Goal: Information Seeking & Learning: Learn about a topic

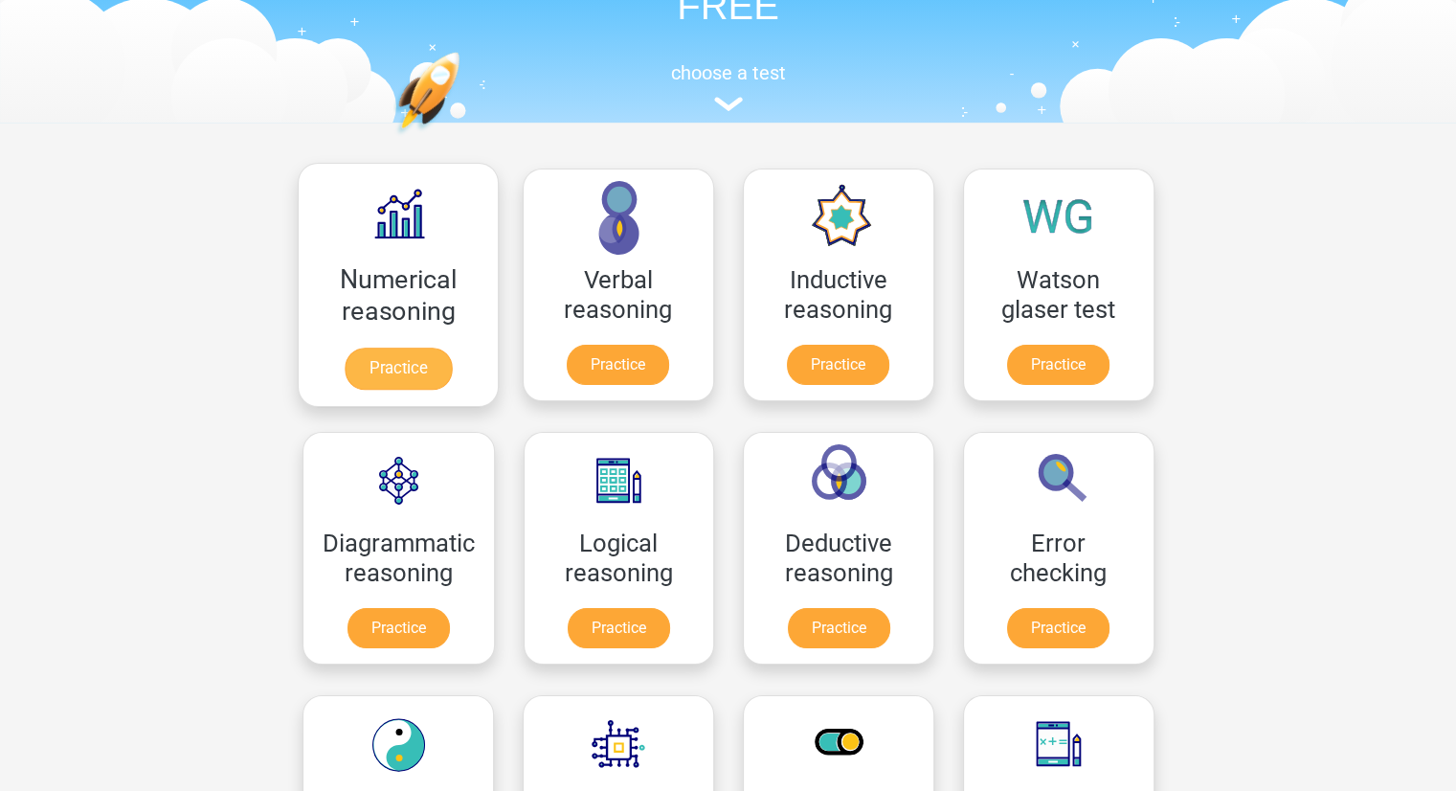
scroll to position [153, 0]
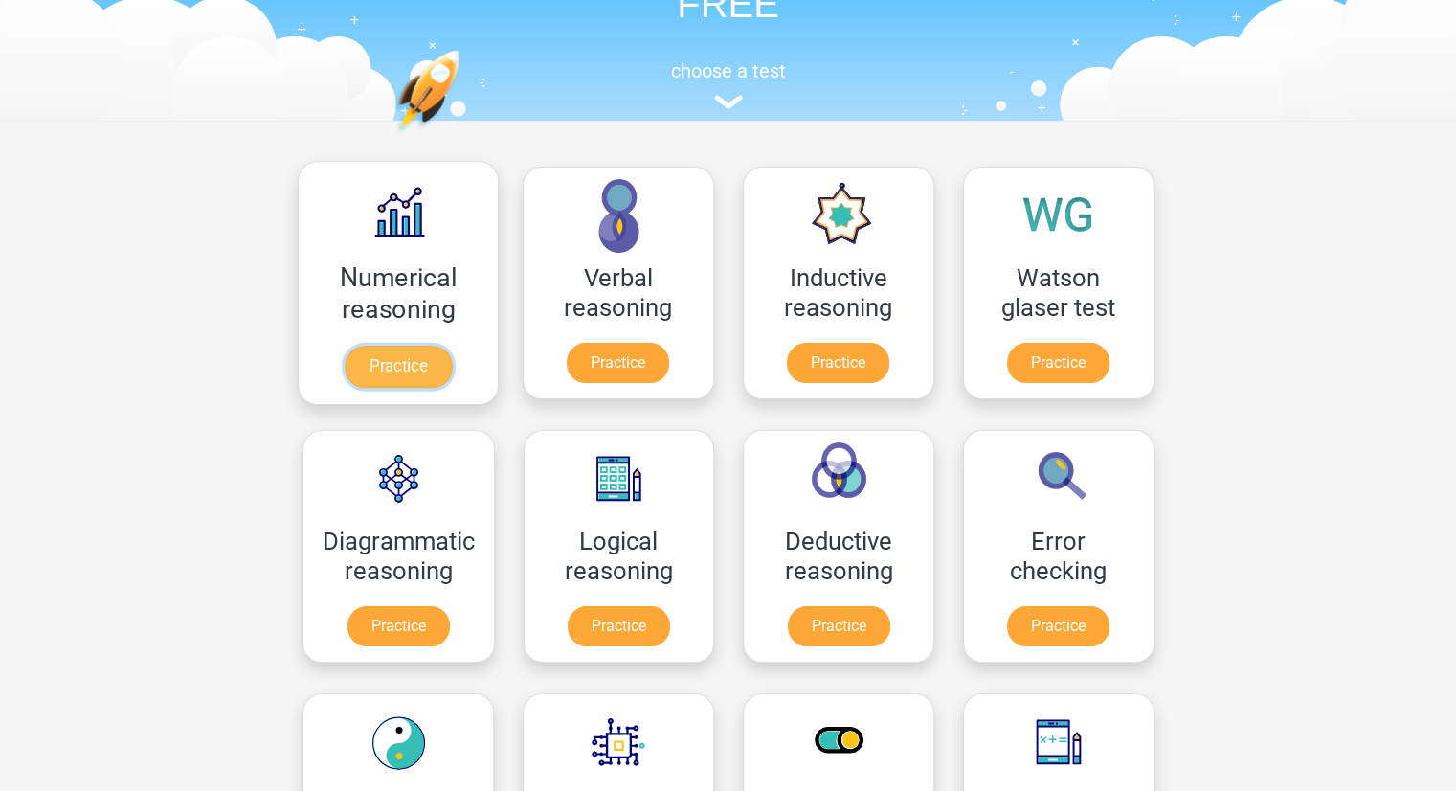
click at [382, 378] on link "Practice" at bounding box center [397, 367] width 107 height 42
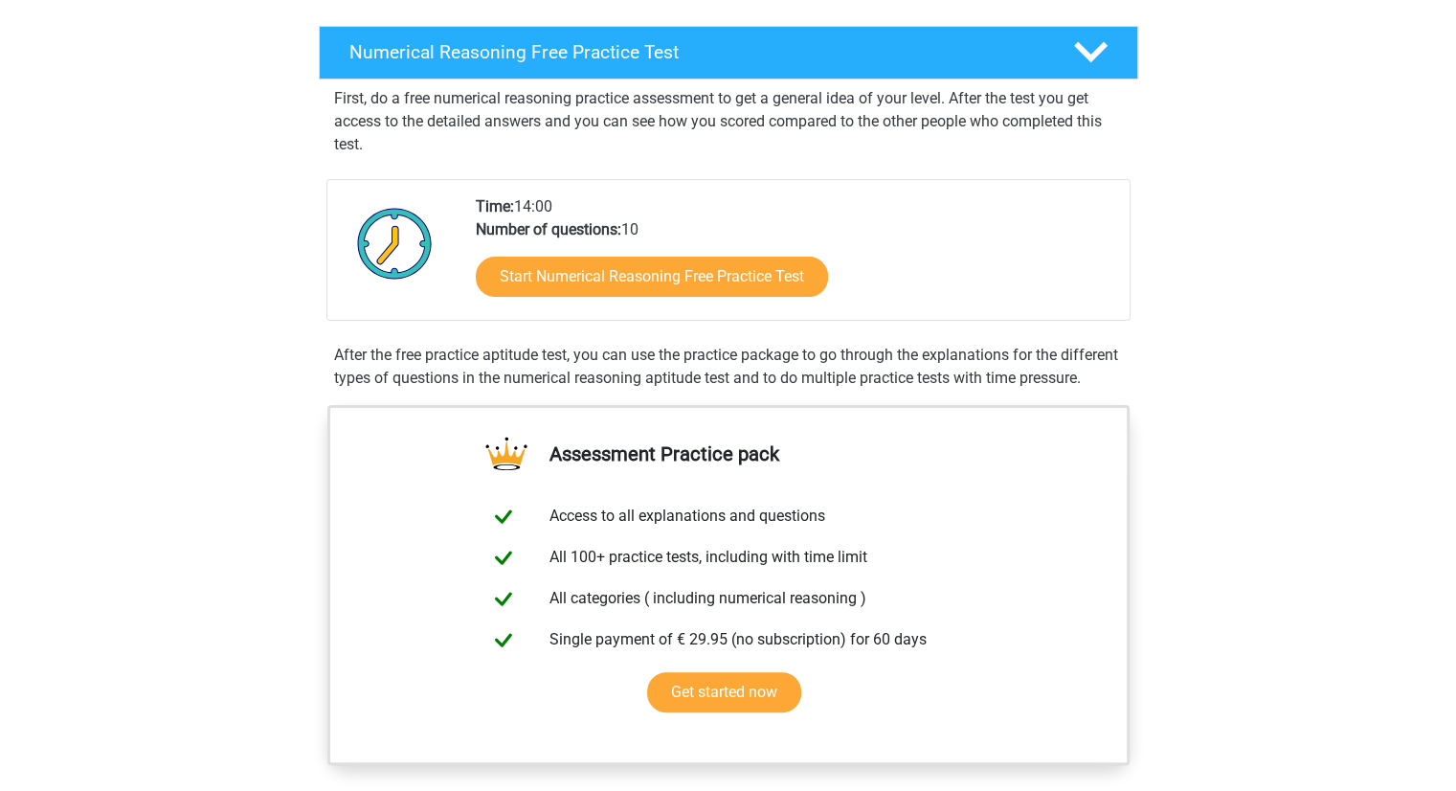
scroll to position [295, 0]
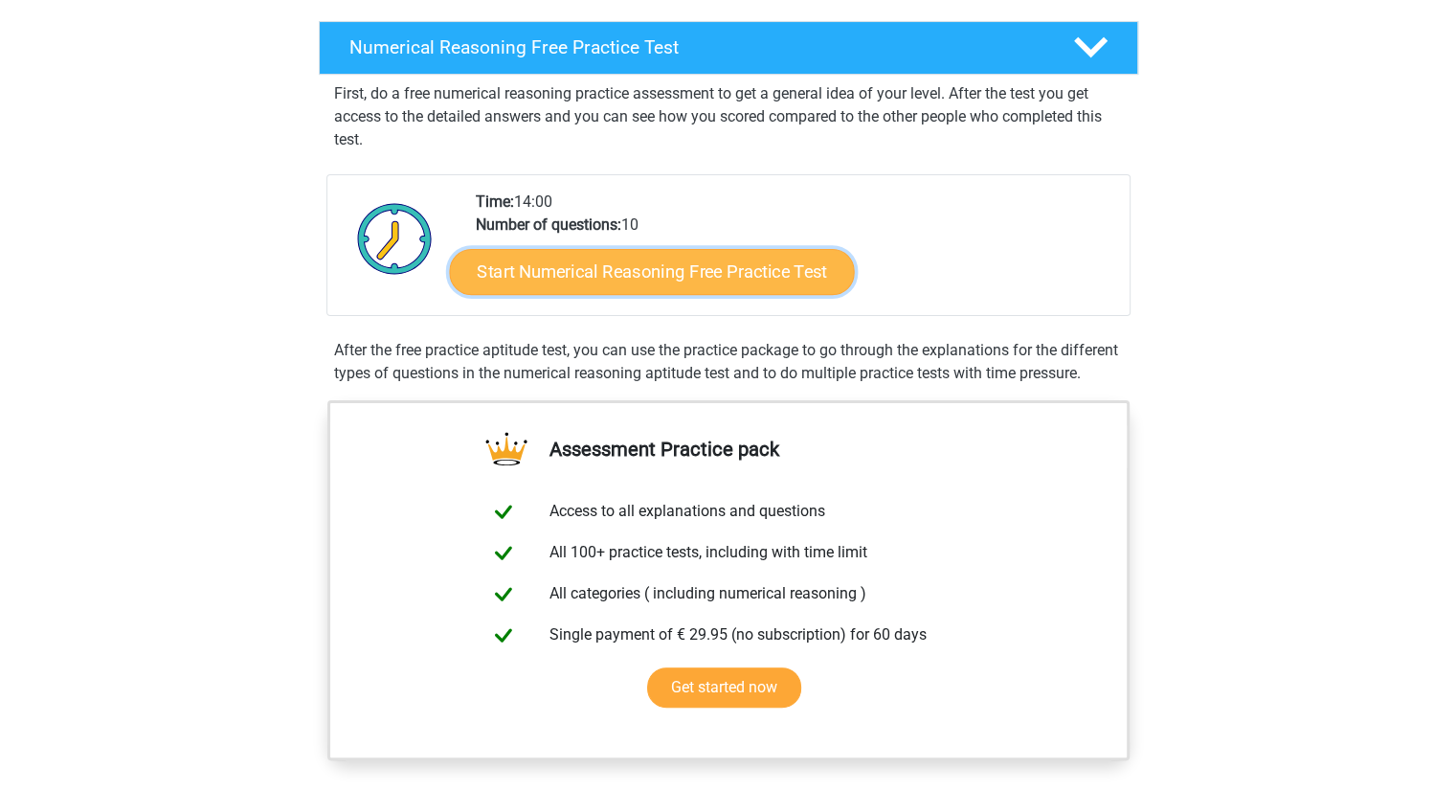
click at [674, 277] on link "Start Numerical Reasoning Free Practice Test" at bounding box center [651, 271] width 405 height 46
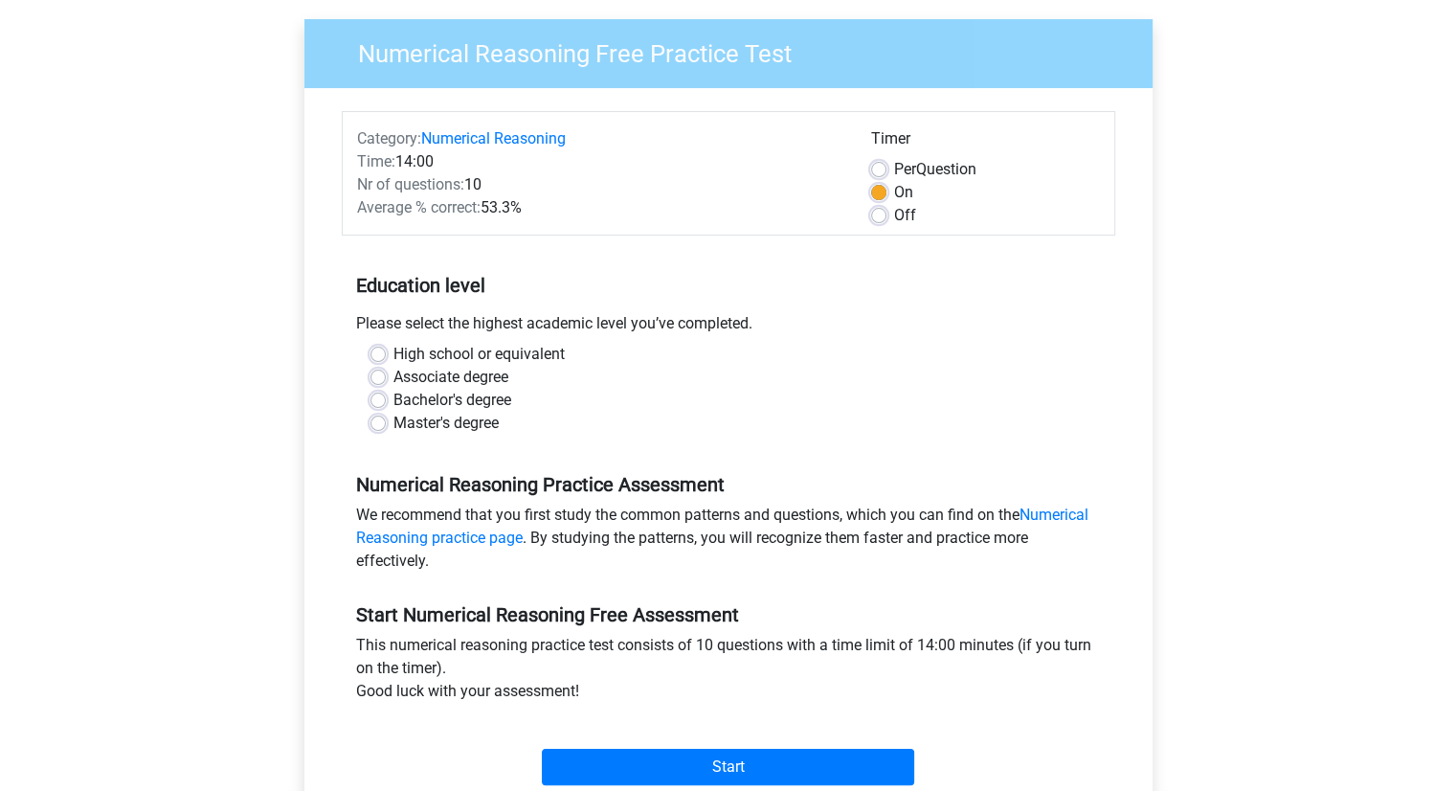
scroll to position [281, 0]
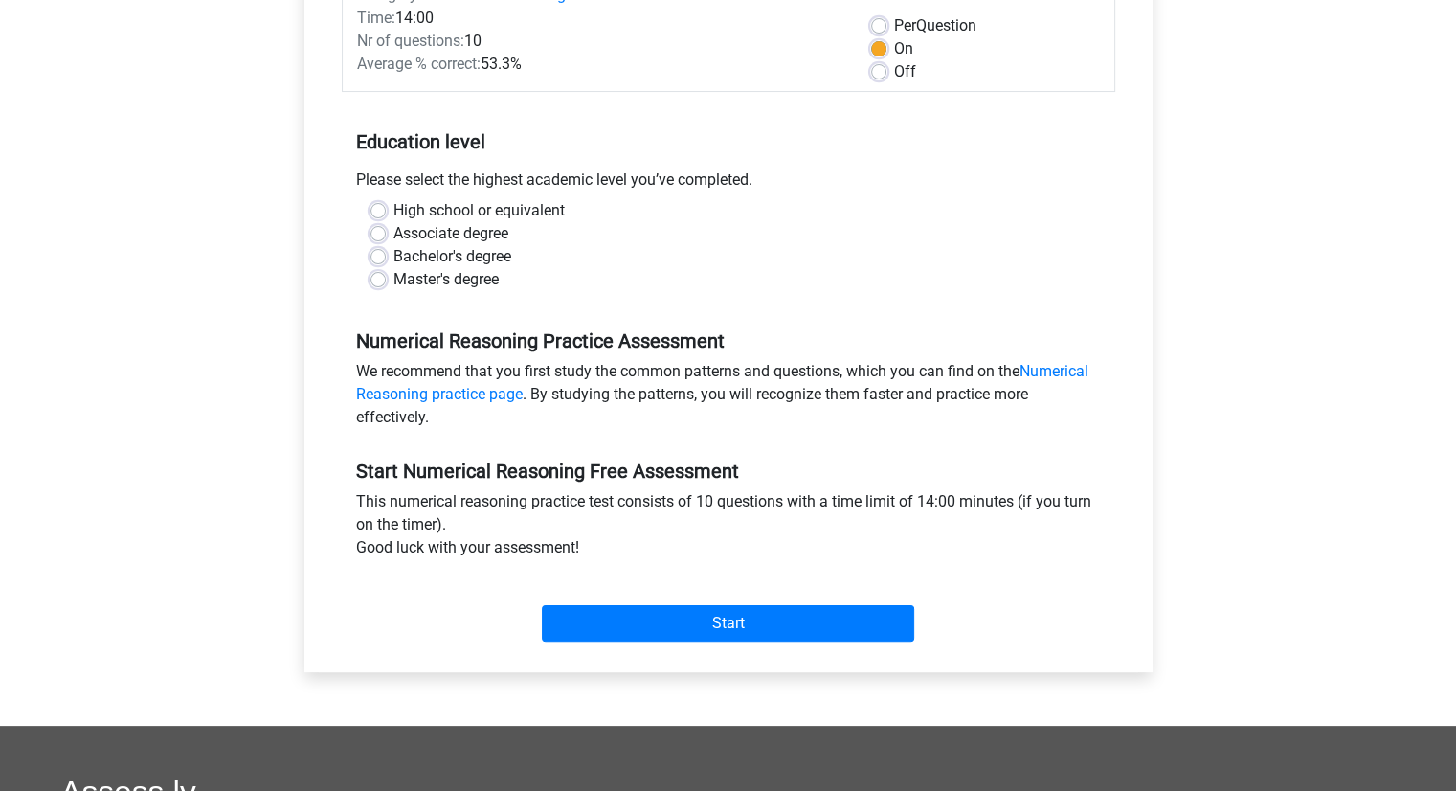
click at [381, 263] on div "Bachelor's degree" at bounding box center [728, 256] width 716 height 23
click at [393, 252] on label "Bachelor's degree" at bounding box center [452, 256] width 118 height 23
click at [378, 252] on input "Bachelor's degree" at bounding box center [377, 254] width 15 height 19
radio input "true"
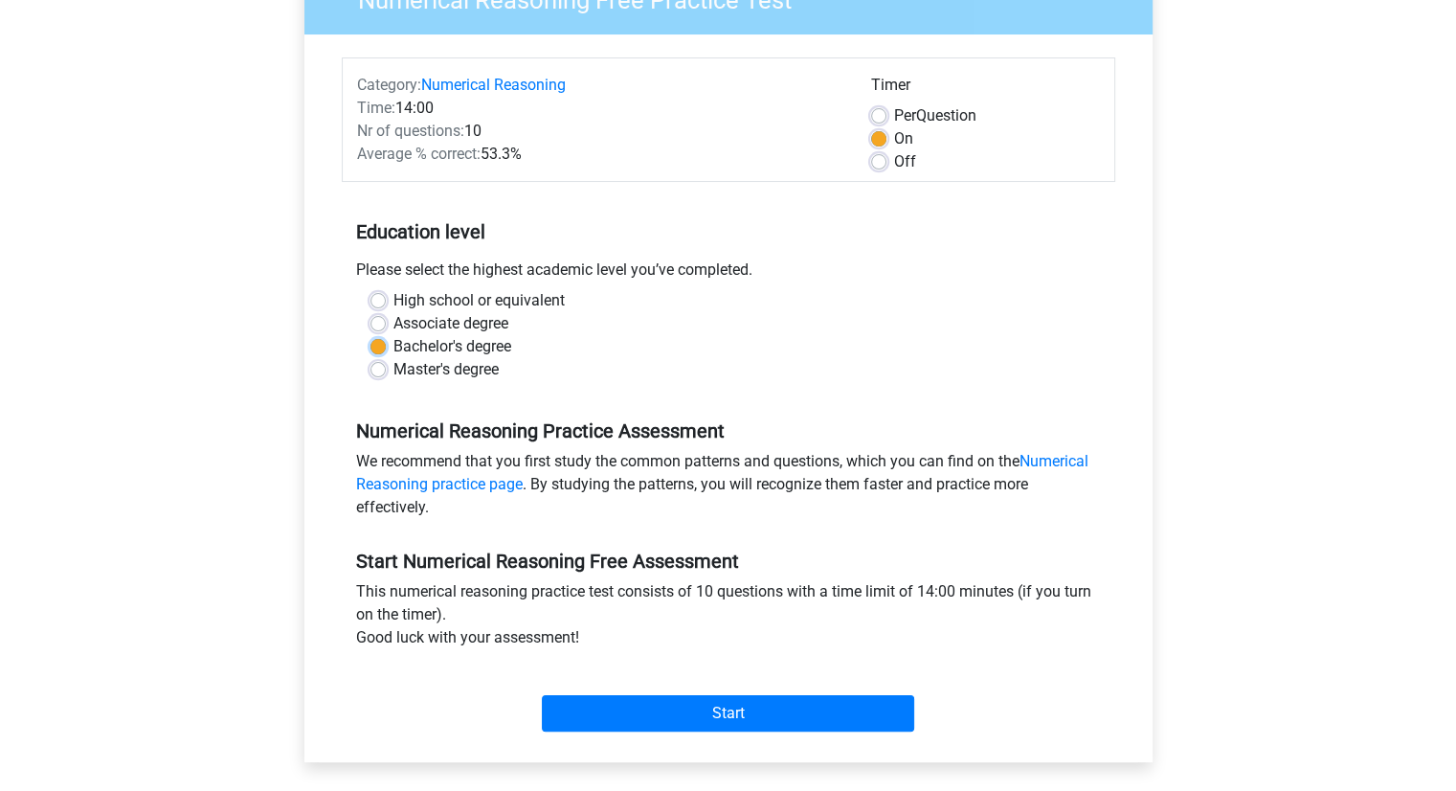
scroll to position [195, 0]
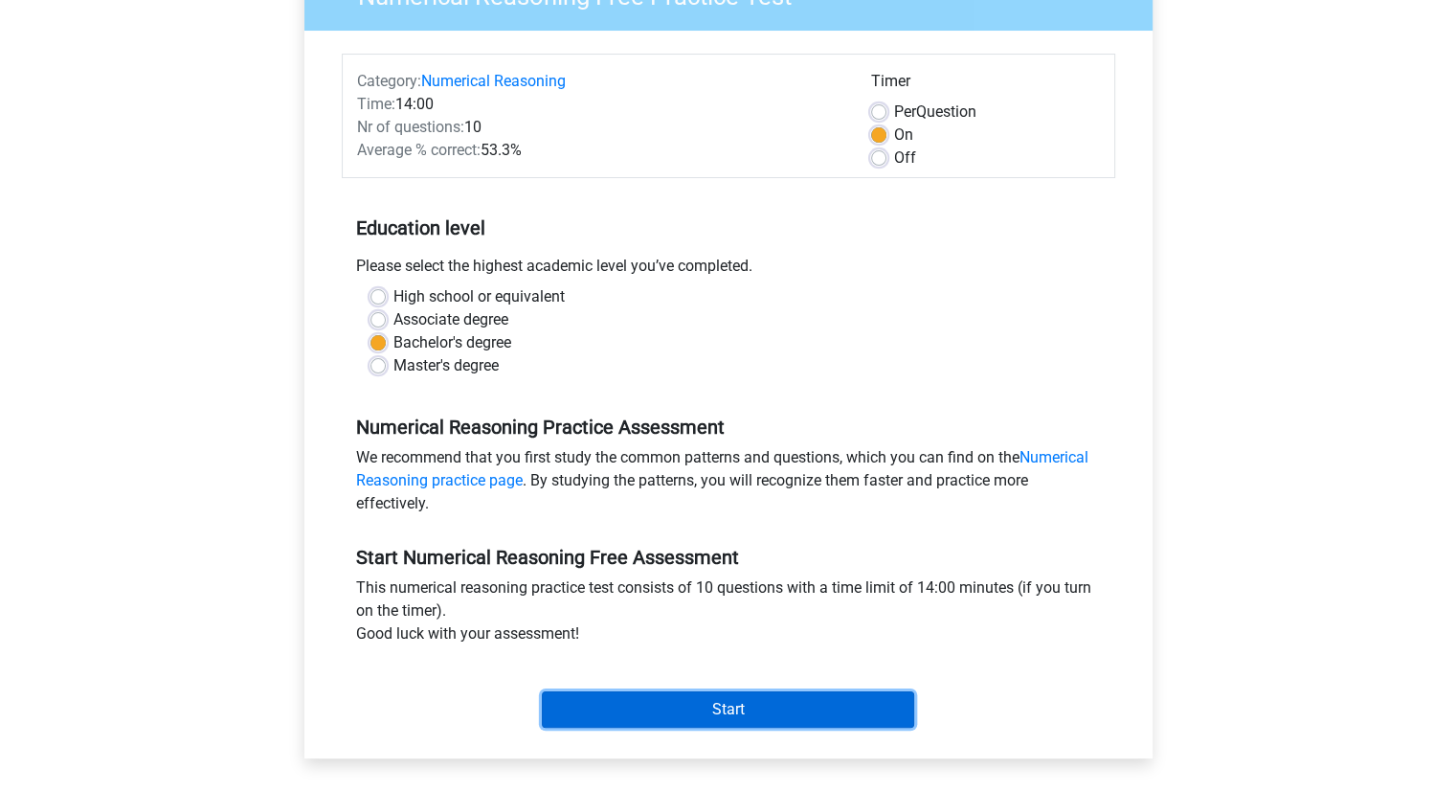
click at [747, 703] on input "Start" at bounding box center [728, 709] width 372 height 36
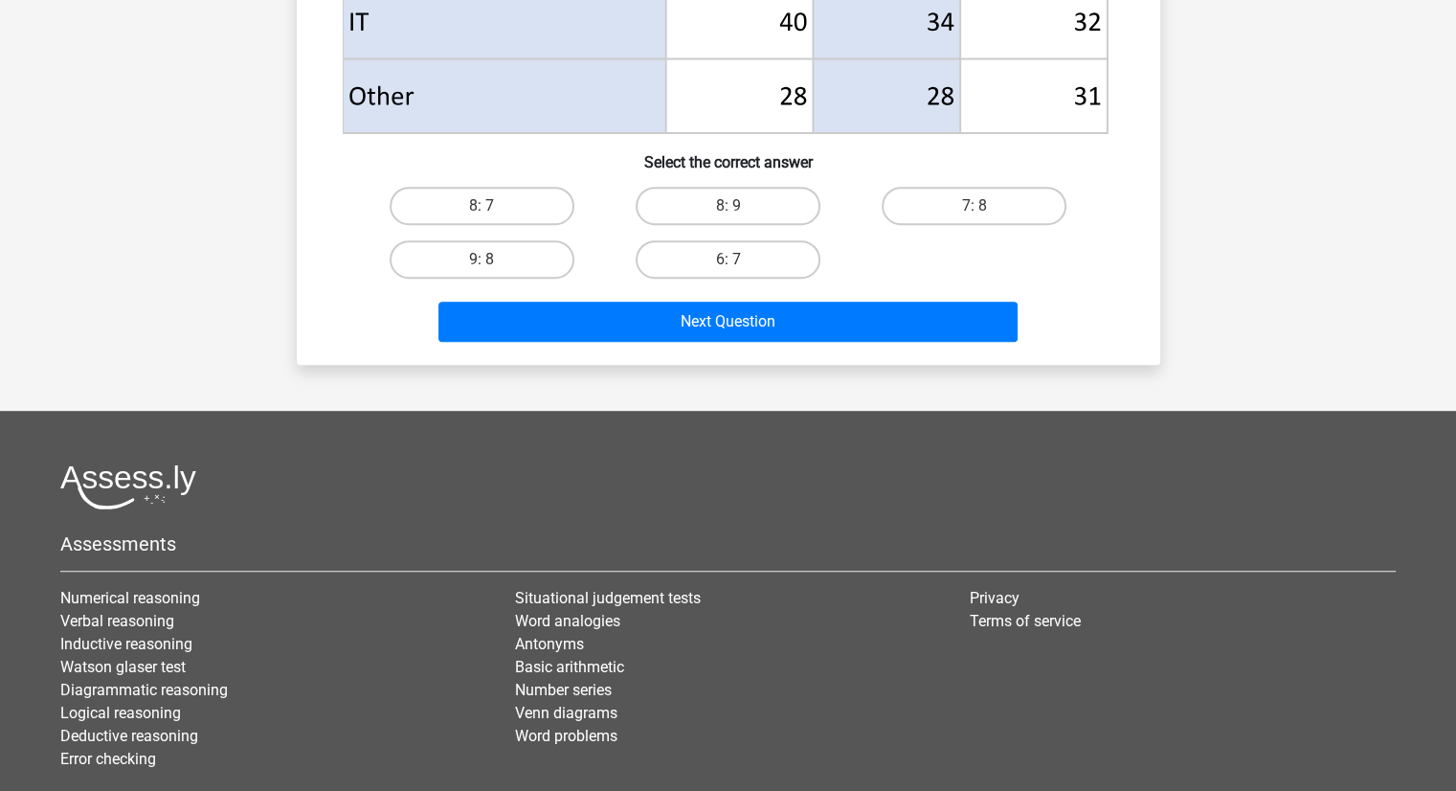
scroll to position [1047, 0]
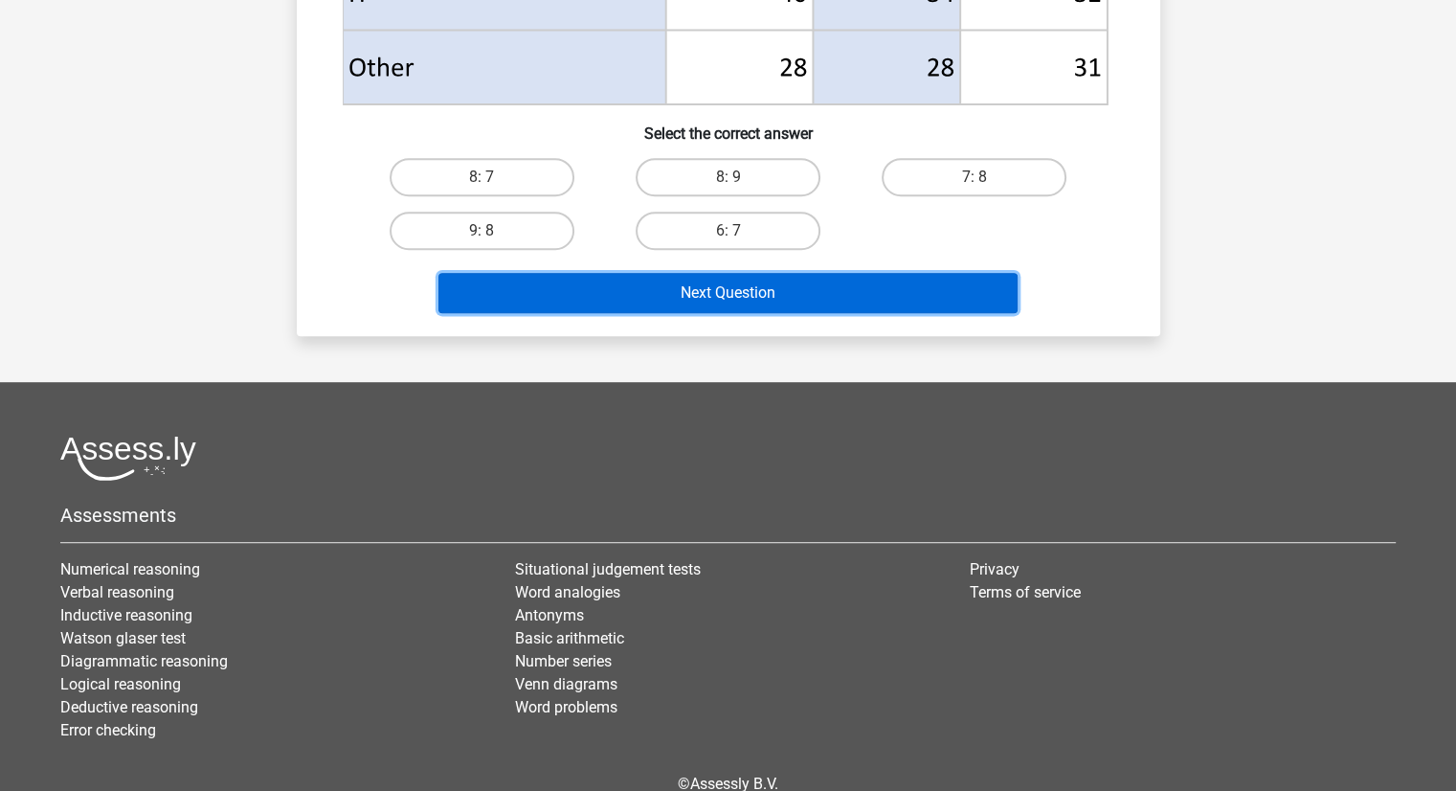
click at [877, 301] on button "Next Question" at bounding box center [727, 293] width 579 height 40
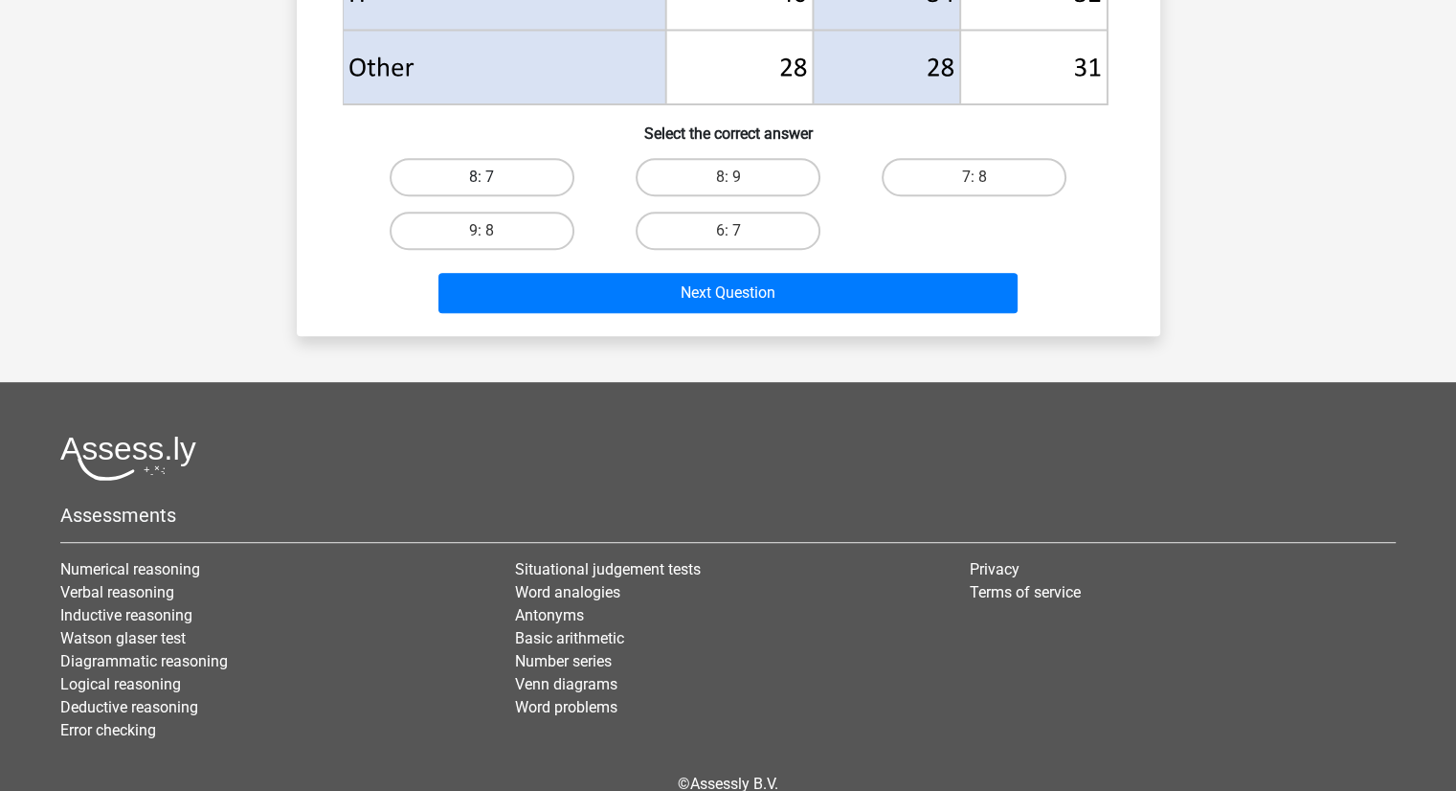
click at [494, 168] on label "8: 7" at bounding box center [482, 177] width 185 height 38
click at [494, 177] on input "8: 7" at bounding box center [488, 183] width 12 height 12
radio input "true"
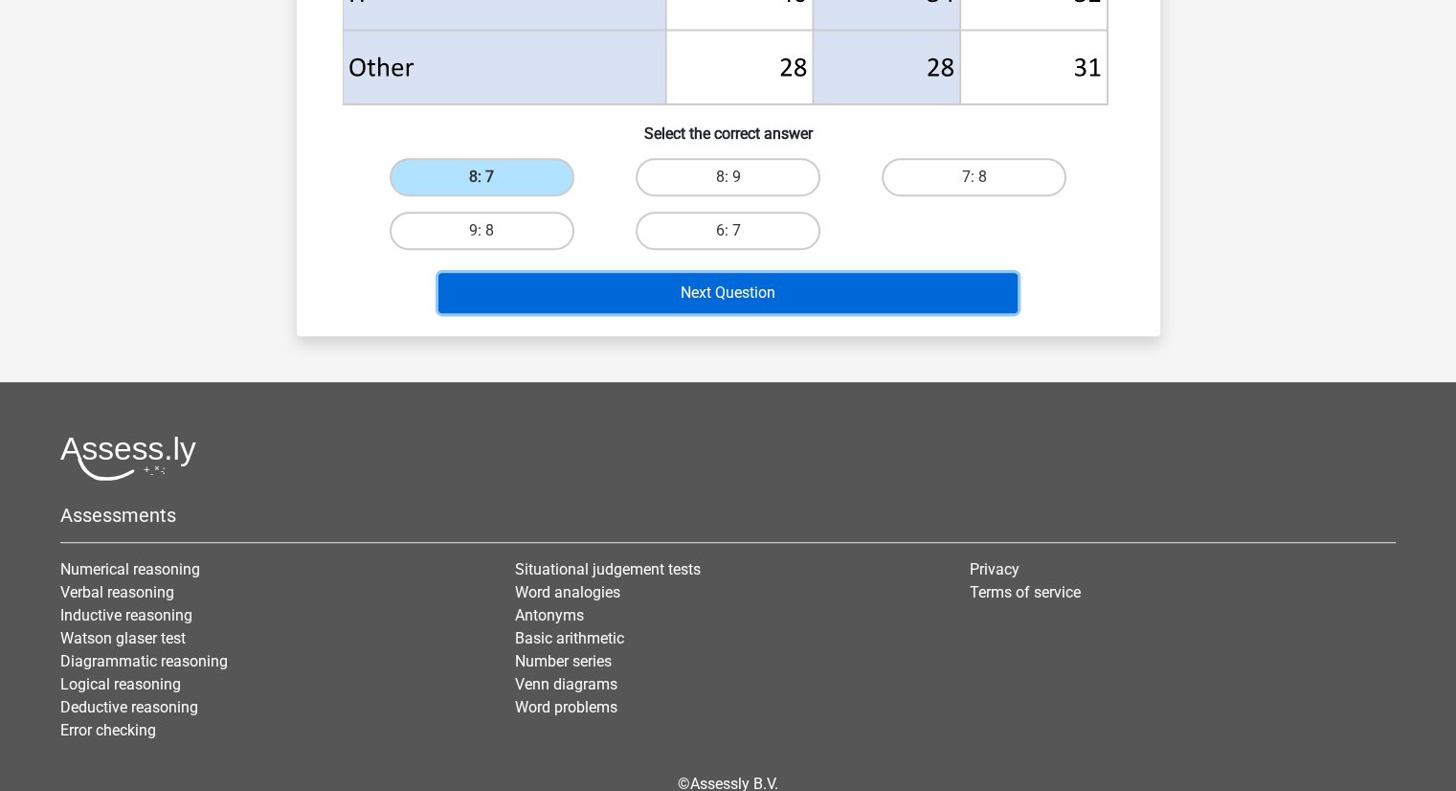
click at [728, 292] on button "Next Question" at bounding box center [727, 293] width 579 height 40
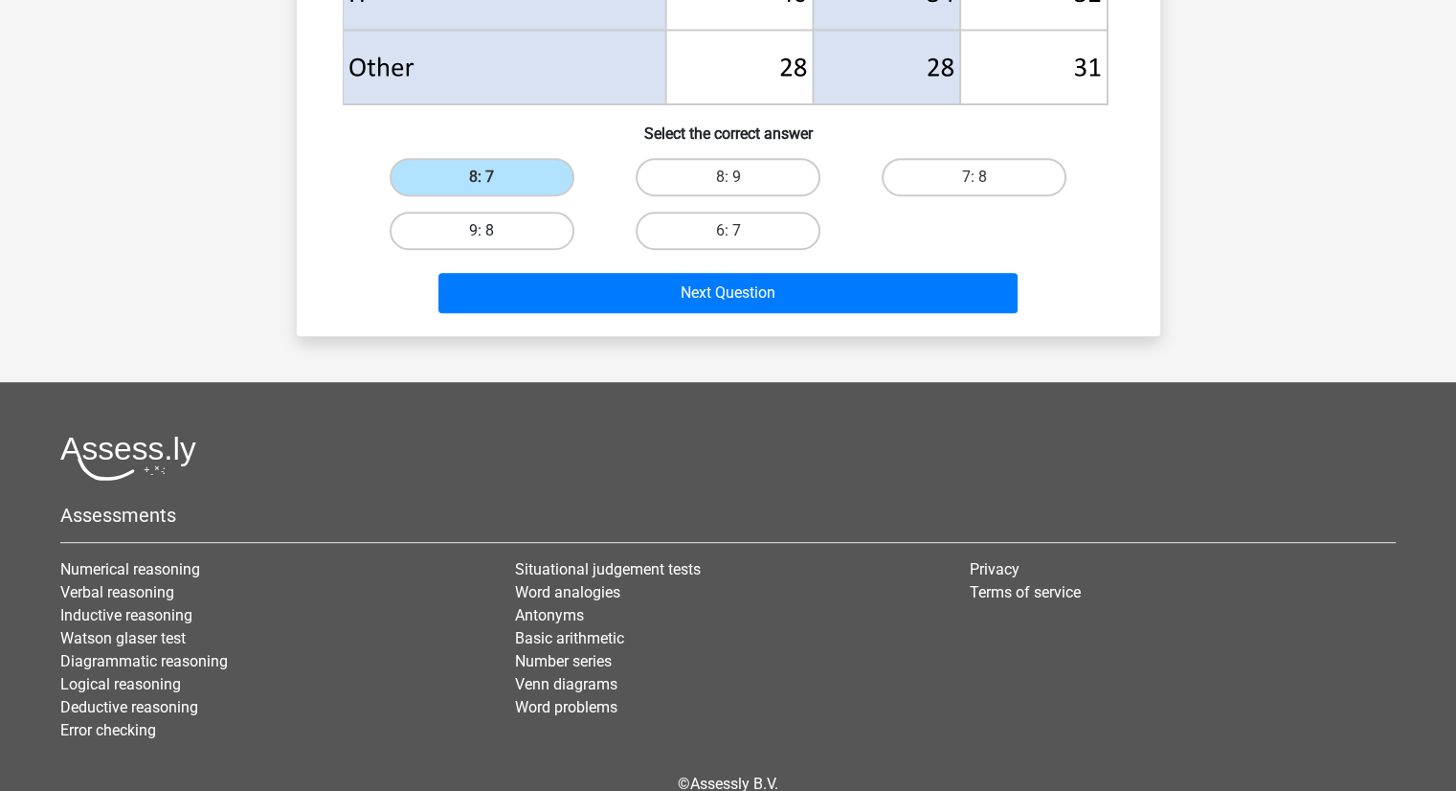
click at [527, 242] on label "9: 8" at bounding box center [482, 231] width 185 height 38
click at [494, 242] on input "9: 8" at bounding box center [488, 237] width 12 height 12
radio input "true"
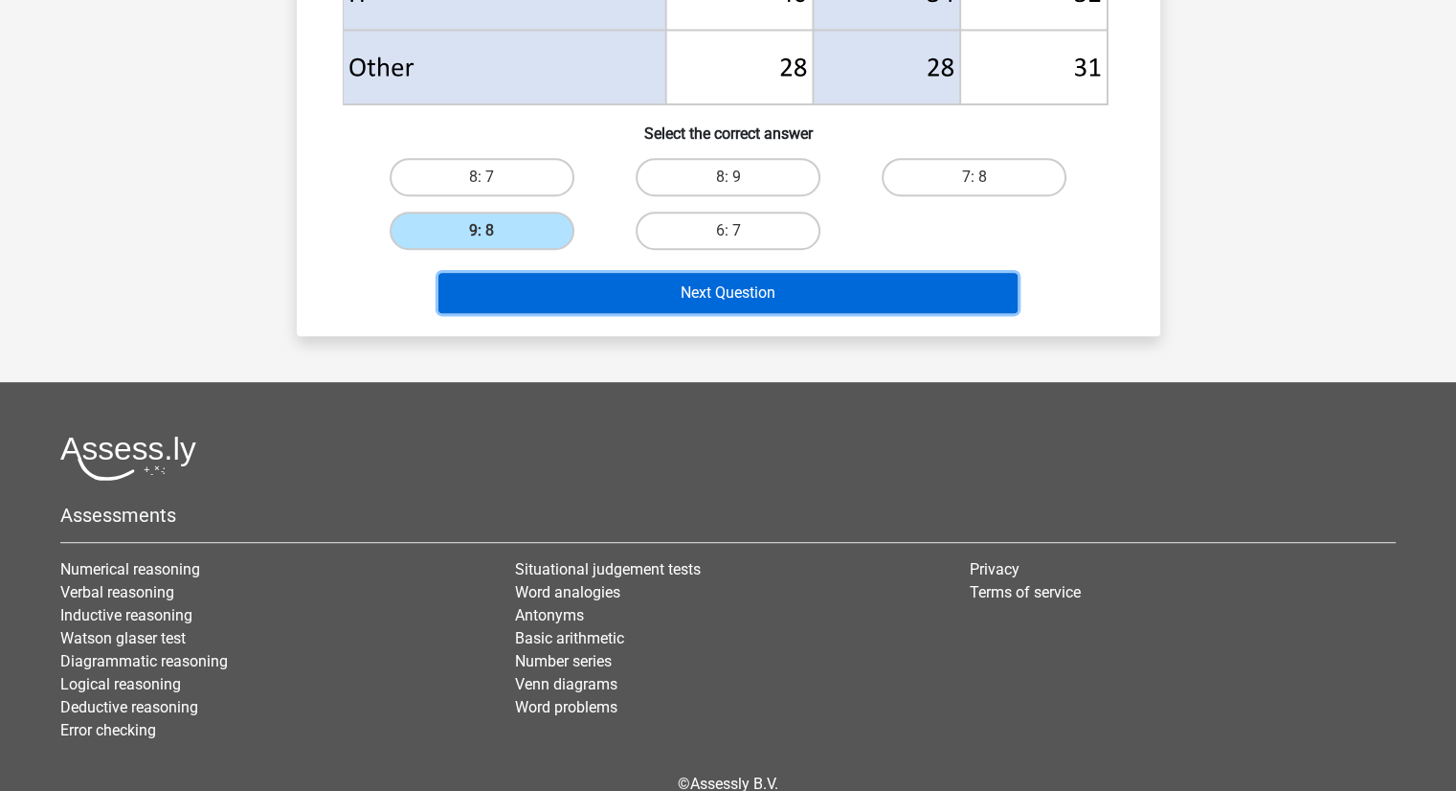
click at [643, 273] on button "Next Question" at bounding box center [727, 293] width 579 height 40
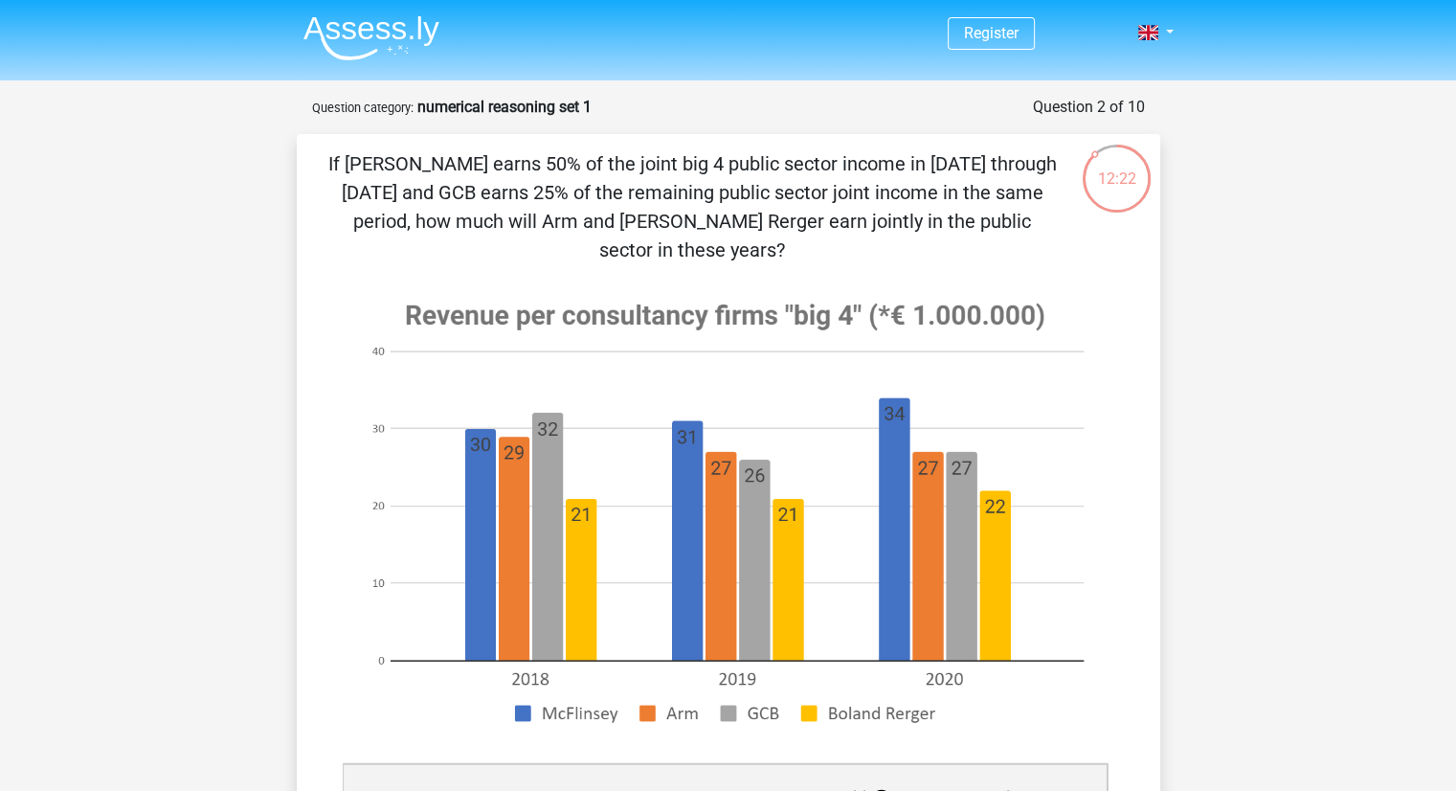
scroll to position [0, 0]
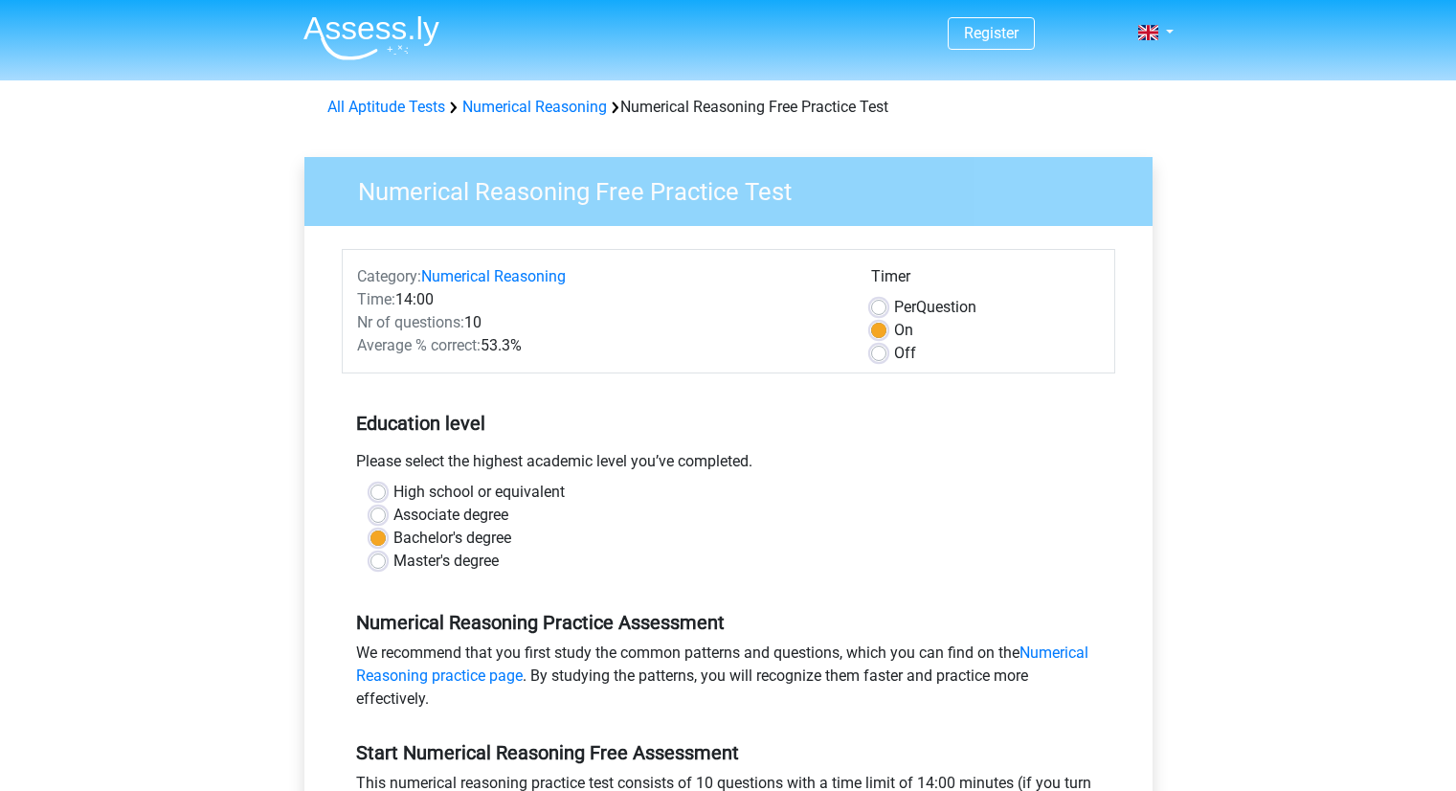
scroll to position [195, 0]
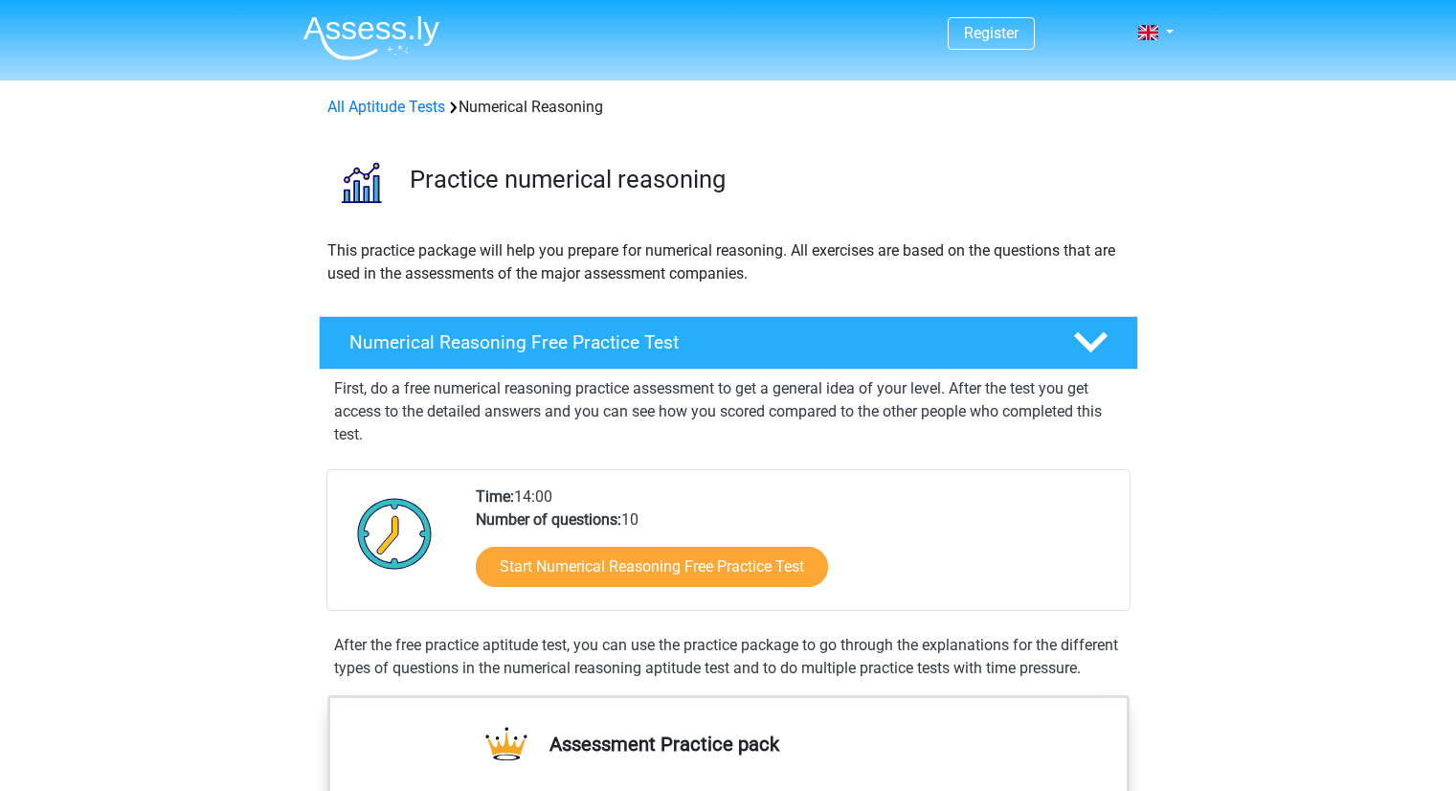
scroll to position [295, 0]
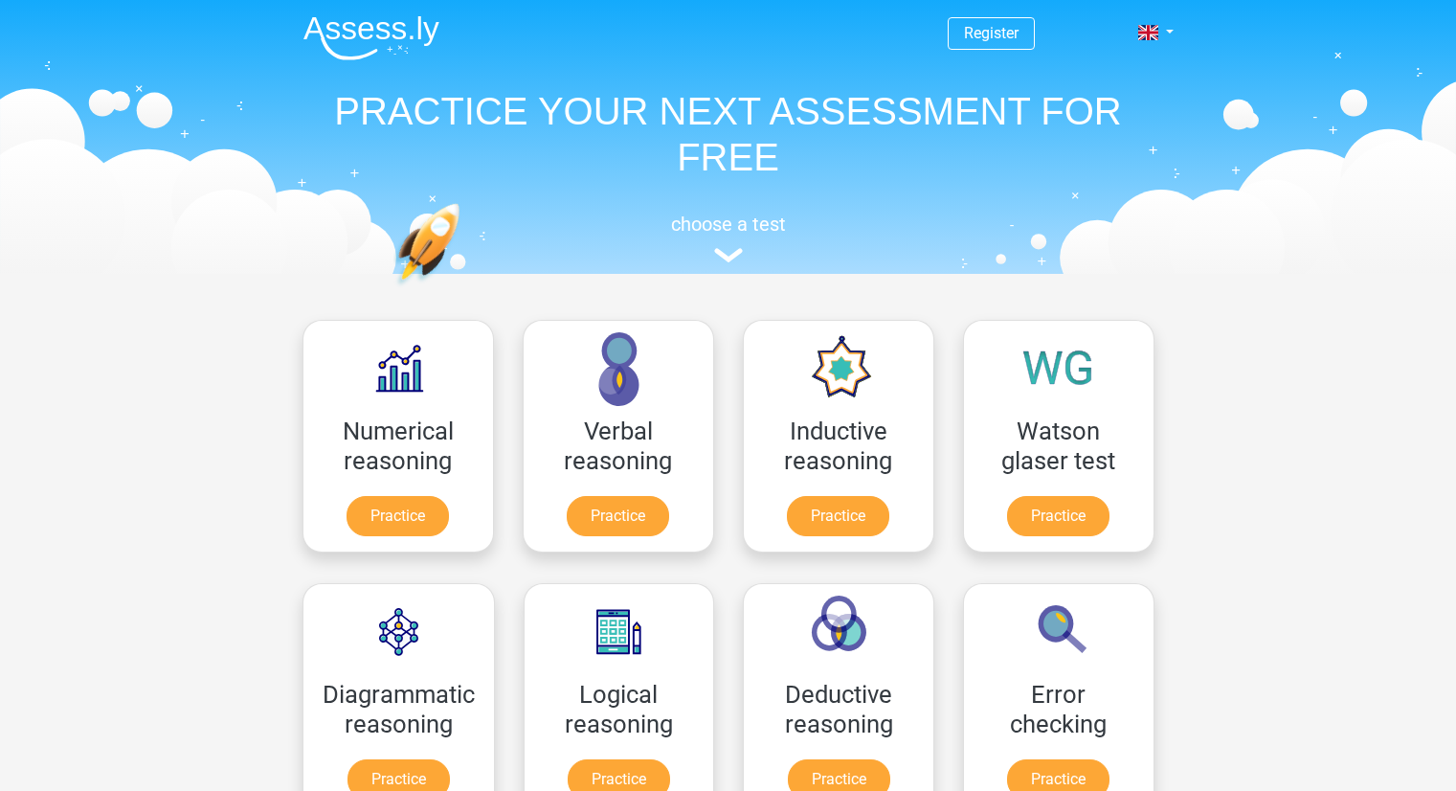
scroll to position [153, 0]
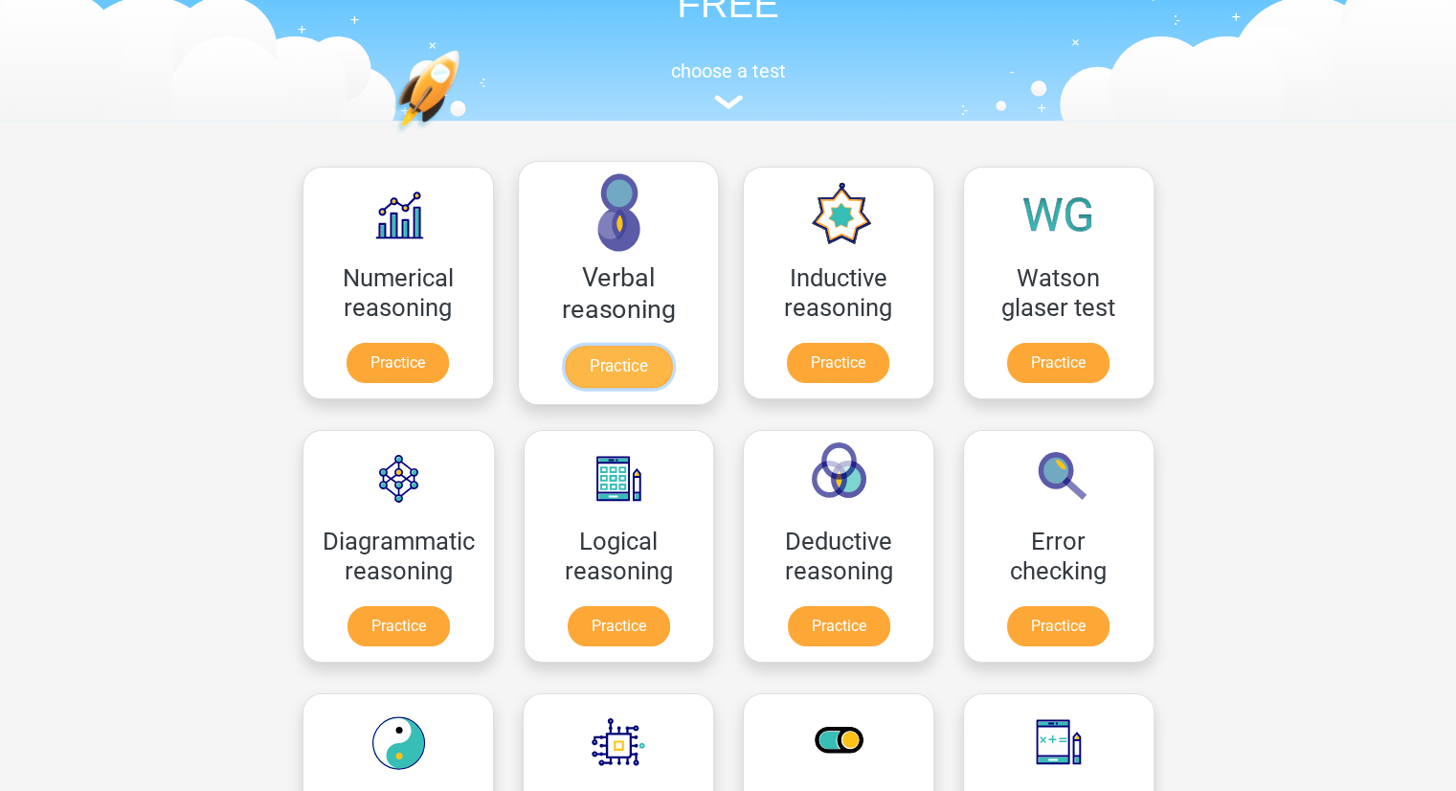
click at [624, 346] on link "Practice" at bounding box center [617, 367] width 107 height 42
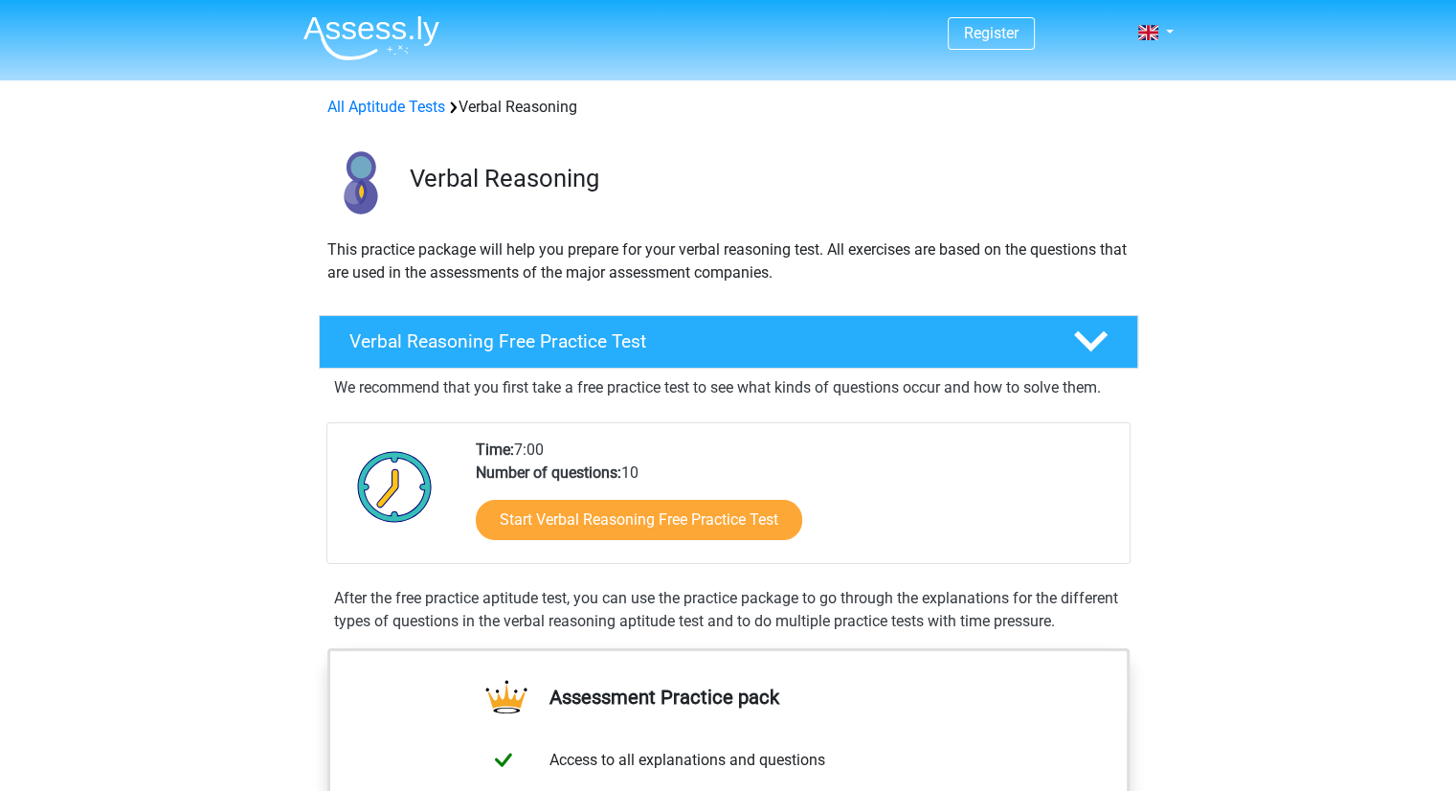
scroll to position [165, 0]
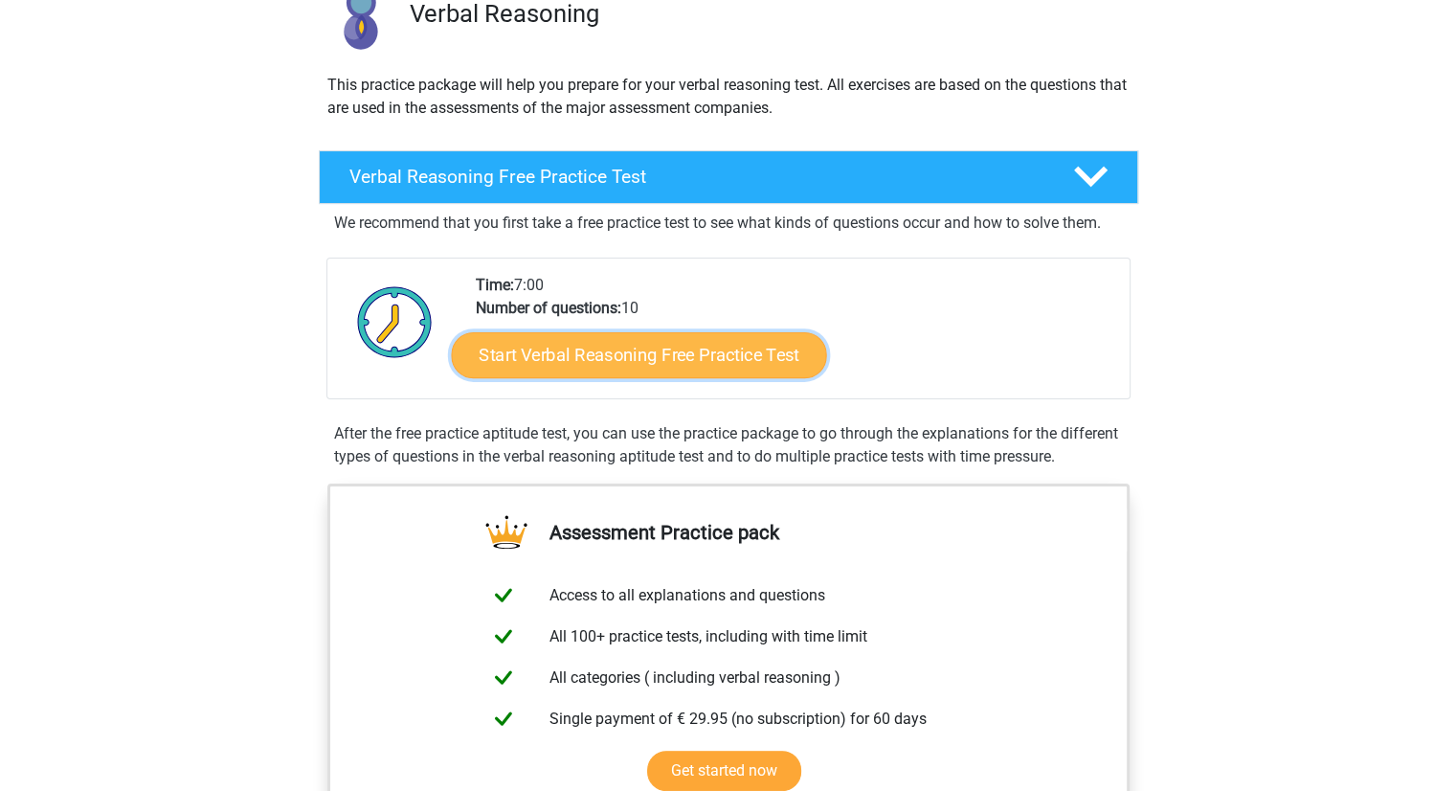
click at [673, 368] on link "Start Verbal Reasoning Free Practice Test" at bounding box center [638, 355] width 375 height 46
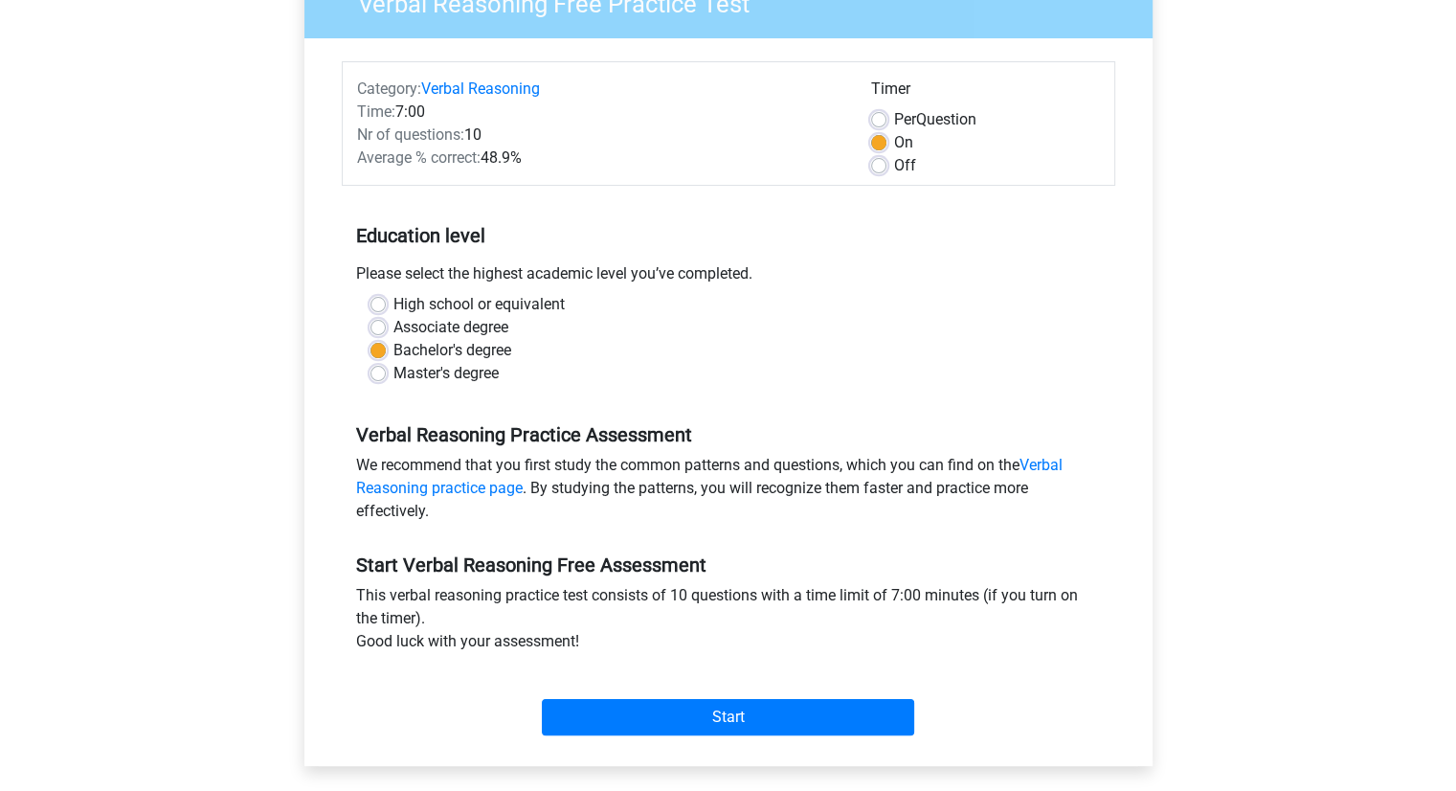
scroll to position [276, 0]
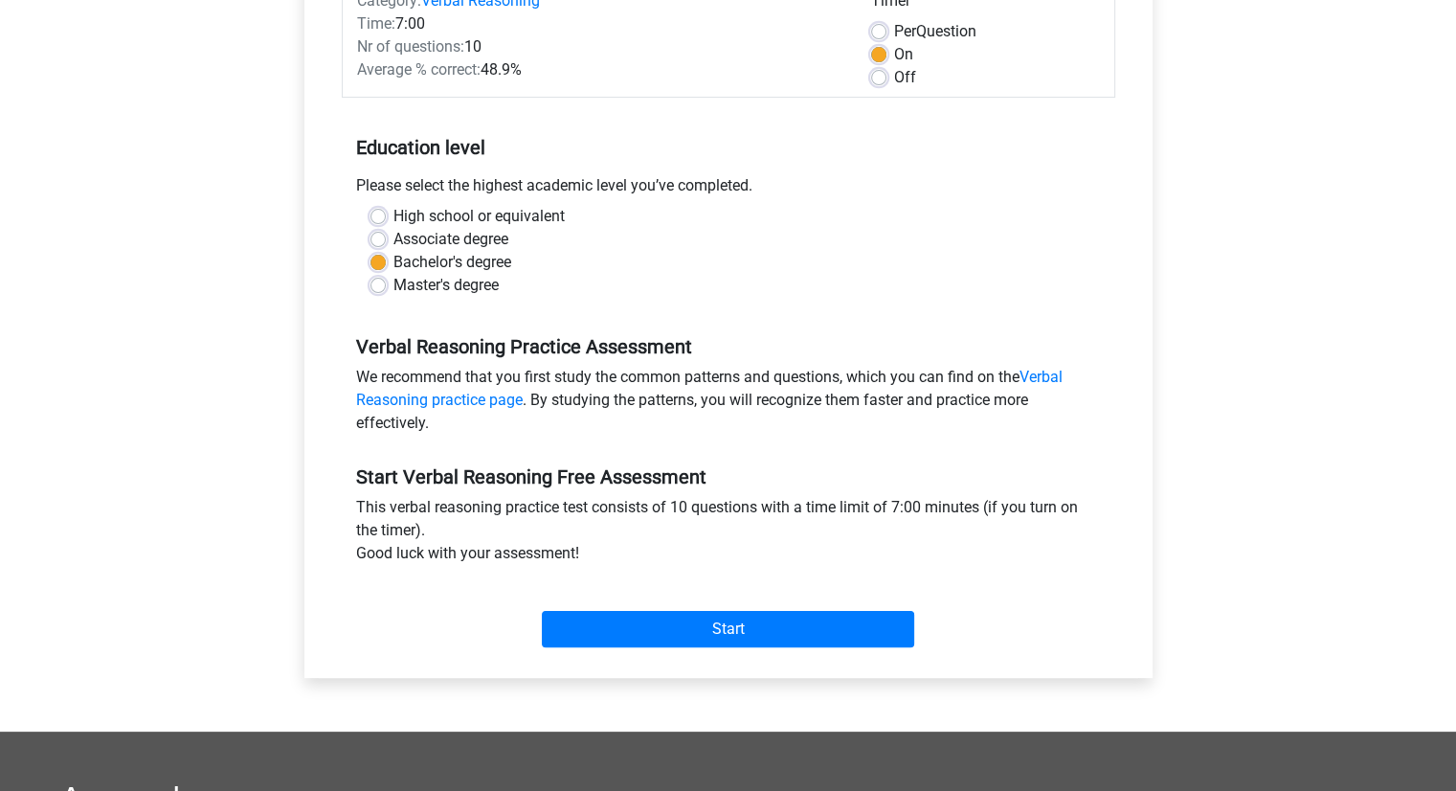
click at [894, 35] on label "Per Question" at bounding box center [935, 31] width 82 height 23
click at [872, 35] on input "Per Question" at bounding box center [878, 29] width 15 height 19
radio input "true"
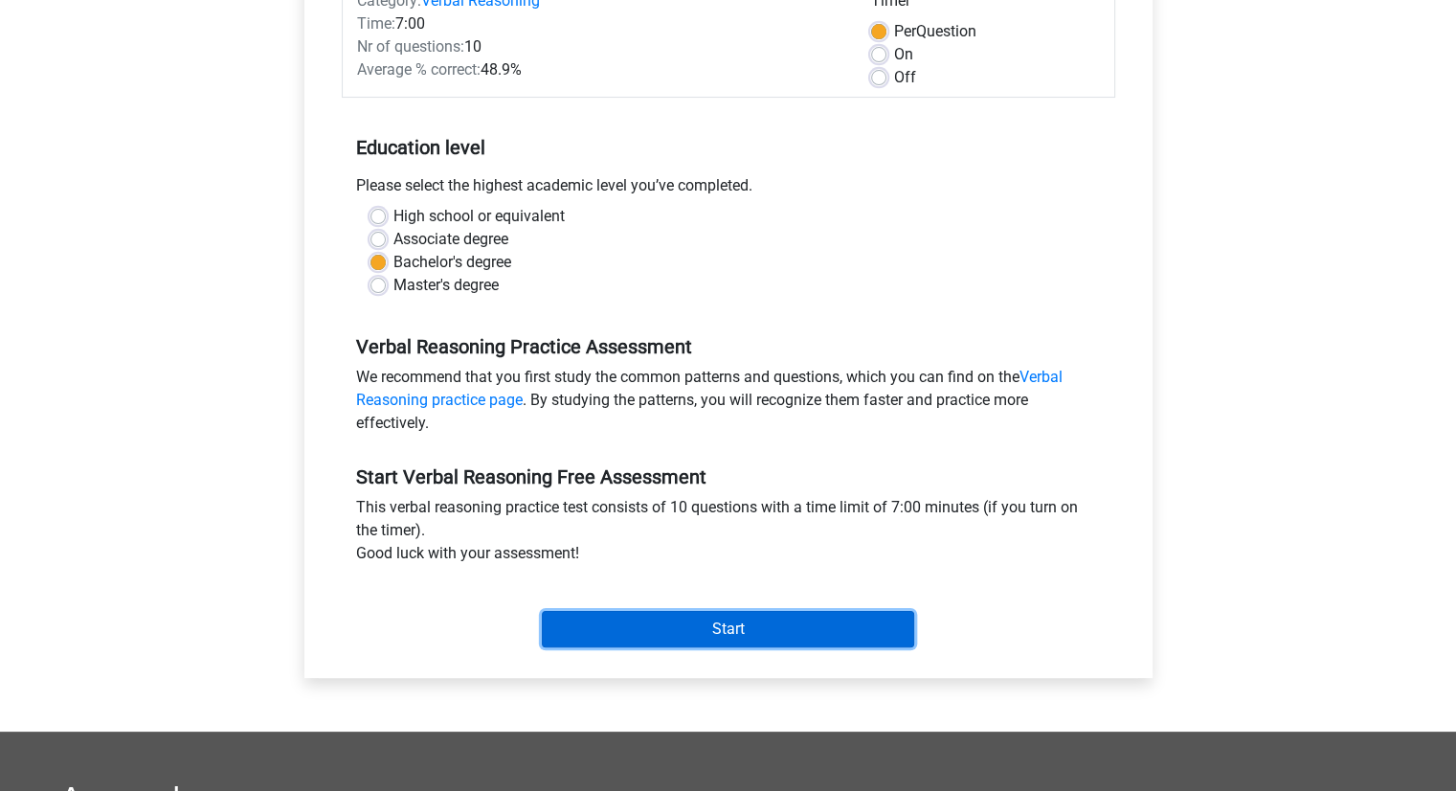
click at [800, 640] on input "Start" at bounding box center [728, 629] width 372 height 36
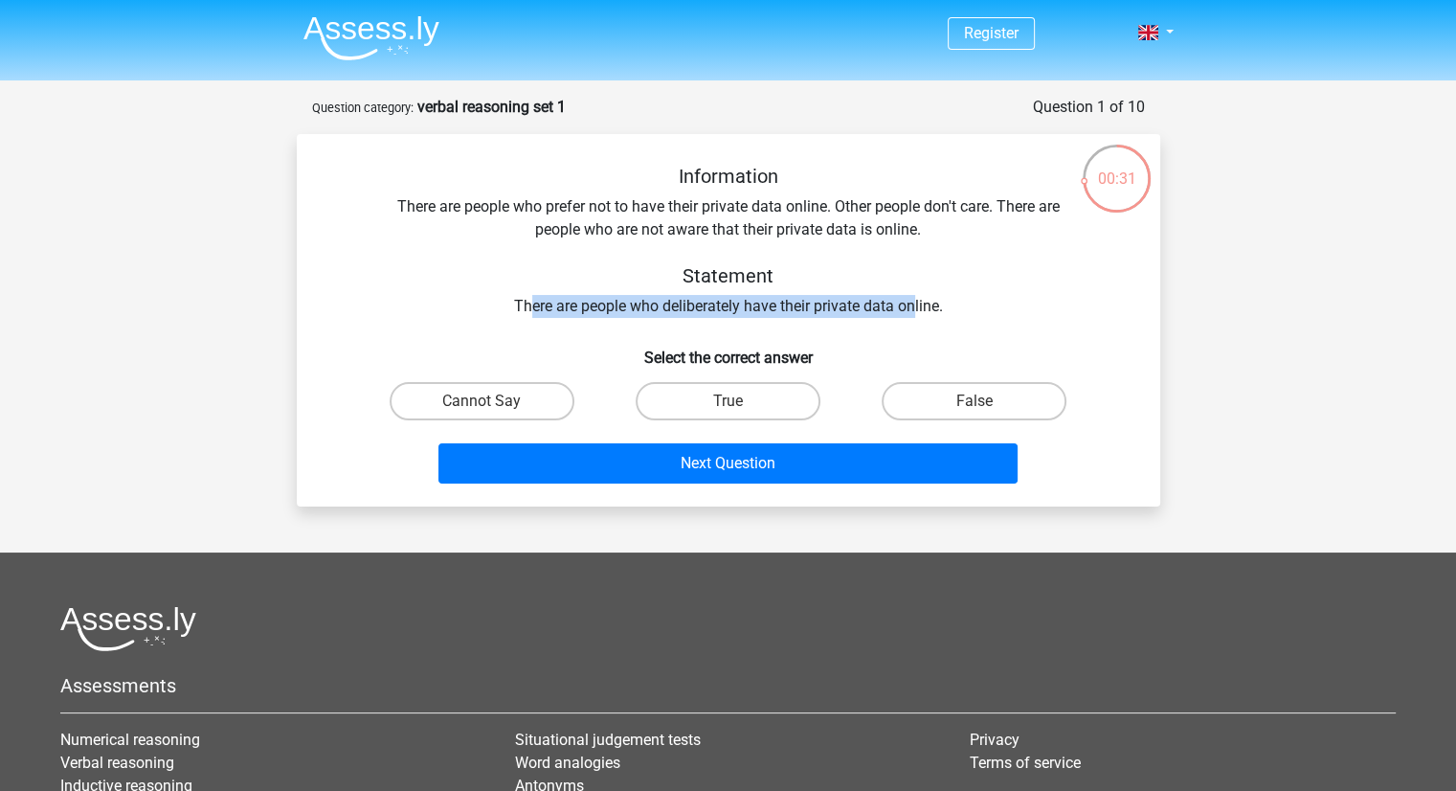
drag, startPoint x: 532, startPoint y: 300, endPoint x: 916, endPoint y: 317, distance: 384.3
click at [916, 317] on div "Information There are people who prefer not to have their private data online. …" at bounding box center [728, 241] width 802 height 153
click at [969, 305] on div "Information There are people who prefer not to have their private data online. …" at bounding box center [728, 241] width 802 height 153
click at [766, 404] on label "True" at bounding box center [728, 401] width 185 height 38
click at [740, 404] on input "True" at bounding box center [734, 407] width 12 height 12
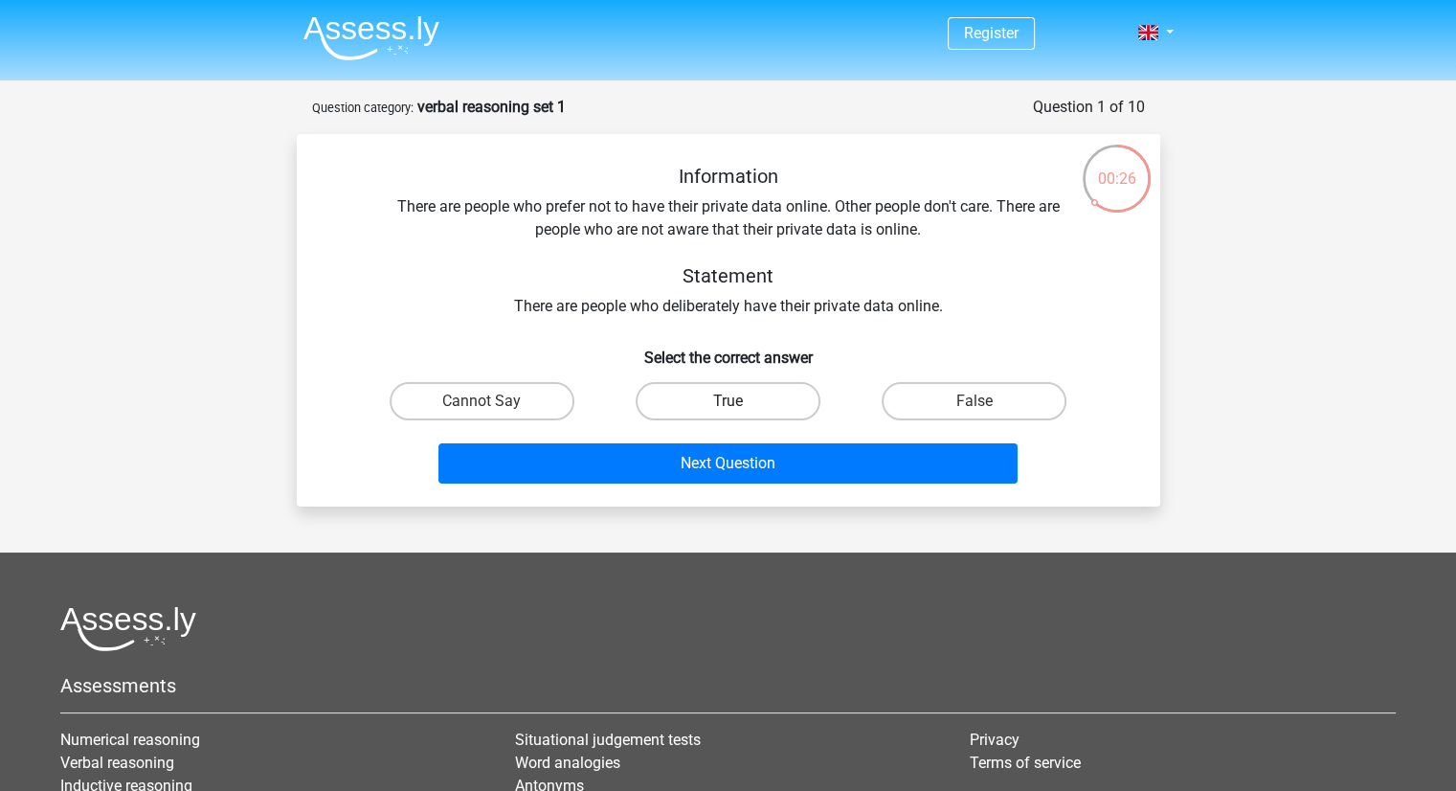
radio input "true"
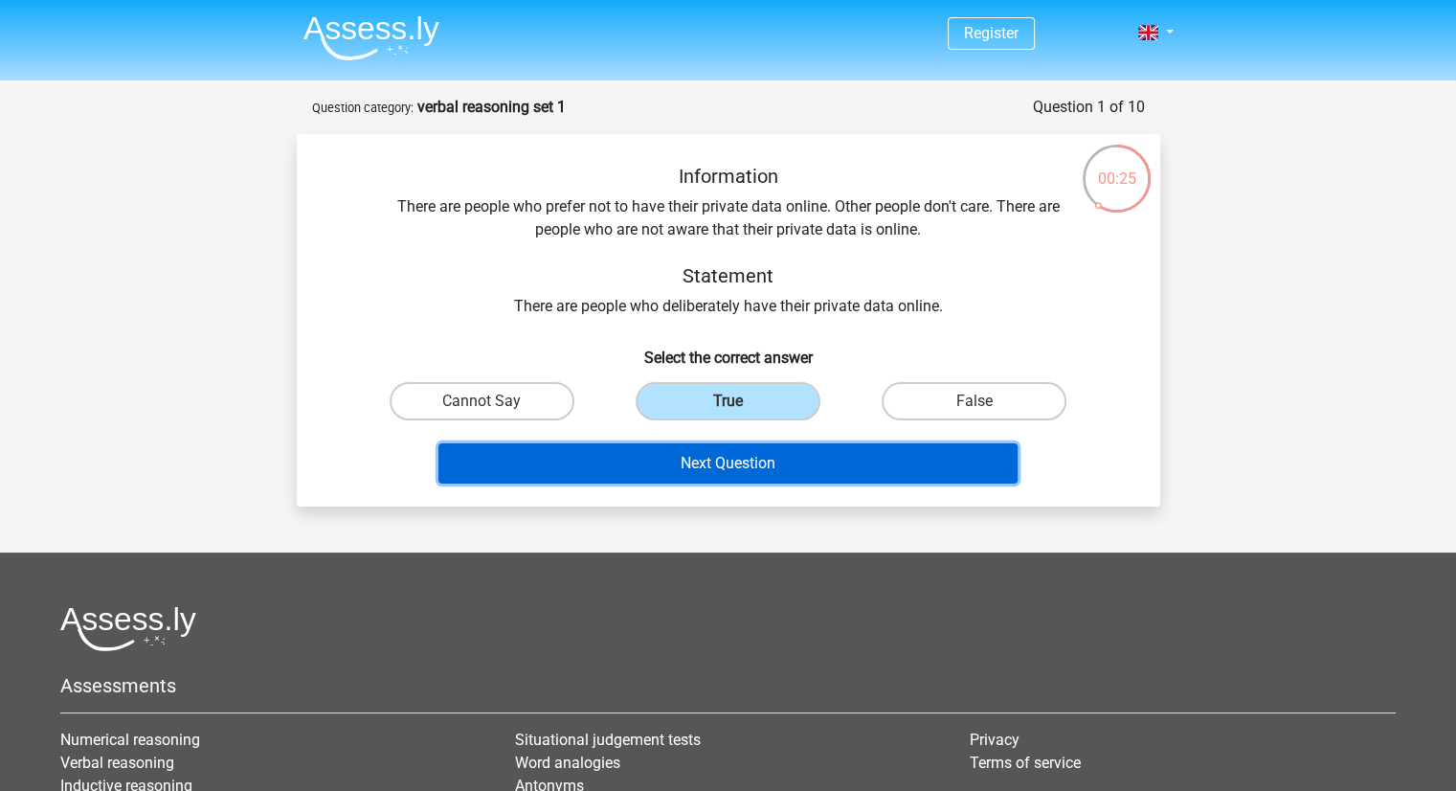
click at [782, 475] on button "Next Question" at bounding box center [727, 463] width 579 height 40
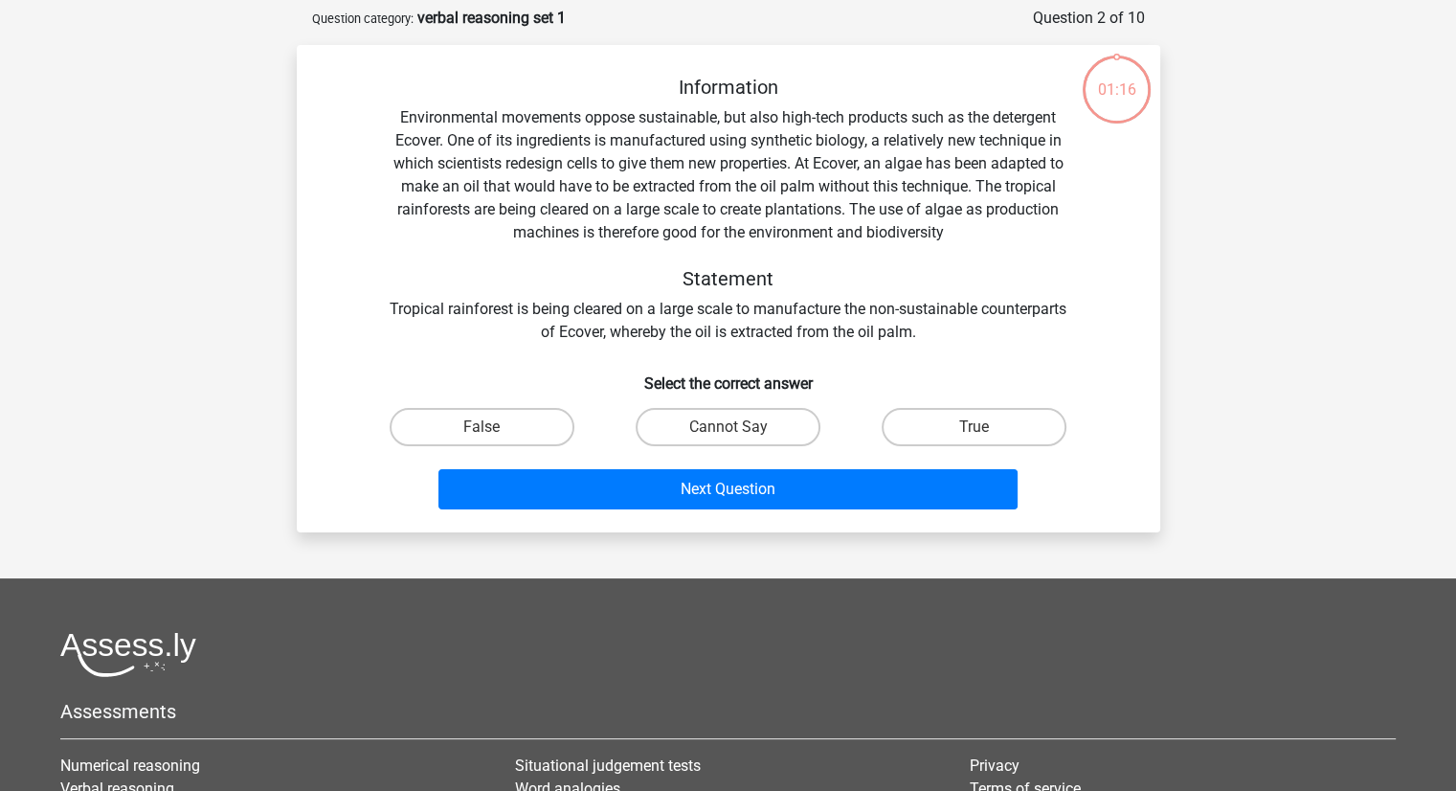
scroll to position [96, 0]
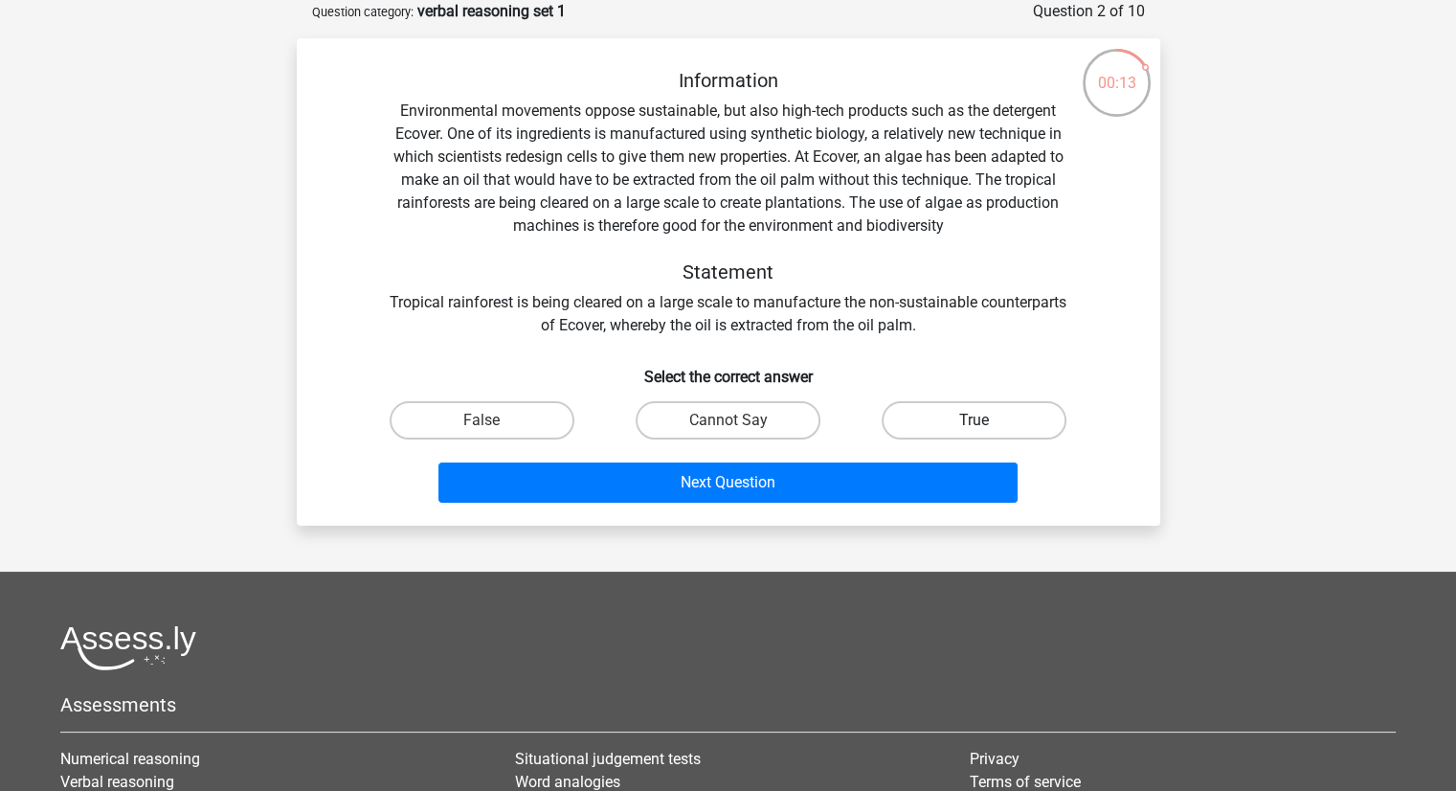
click at [922, 435] on label "True" at bounding box center [974, 420] width 185 height 38
click at [975, 433] on input "True" at bounding box center [981, 426] width 12 height 12
radio input "true"
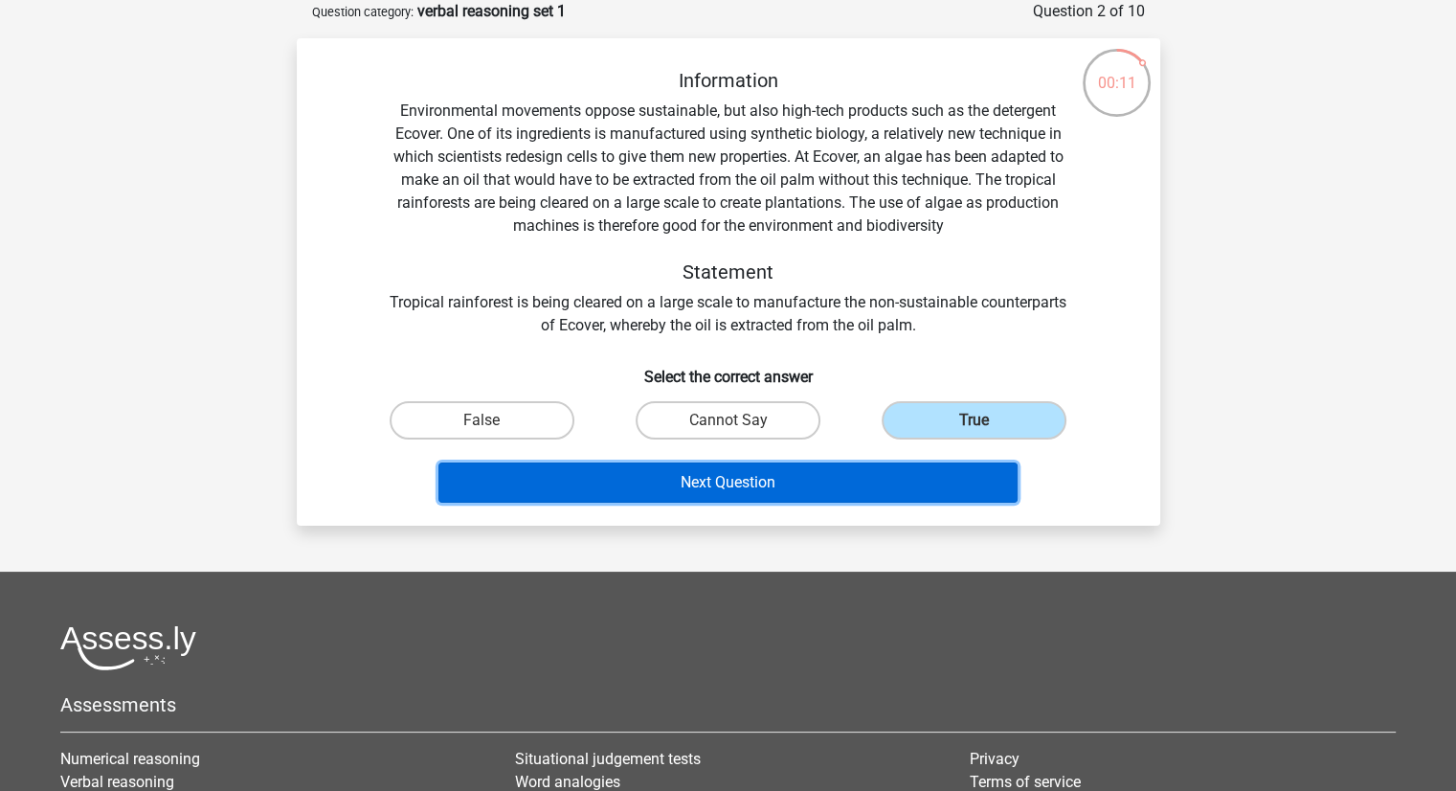
click at [811, 488] on button "Next Question" at bounding box center [727, 482] width 579 height 40
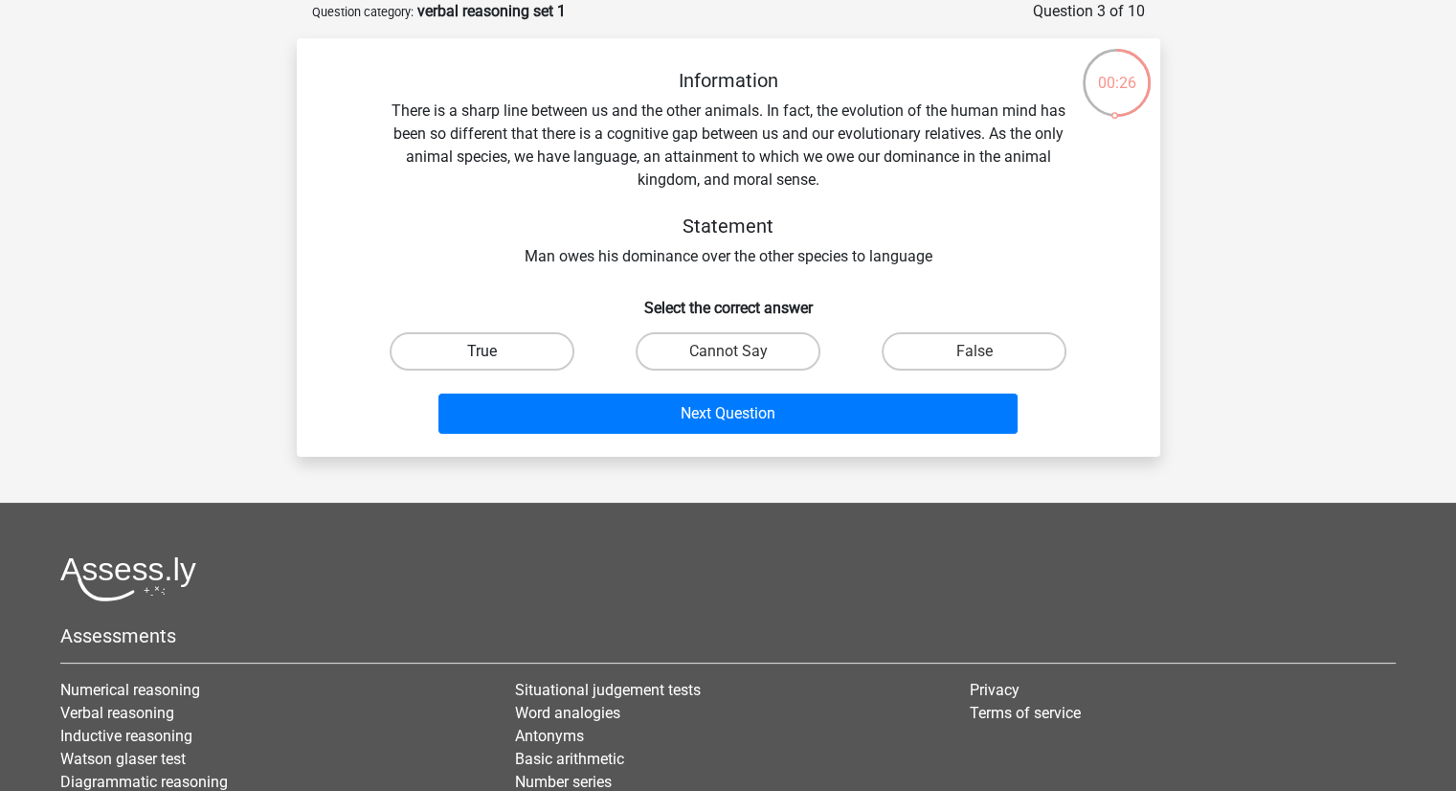
click at [491, 365] on label "True" at bounding box center [482, 351] width 185 height 38
click at [491, 364] on input "True" at bounding box center [488, 357] width 12 height 12
radio input "true"
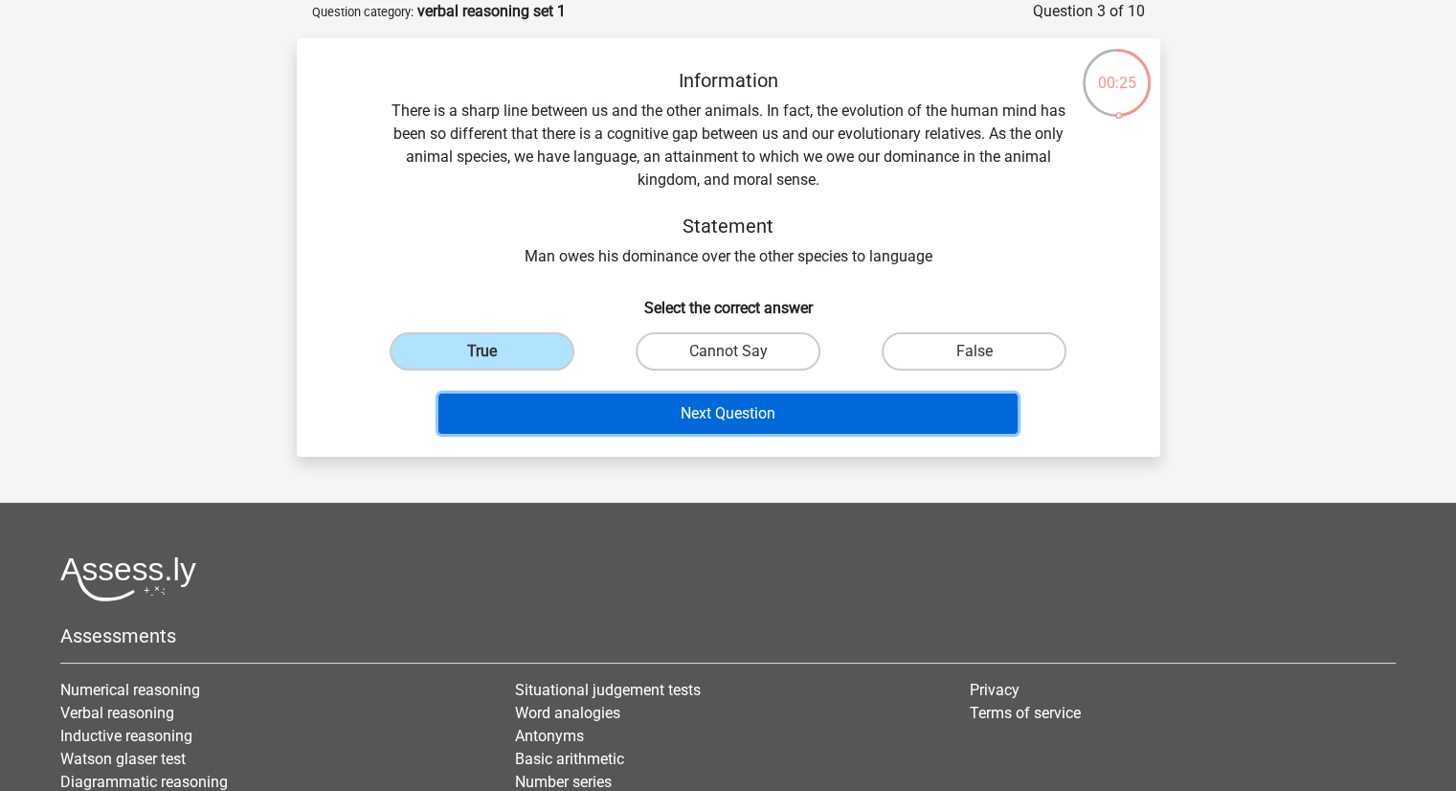
click at [611, 400] on button "Next Question" at bounding box center [727, 413] width 579 height 40
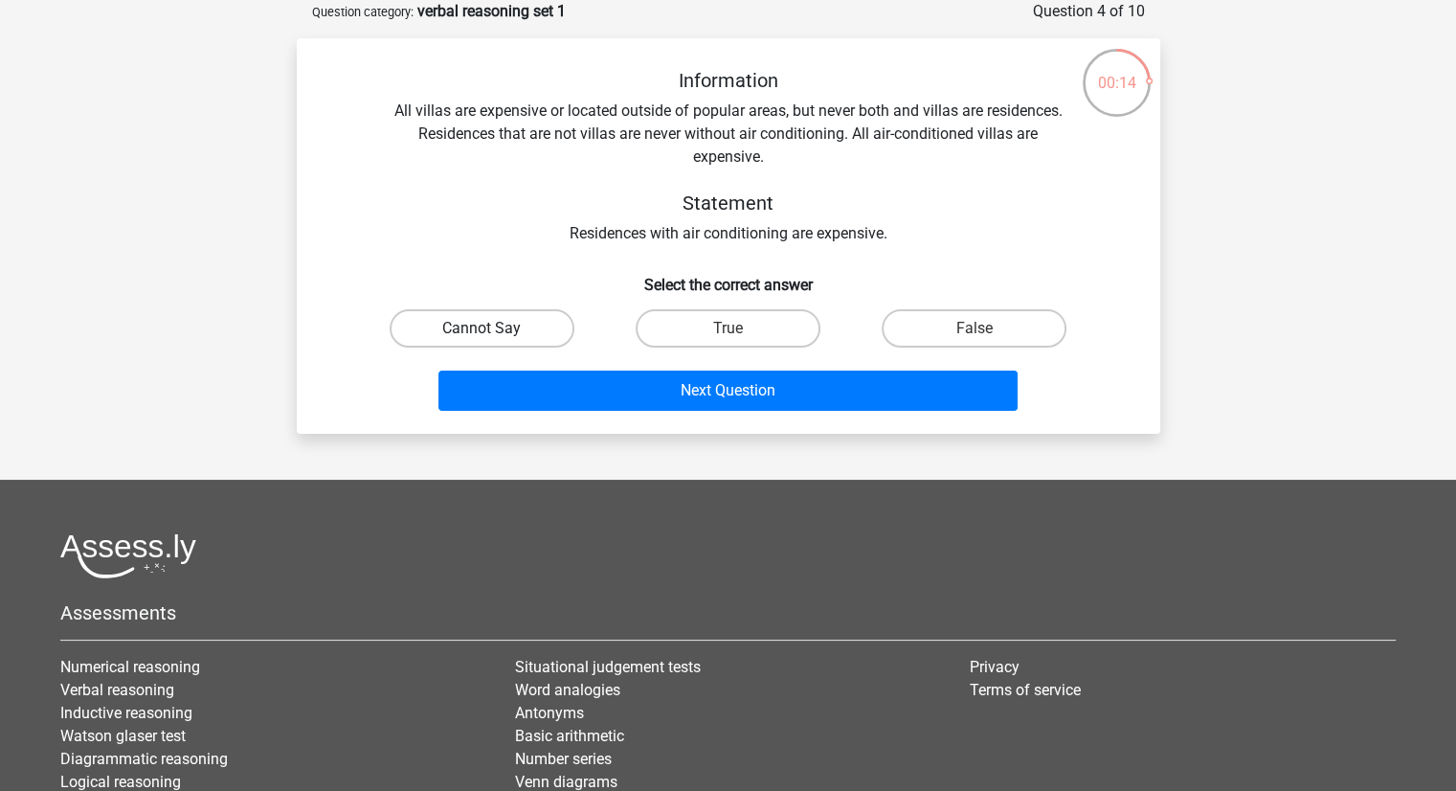
click at [536, 319] on label "Cannot Say" at bounding box center [482, 328] width 185 height 38
click at [494, 328] on input "Cannot Say" at bounding box center [488, 334] width 12 height 12
radio input "true"
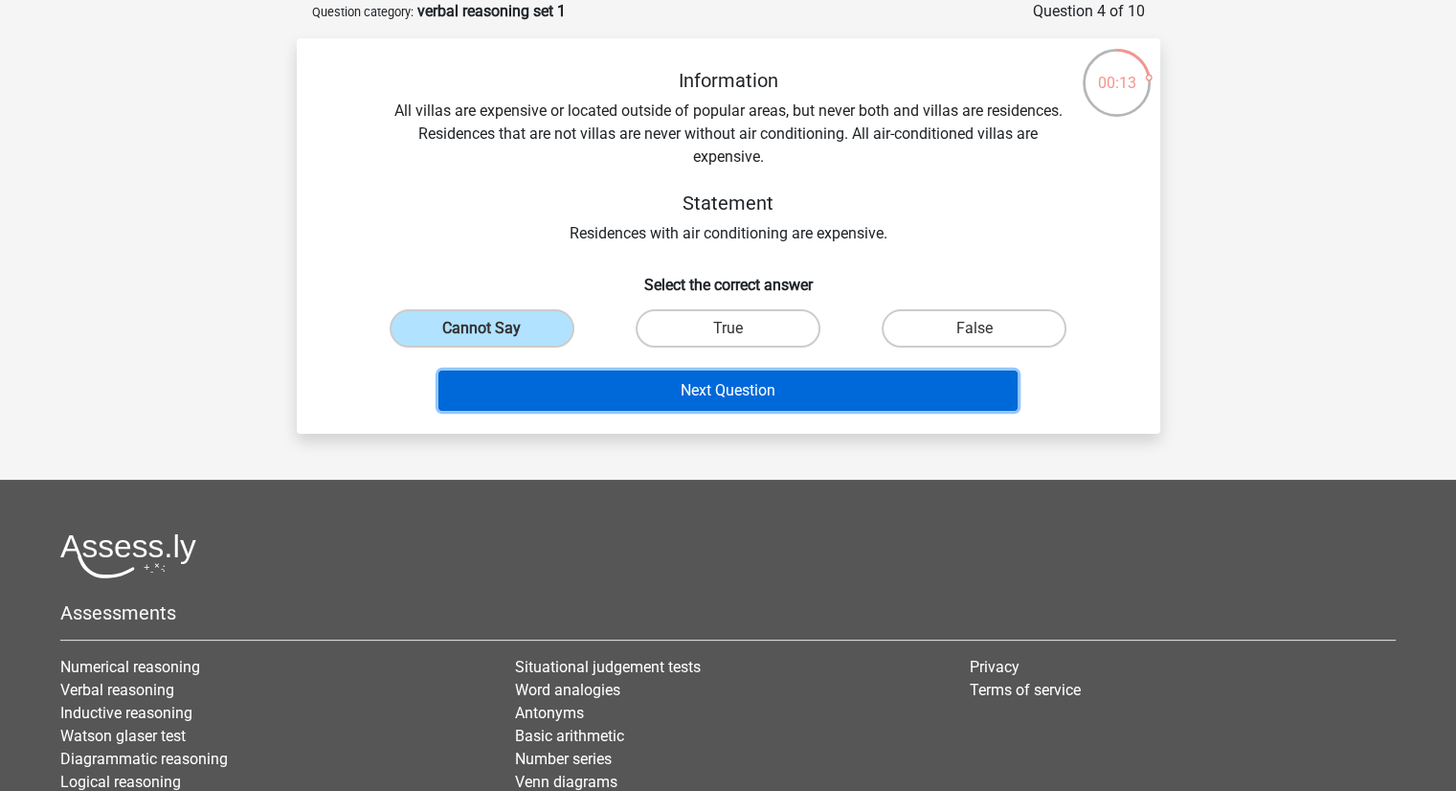
click at [672, 385] on button "Next Question" at bounding box center [727, 390] width 579 height 40
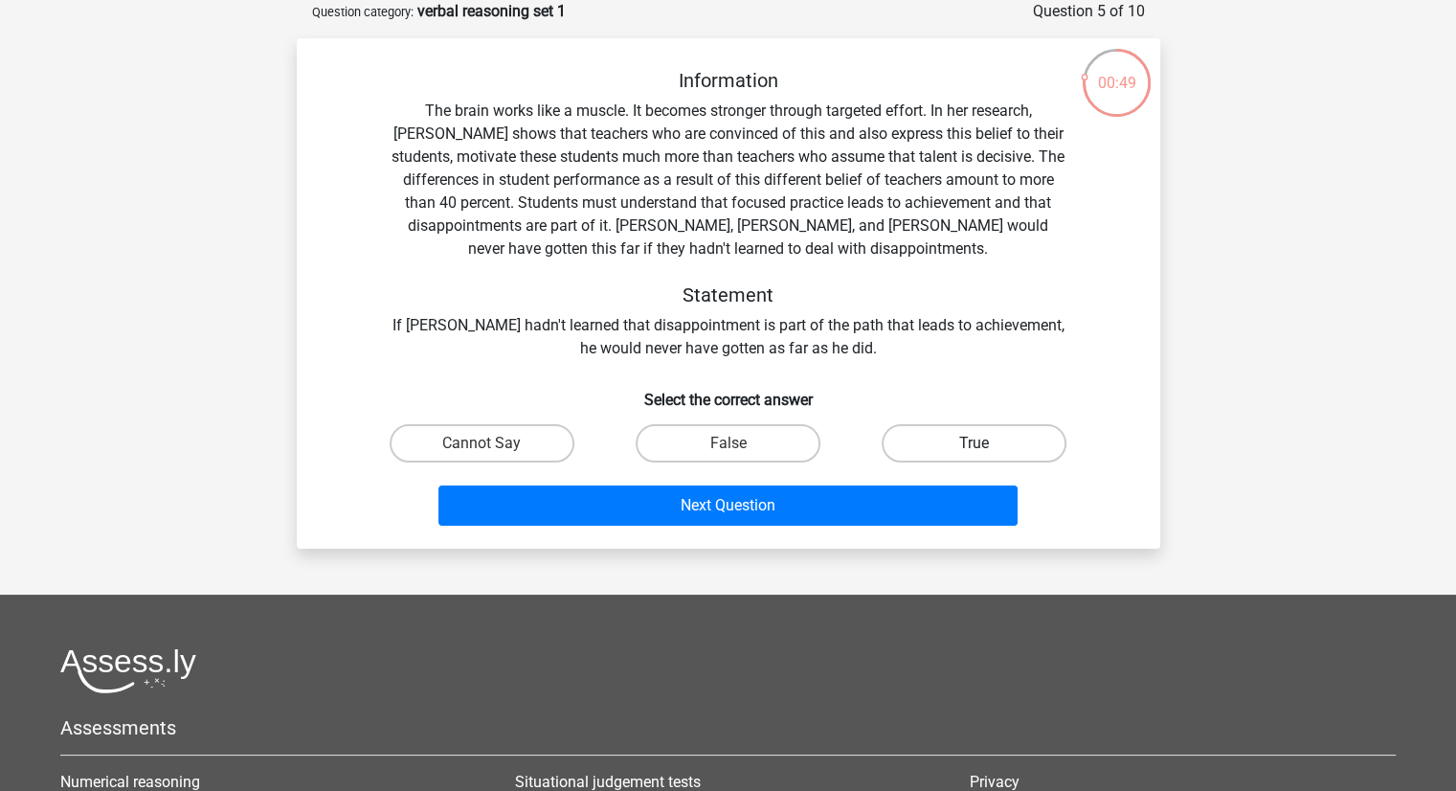
click at [915, 430] on label "True" at bounding box center [974, 443] width 185 height 38
click at [975, 443] on input "True" at bounding box center [981, 449] width 12 height 12
radio input "true"
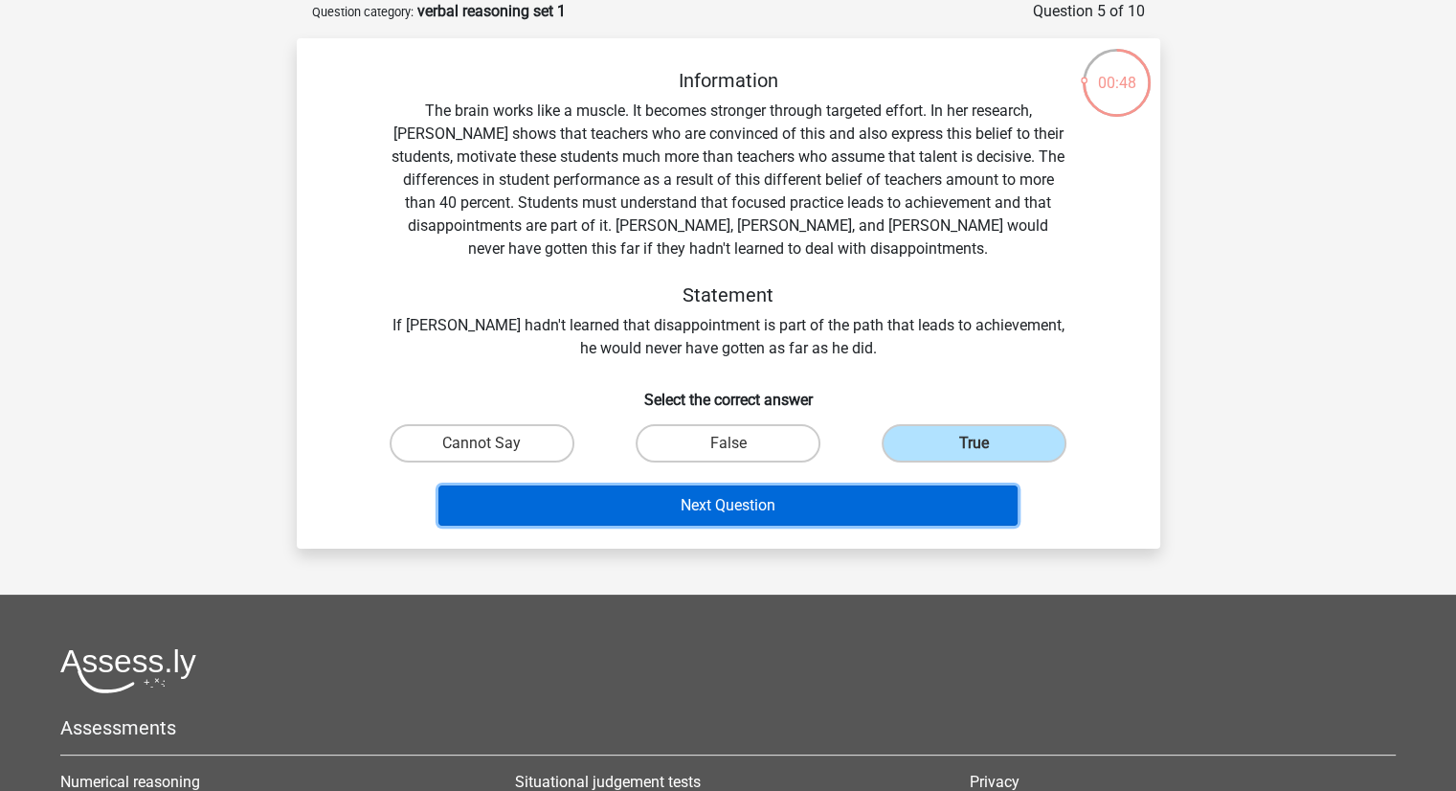
click at [803, 514] on button "Next Question" at bounding box center [727, 505] width 579 height 40
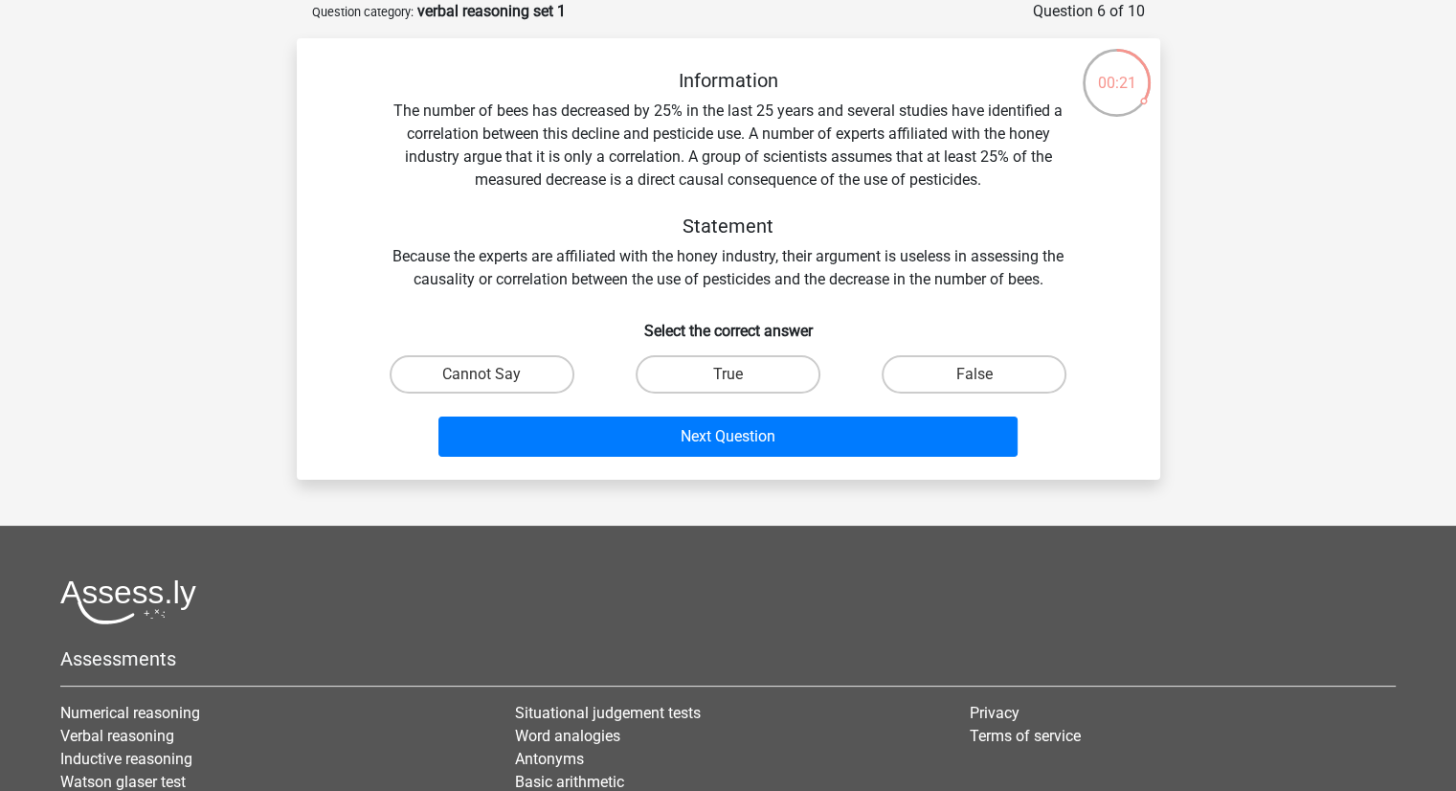
click at [488, 377] on input "Cannot Say" at bounding box center [488, 380] width 12 height 12
radio input "true"
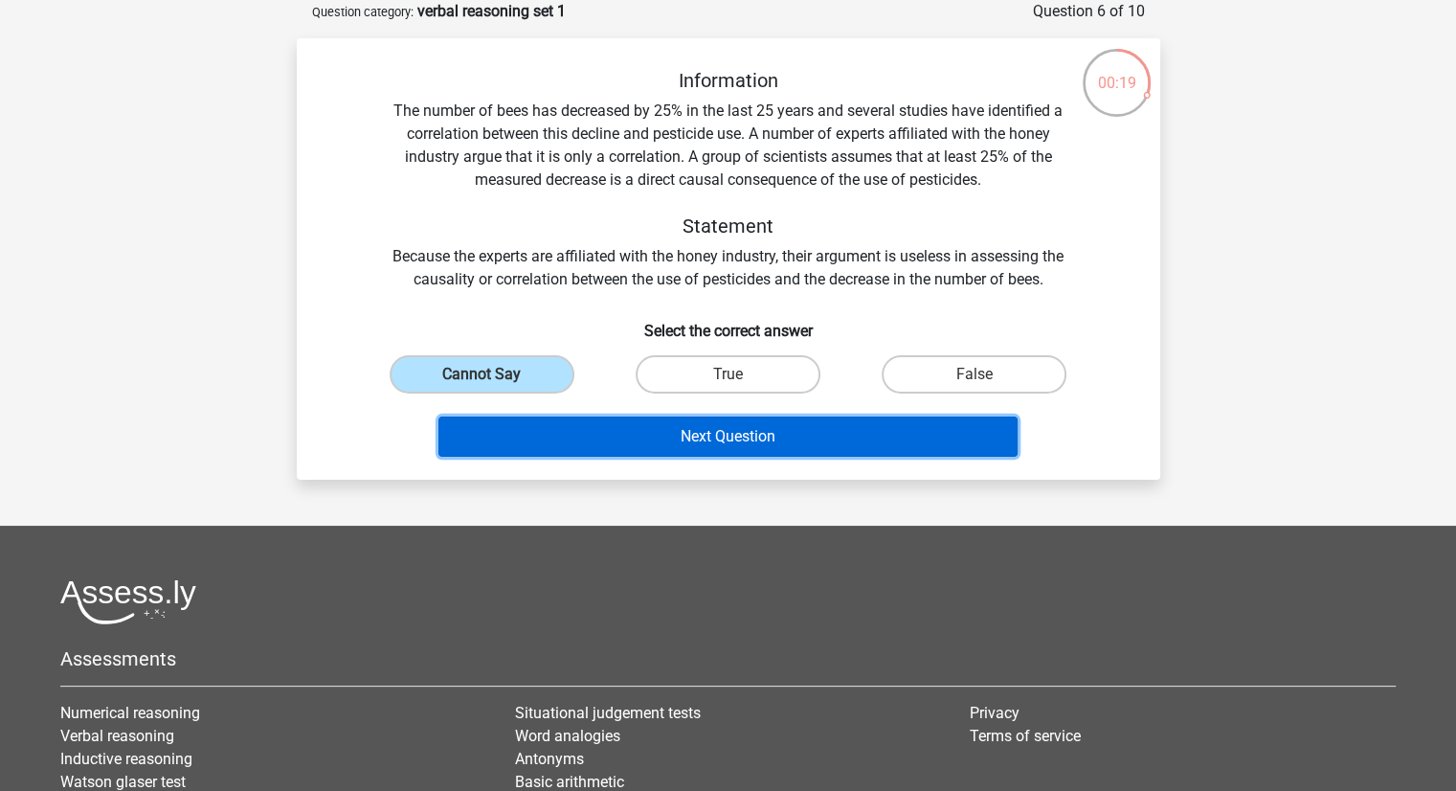
click at [708, 426] on button "Next Question" at bounding box center [727, 436] width 579 height 40
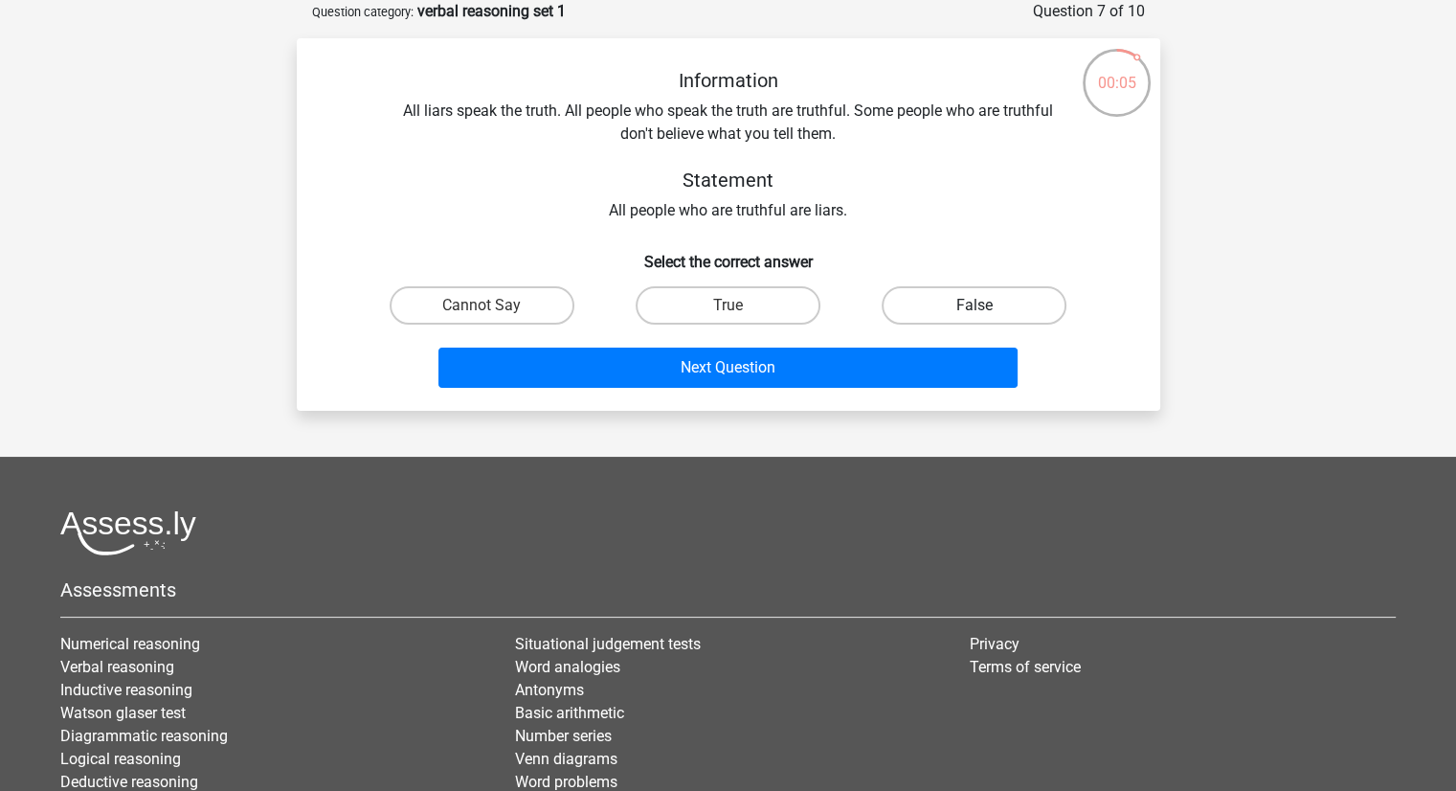
click at [930, 298] on label "False" at bounding box center [974, 305] width 185 height 38
click at [975, 305] on input "False" at bounding box center [981, 311] width 12 height 12
radio input "true"
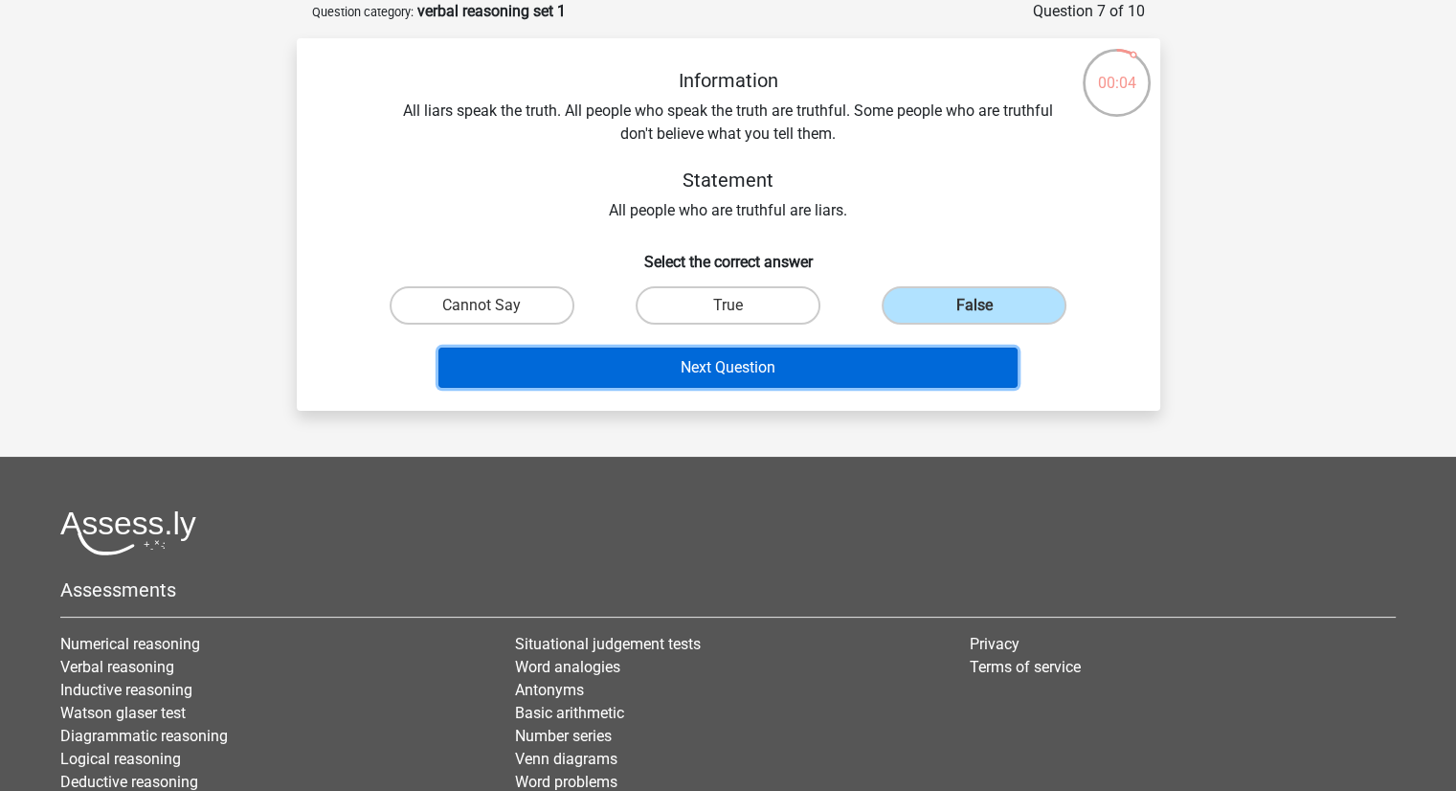
click at [852, 378] on button "Next Question" at bounding box center [727, 367] width 579 height 40
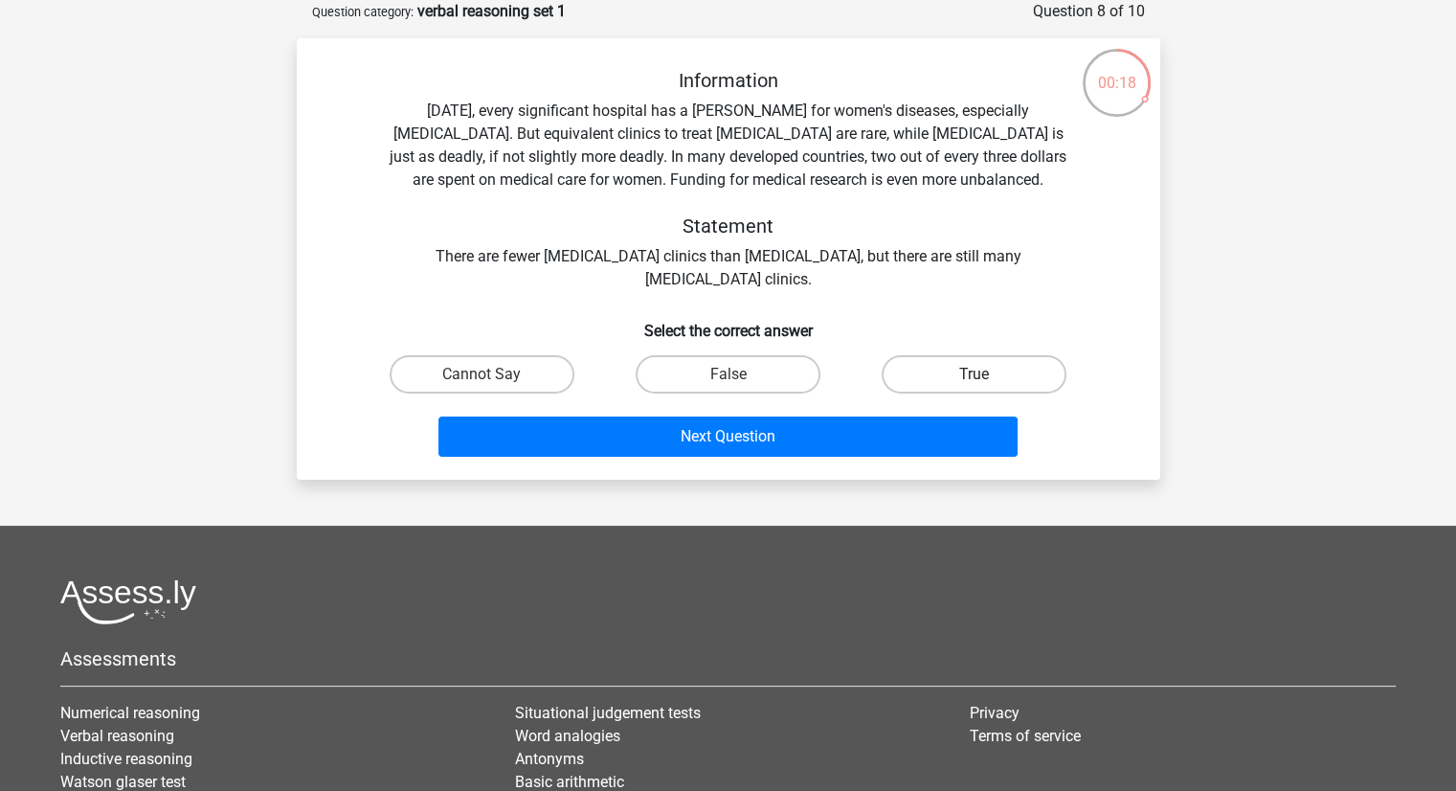
click at [952, 369] on label "True" at bounding box center [974, 374] width 185 height 38
click at [975, 374] on input "True" at bounding box center [981, 380] width 12 height 12
radio input "true"
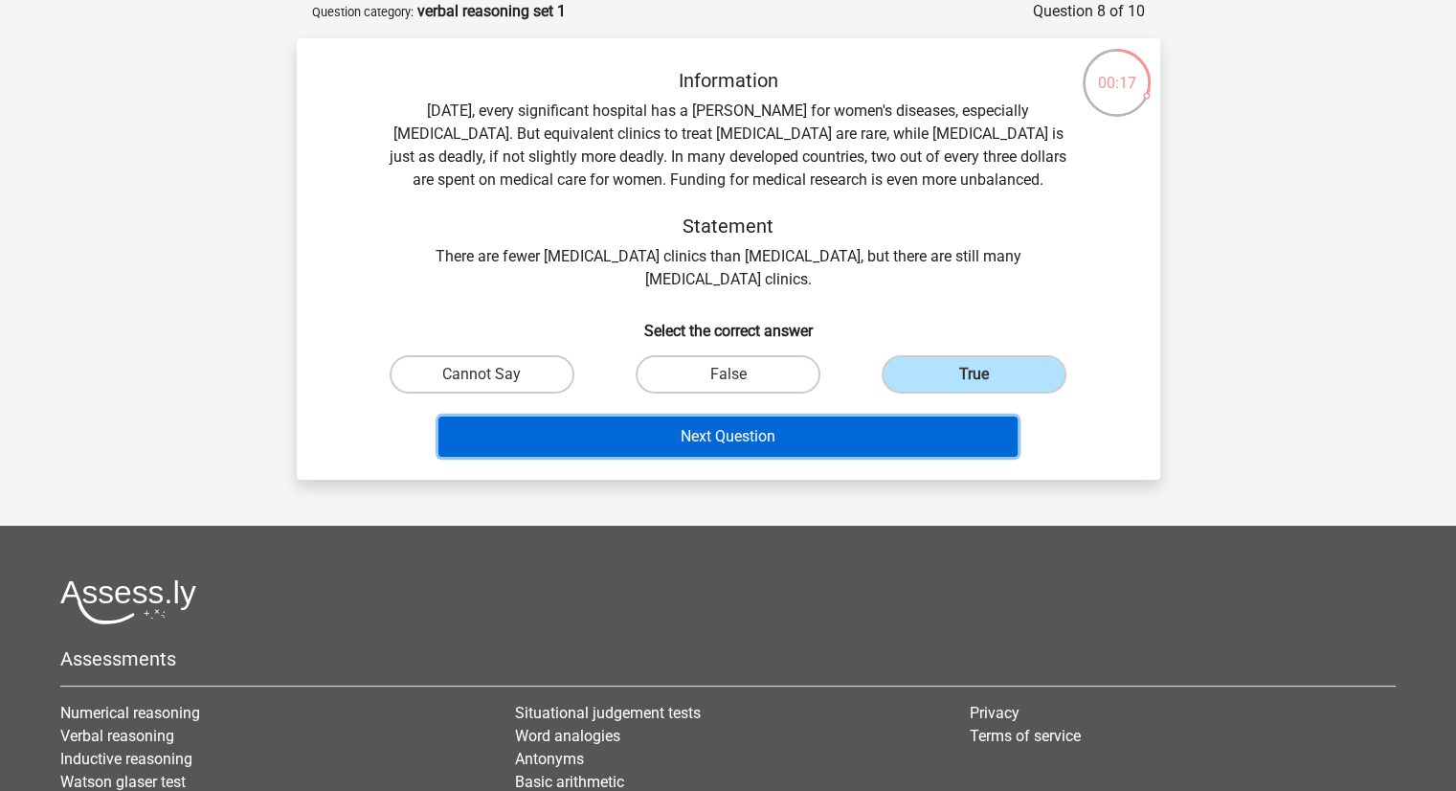
click at [823, 449] on button "Next Question" at bounding box center [727, 436] width 579 height 40
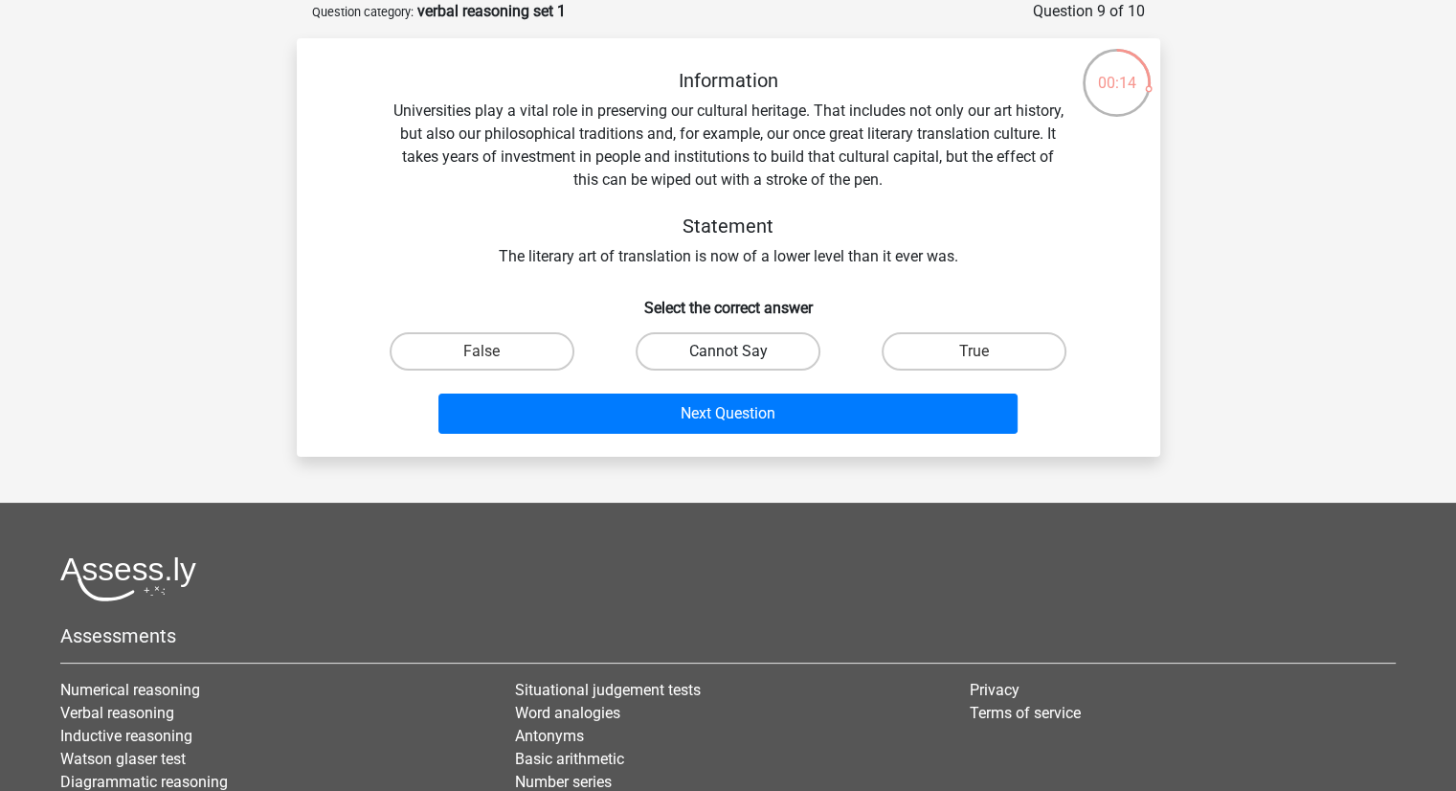
click at [712, 354] on label "Cannot Say" at bounding box center [728, 351] width 185 height 38
click at [728, 354] on input "Cannot Say" at bounding box center [734, 357] width 12 height 12
radio input "true"
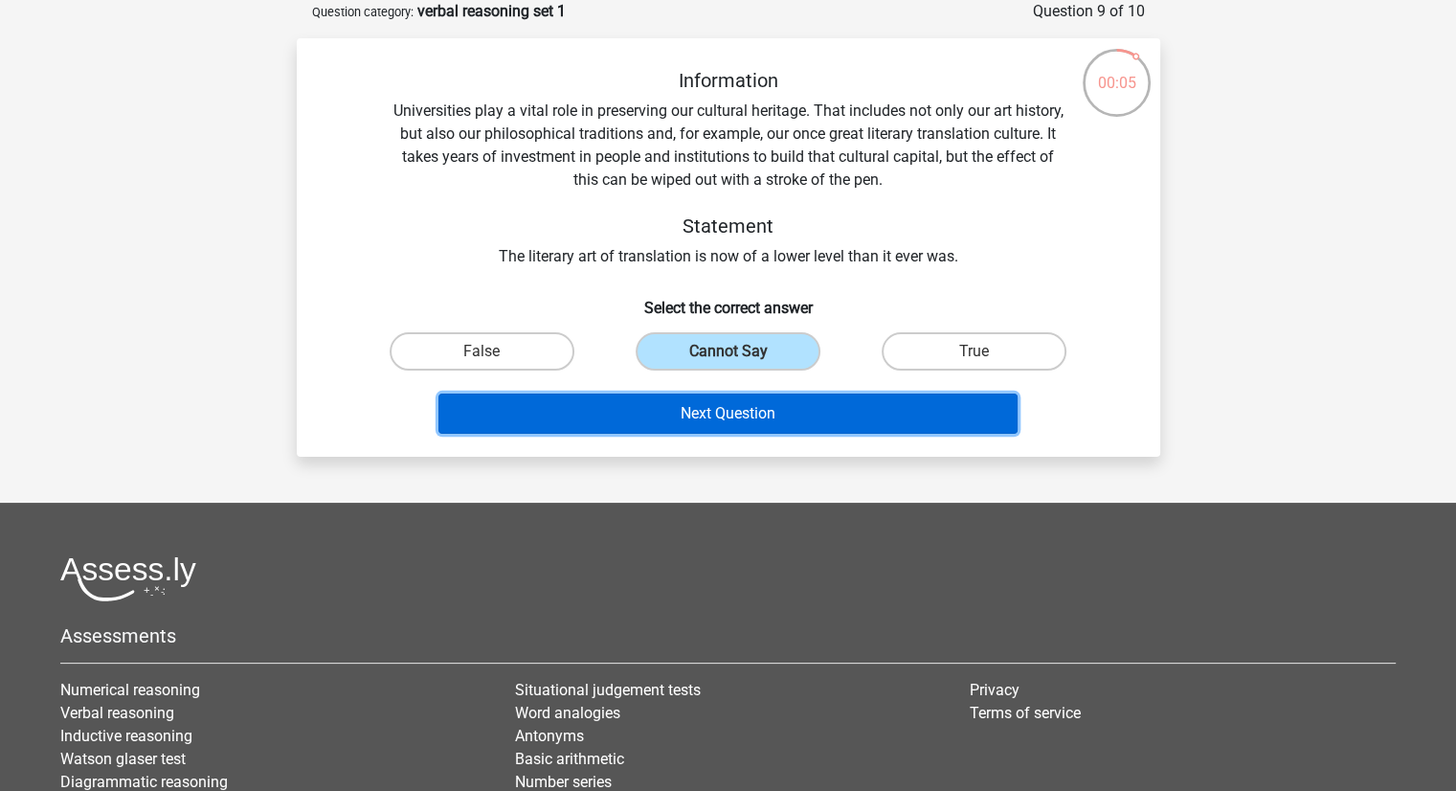
click at [744, 415] on button "Next Question" at bounding box center [727, 413] width 579 height 40
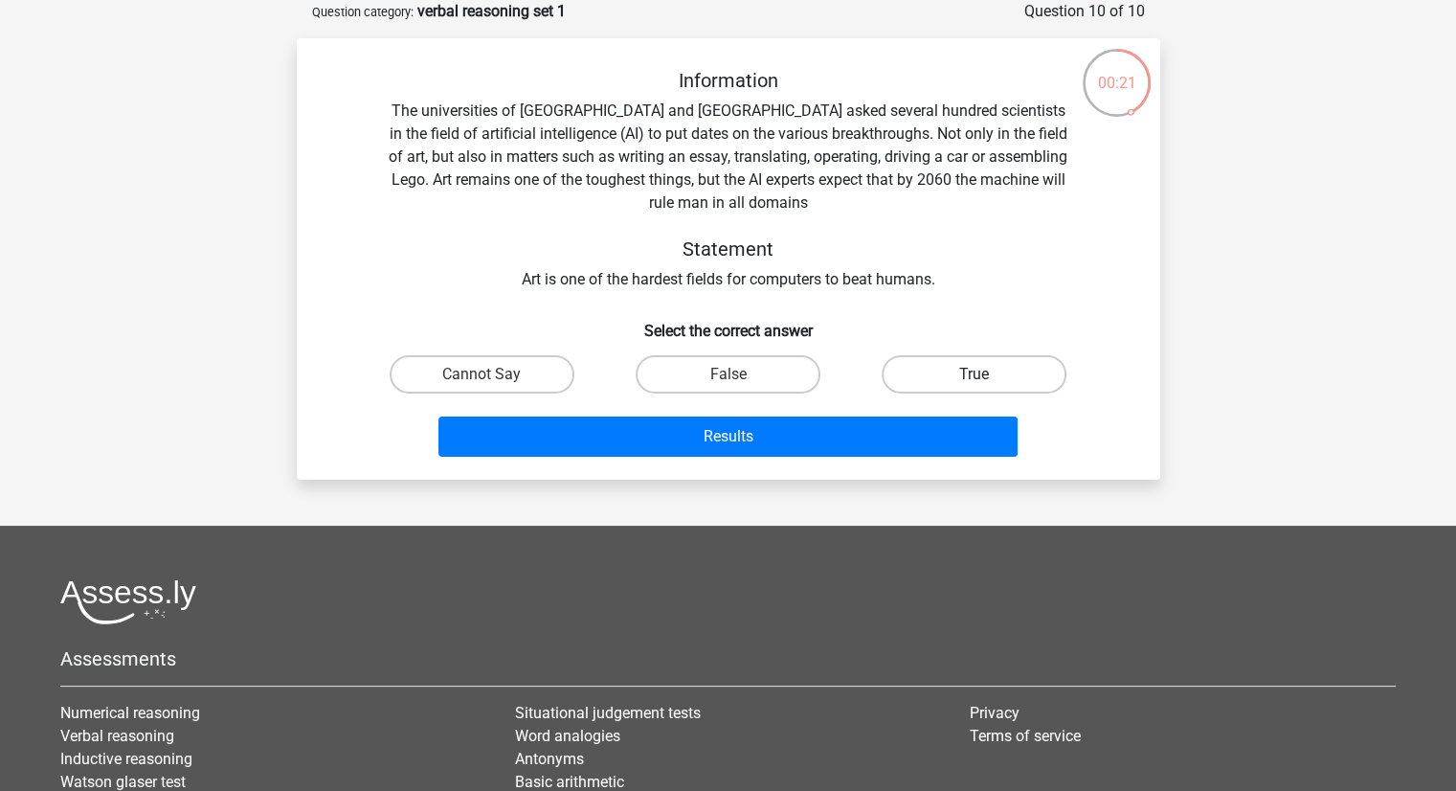
click at [953, 361] on label "True" at bounding box center [974, 374] width 185 height 38
click at [975, 374] on input "True" at bounding box center [981, 380] width 12 height 12
radio input "true"
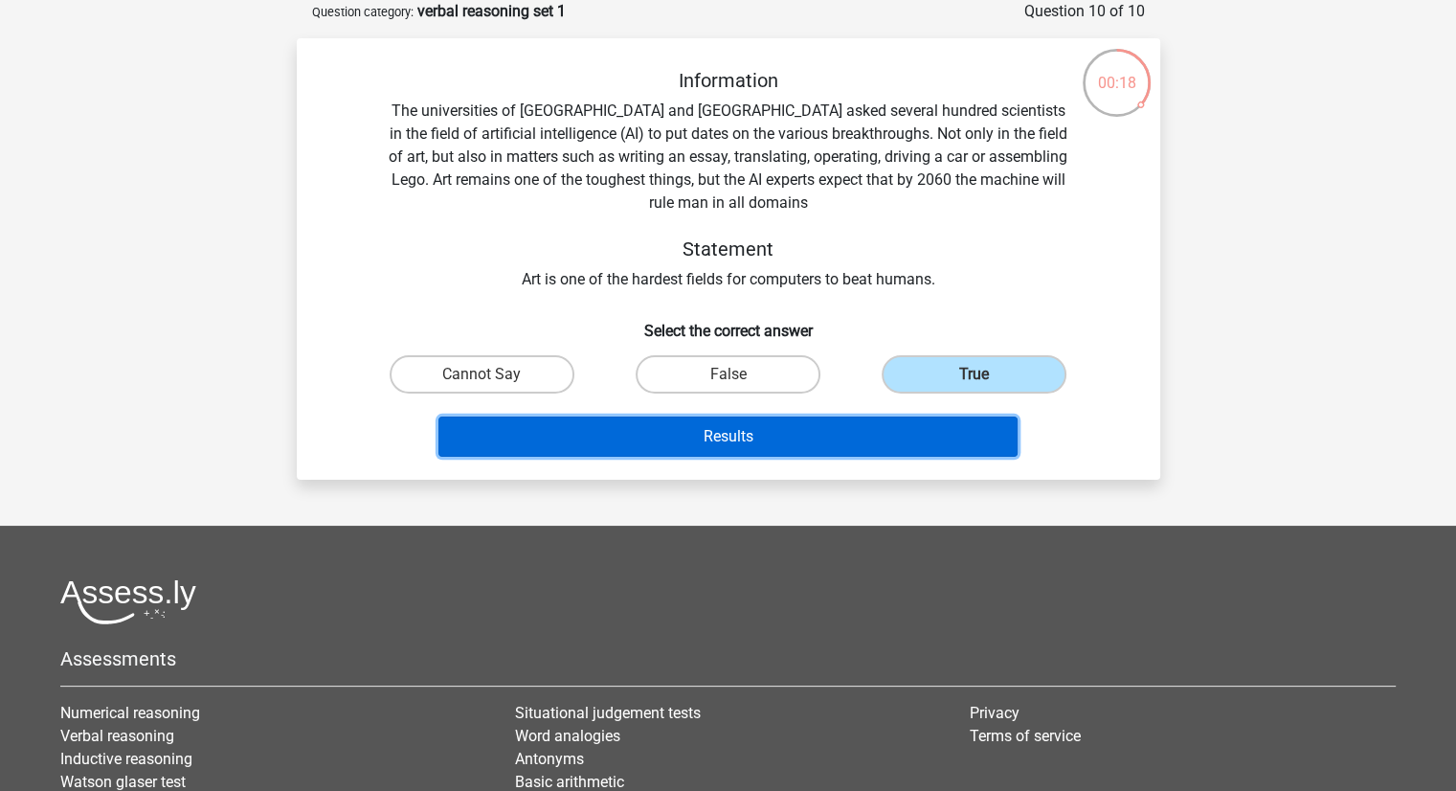
click at [804, 445] on button "Results" at bounding box center [727, 436] width 579 height 40
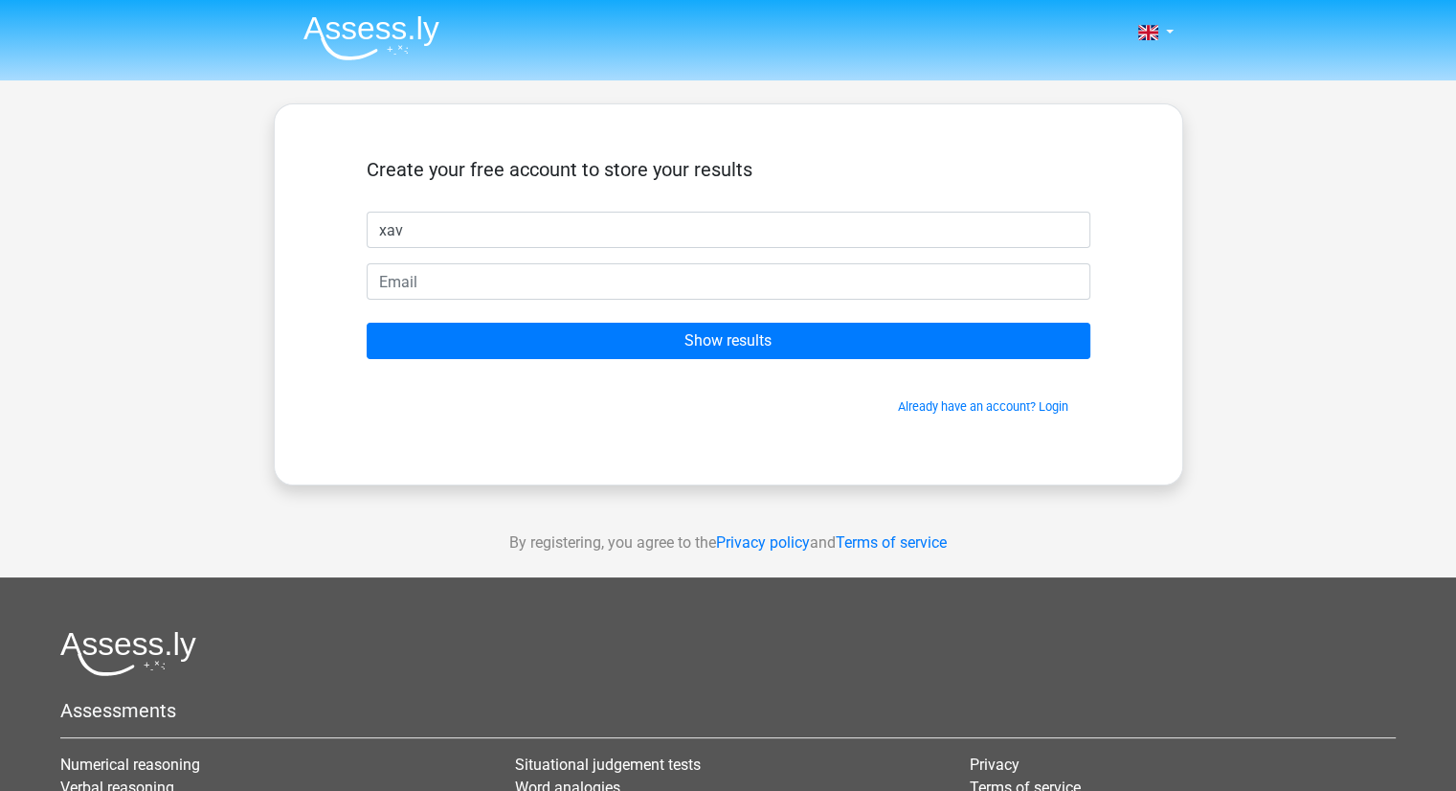
type input "xav"
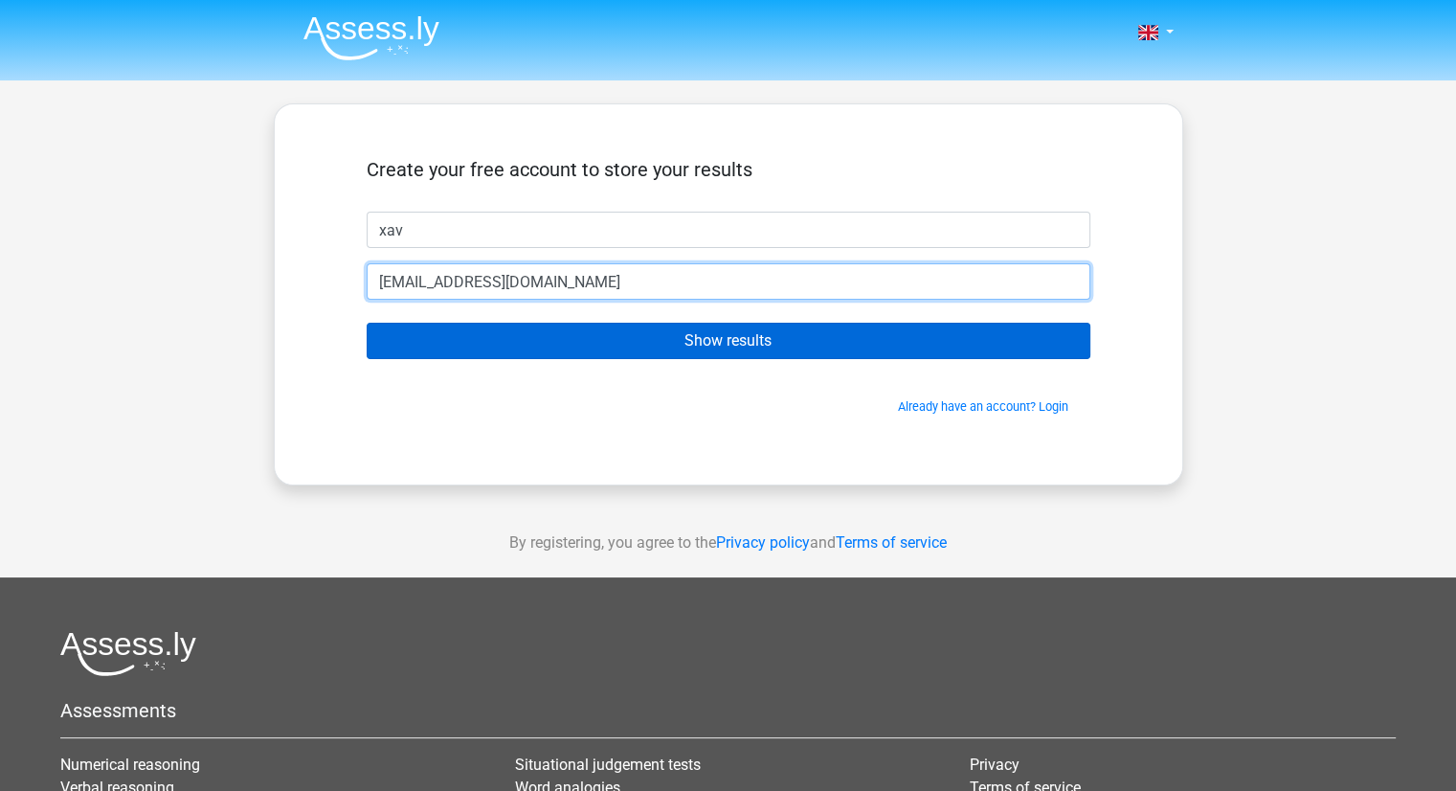
type input "[EMAIL_ADDRESS][DOMAIN_NAME]"
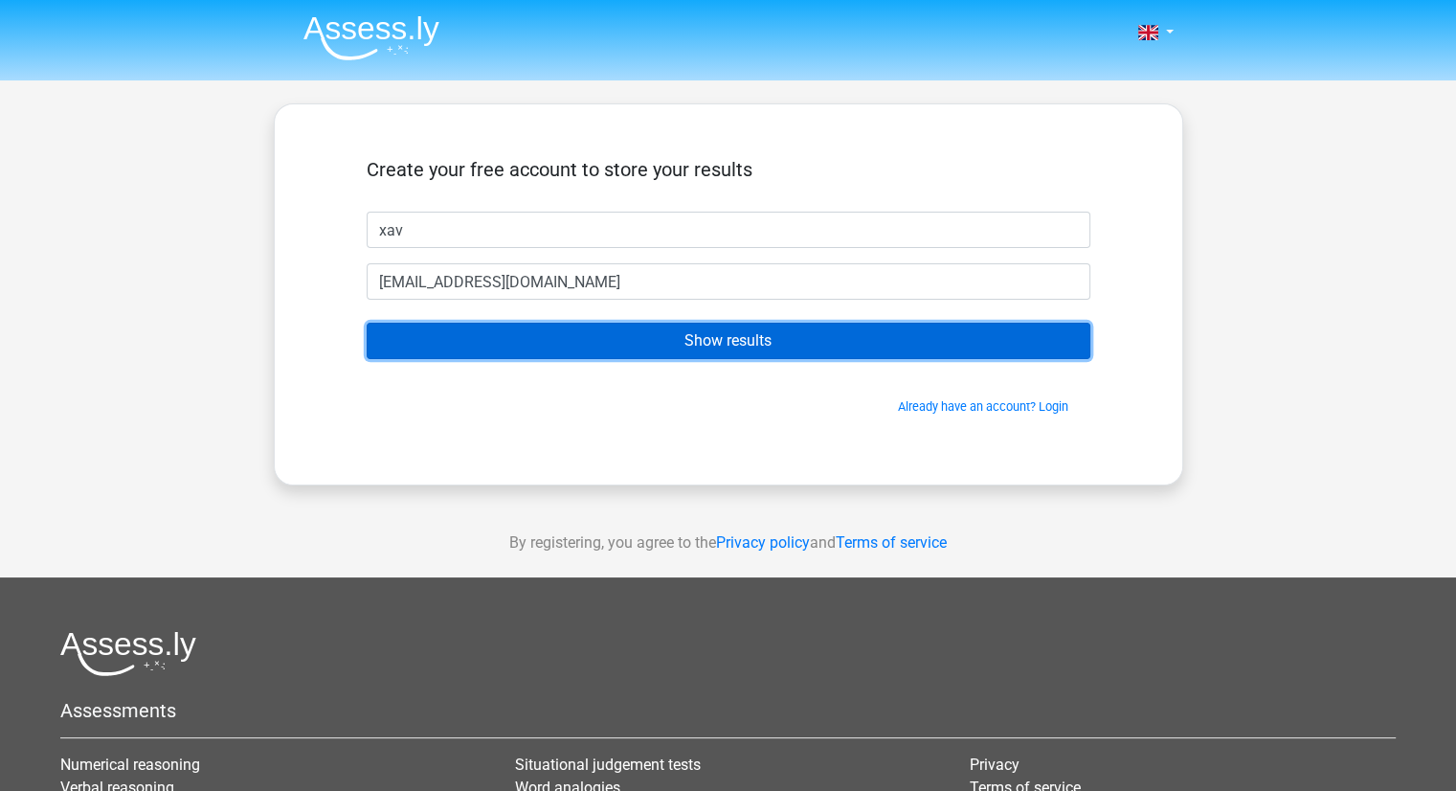
click at [742, 345] on input "Show results" at bounding box center [729, 341] width 724 height 36
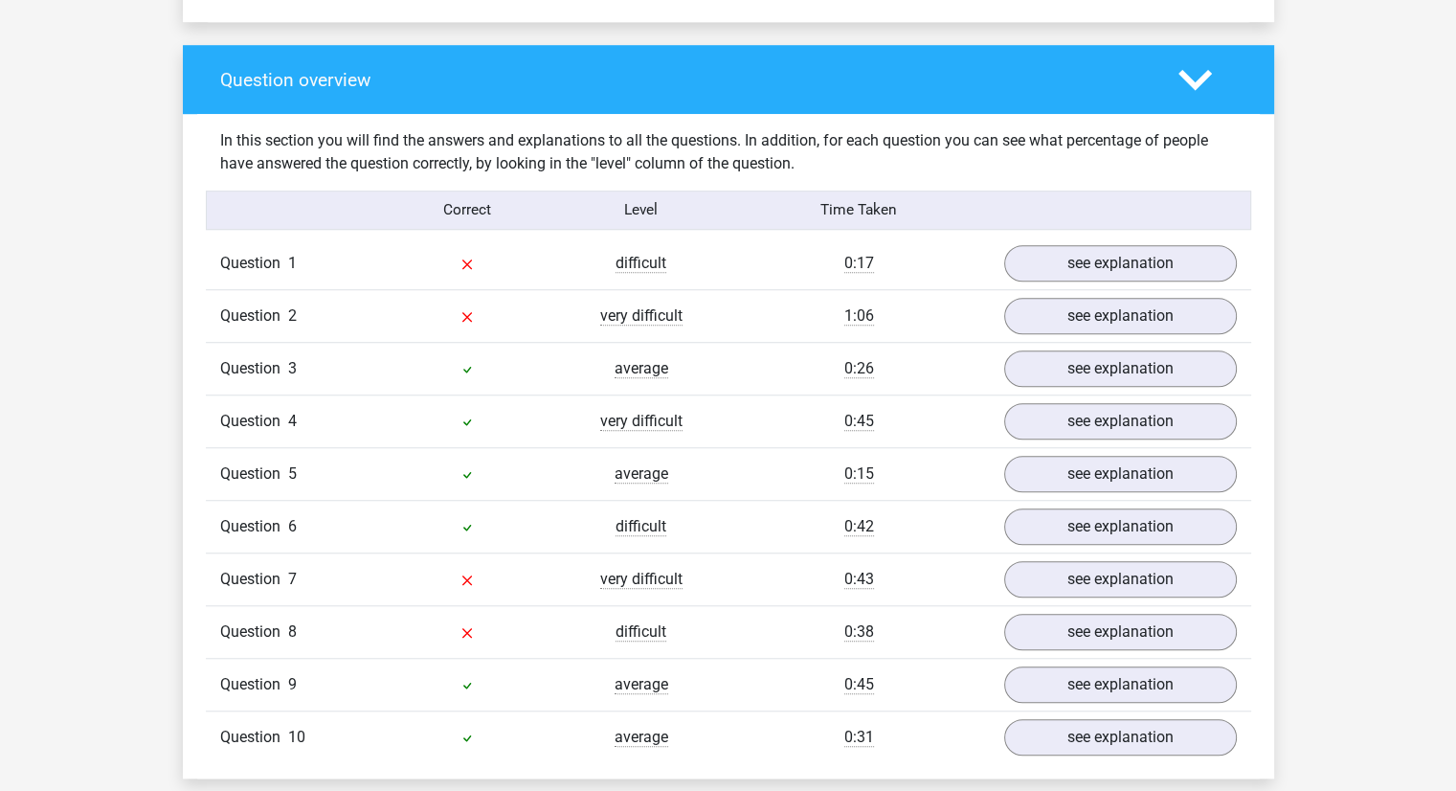
scroll to position [1371, 0]
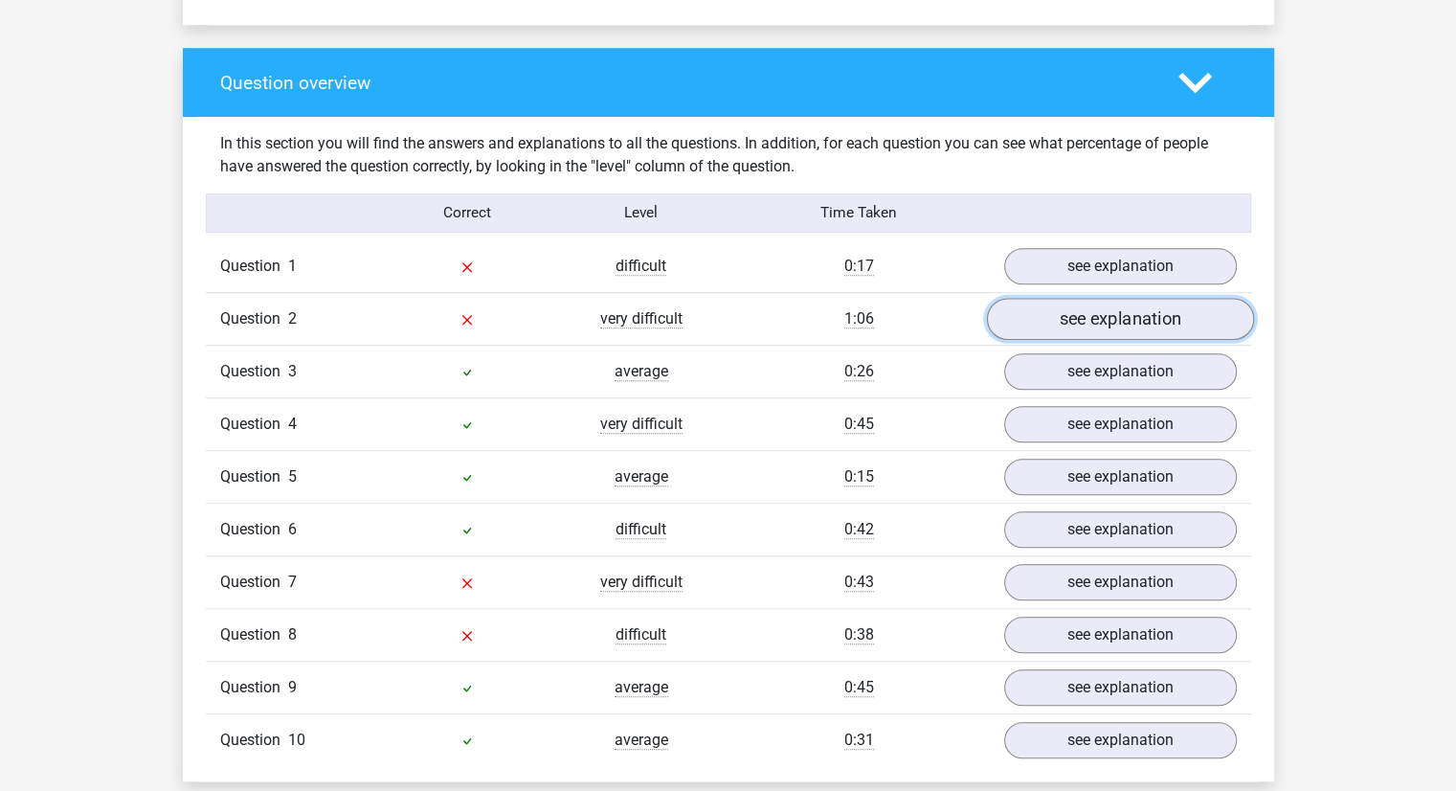
click at [1147, 307] on link "see explanation" at bounding box center [1119, 319] width 267 height 42
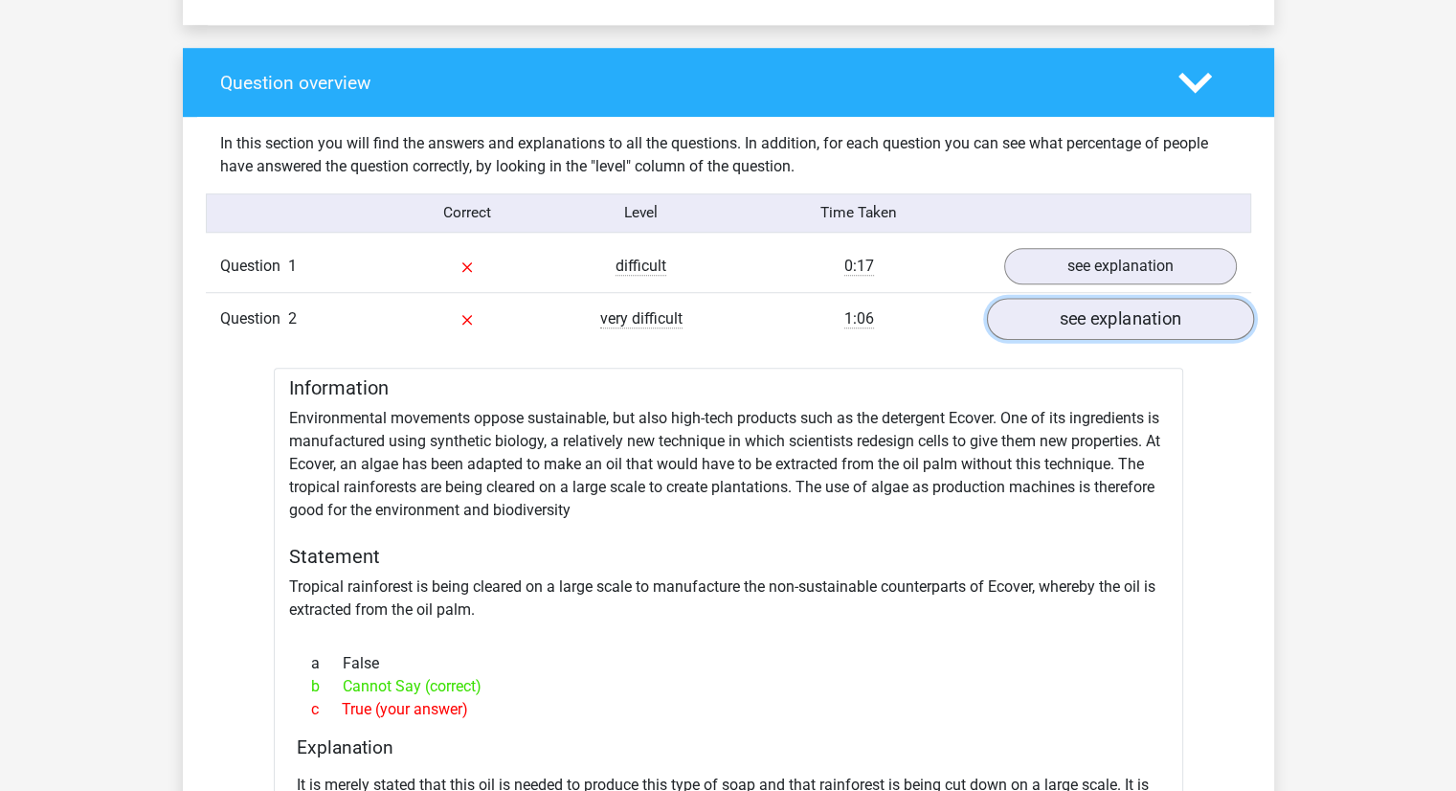
click at [1147, 307] on link "see explanation" at bounding box center [1119, 319] width 267 height 42
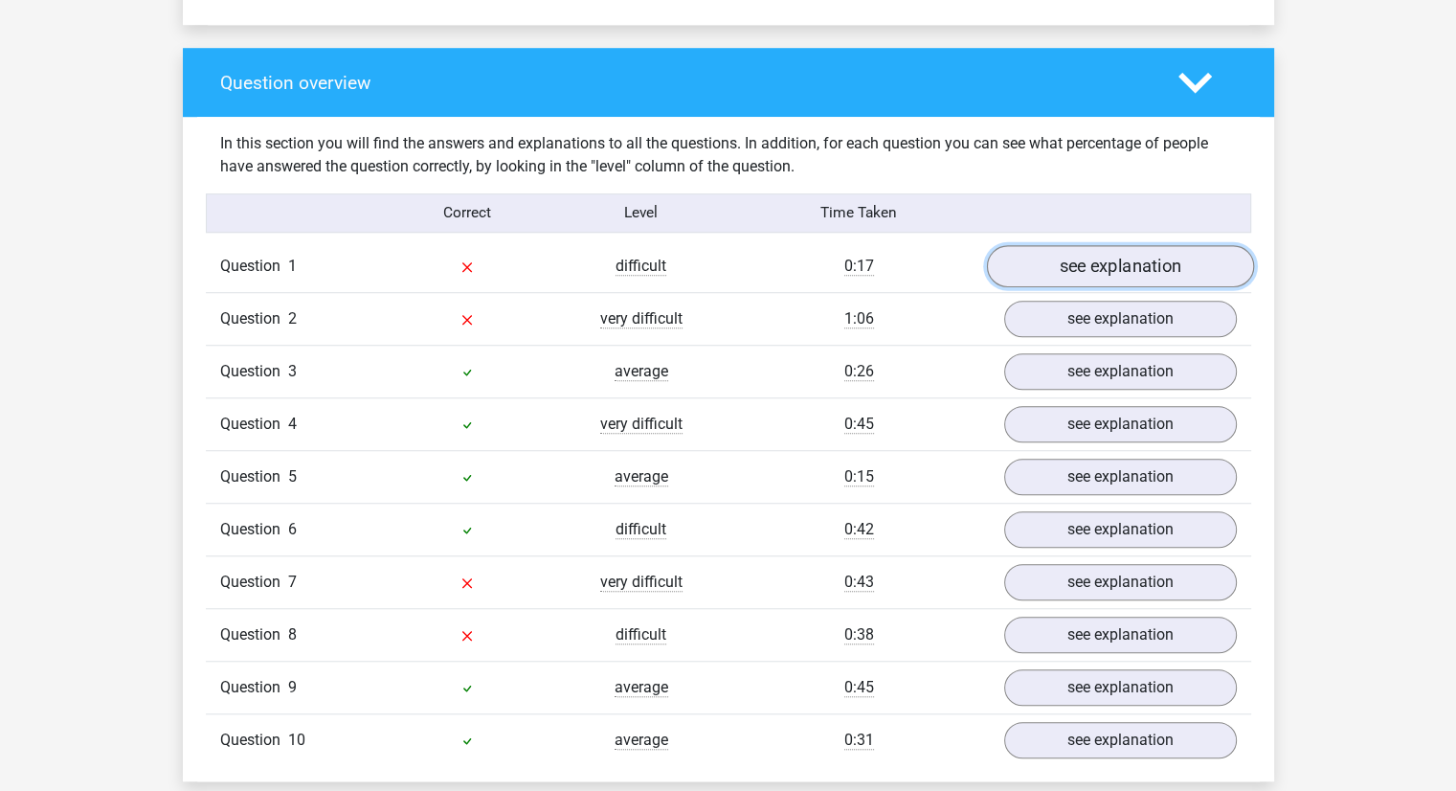
click at [1141, 276] on link "see explanation" at bounding box center [1119, 266] width 267 height 42
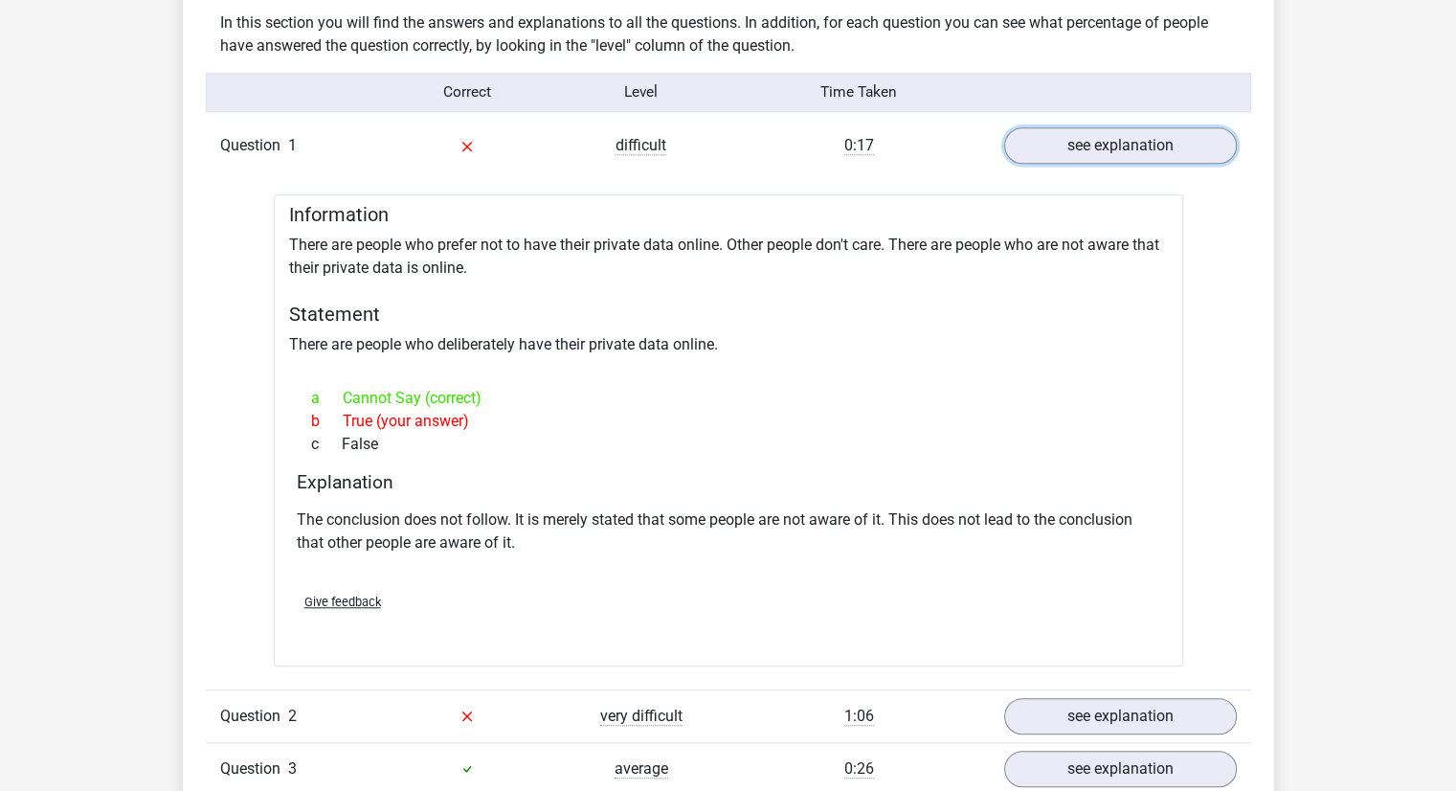
scroll to position [1495, 0]
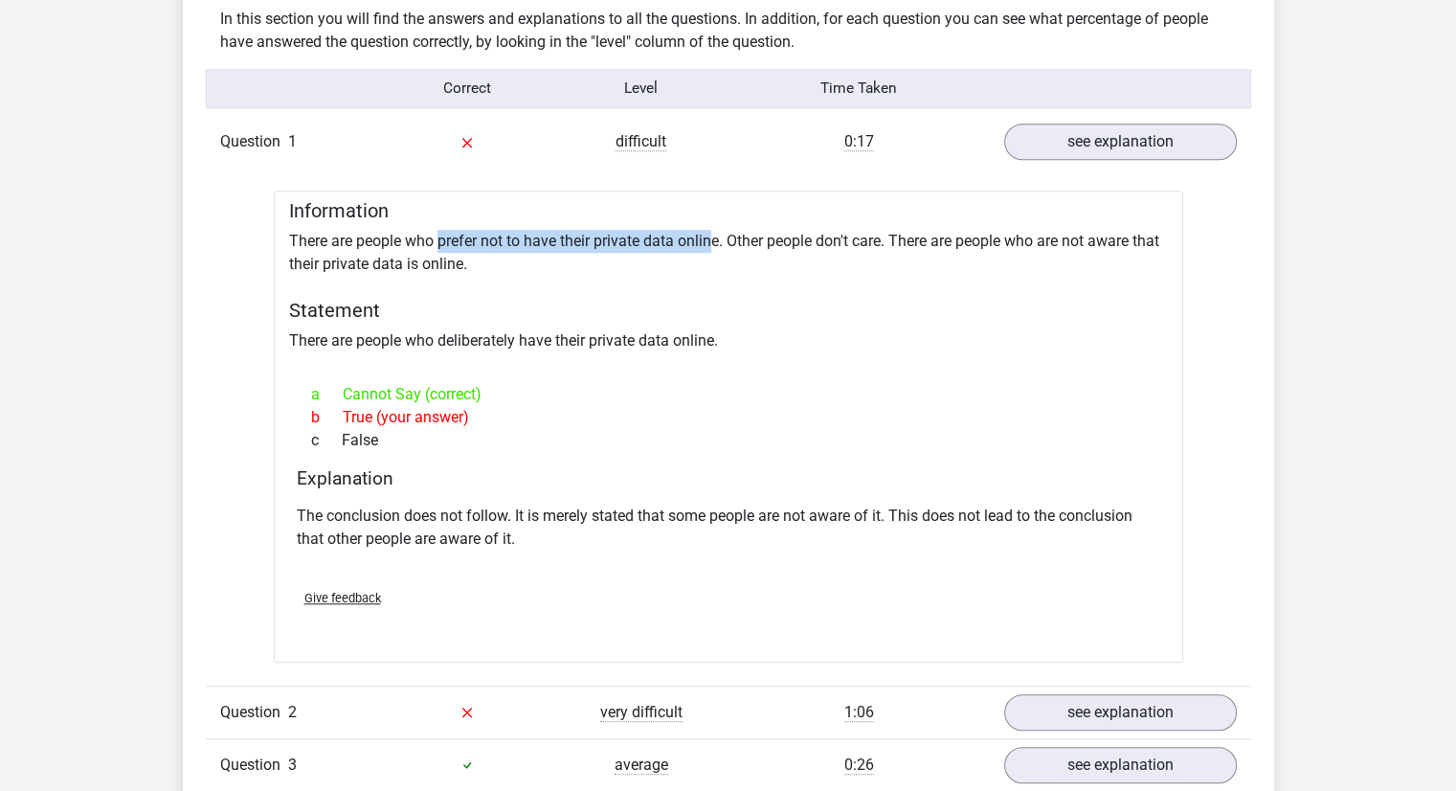
drag, startPoint x: 439, startPoint y: 237, endPoint x: 716, endPoint y: 238, distance: 276.7
click at [716, 238] on div "Information There are people who prefer not to have their private data online. …" at bounding box center [728, 426] width 909 height 471
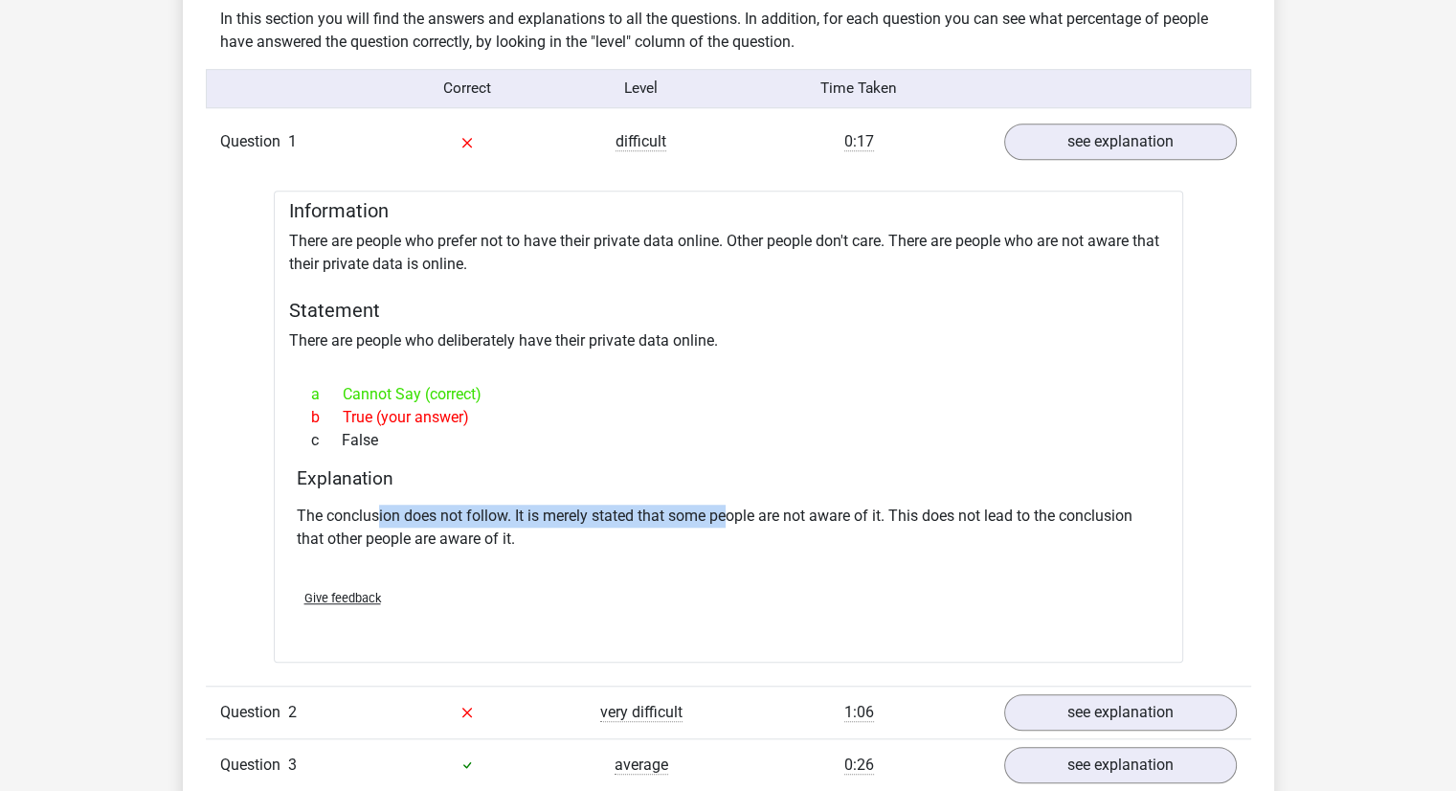
drag, startPoint x: 375, startPoint y: 510, endPoint x: 730, endPoint y: 518, distance: 355.2
click at [730, 518] on p "The conclusion does not follow. It is merely stated that some people are not aw…" at bounding box center [728, 527] width 863 height 46
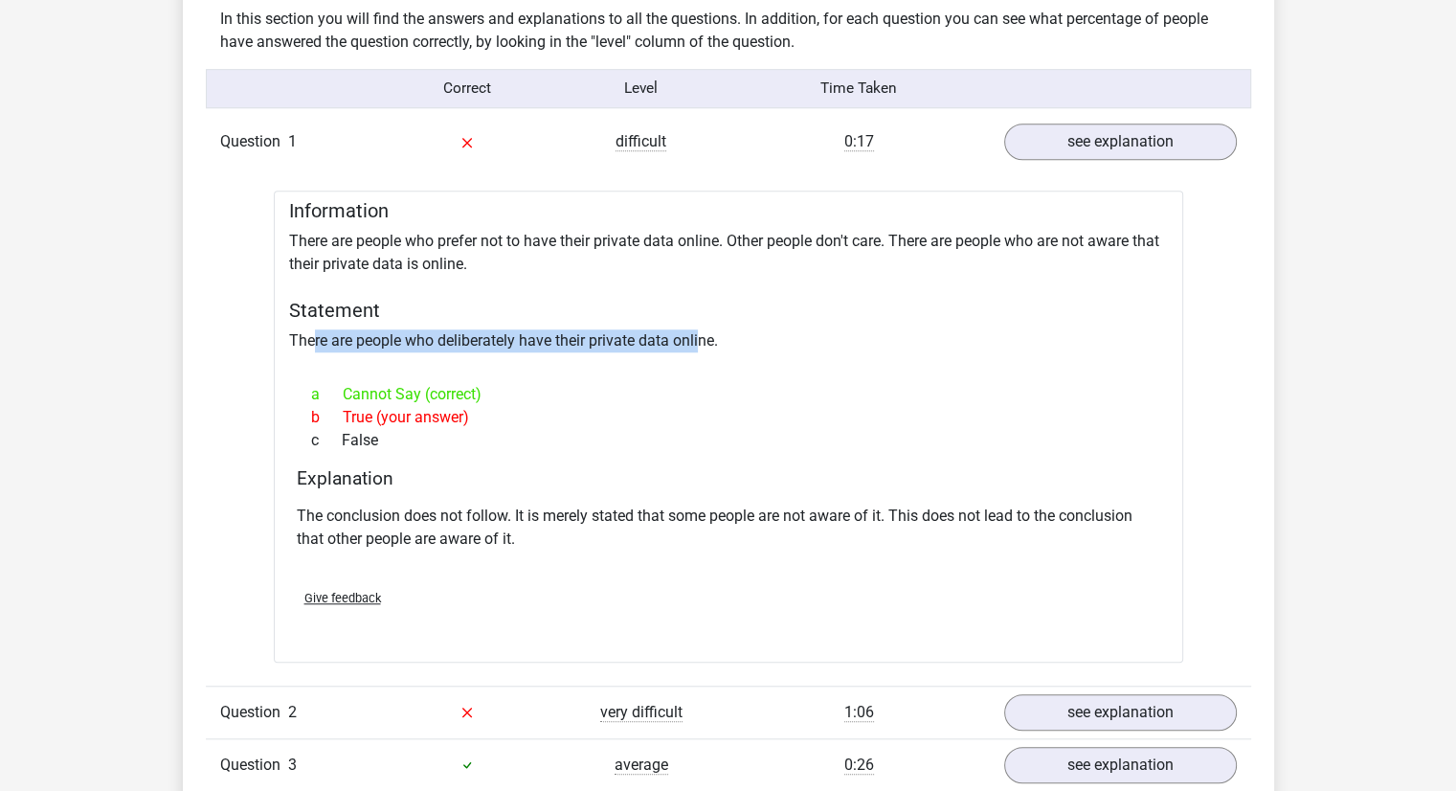
drag, startPoint x: 313, startPoint y: 333, endPoint x: 698, endPoint y: 349, distance: 385.2
click at [698, 349] on div "Information There are people who prefer not to have their private data online. …" at bounding box center [728, 426] width 909 height 471
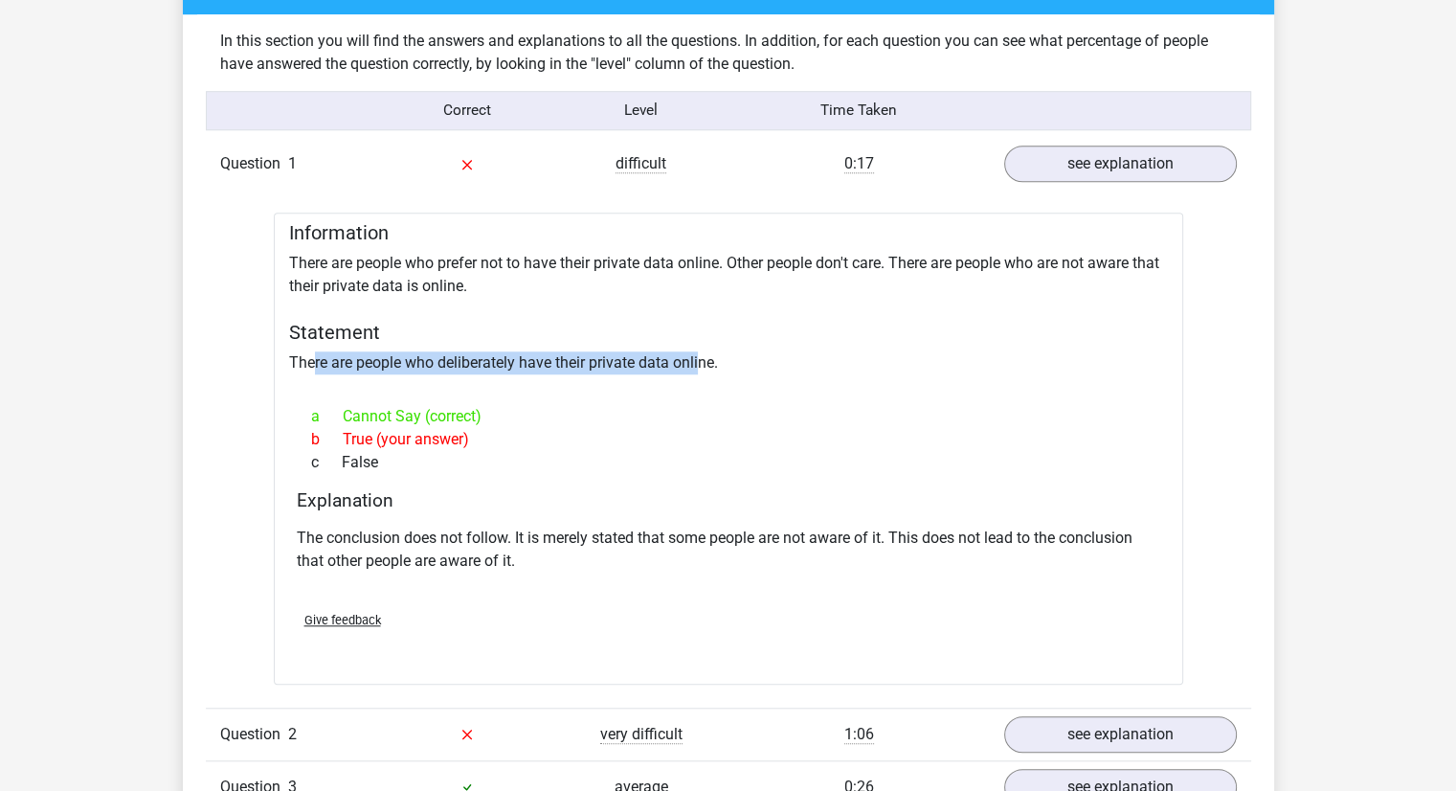
scroll to position [1453, 0]
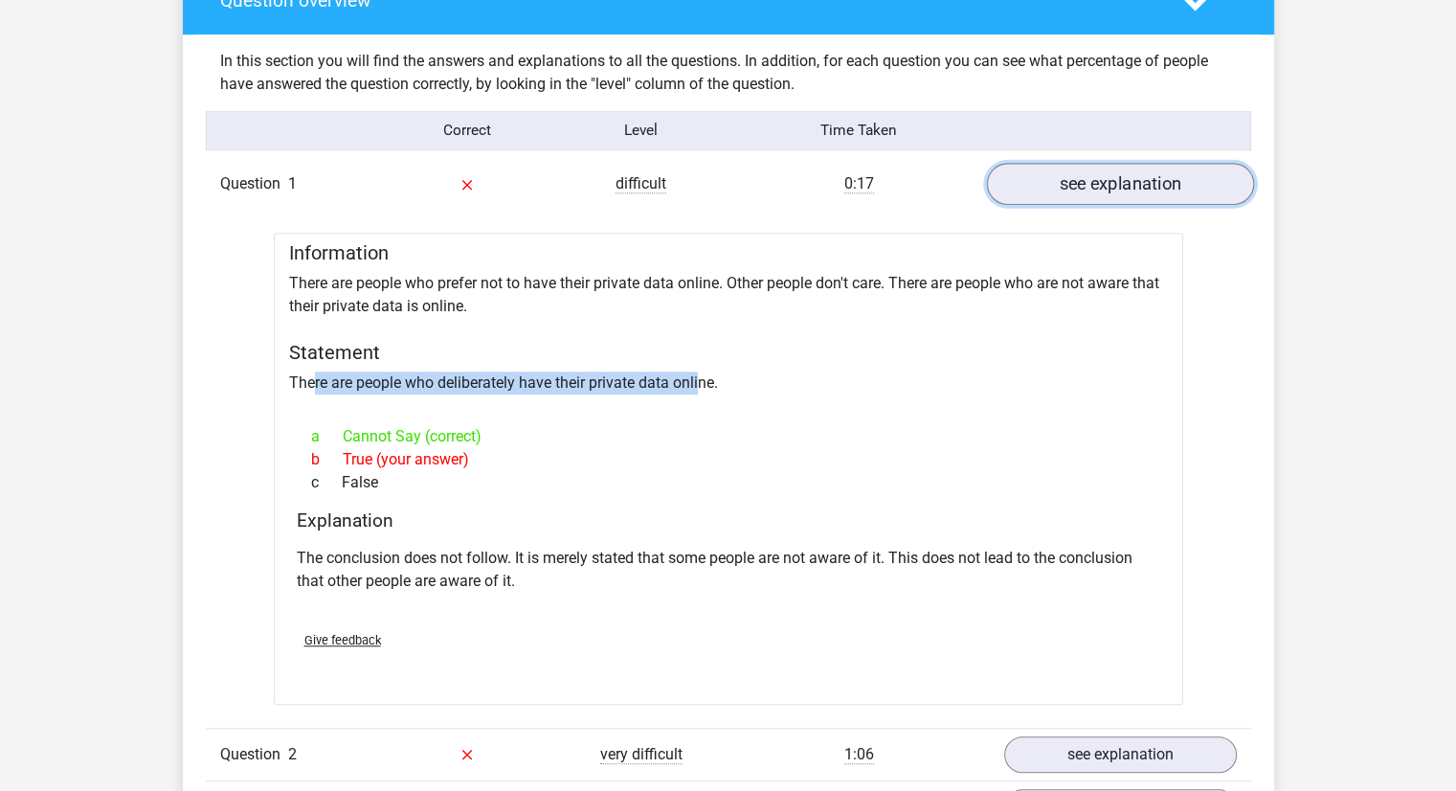
click at [1149, 182] on link "see explanation" at bounding box center [1119, 184] width 267 height 42
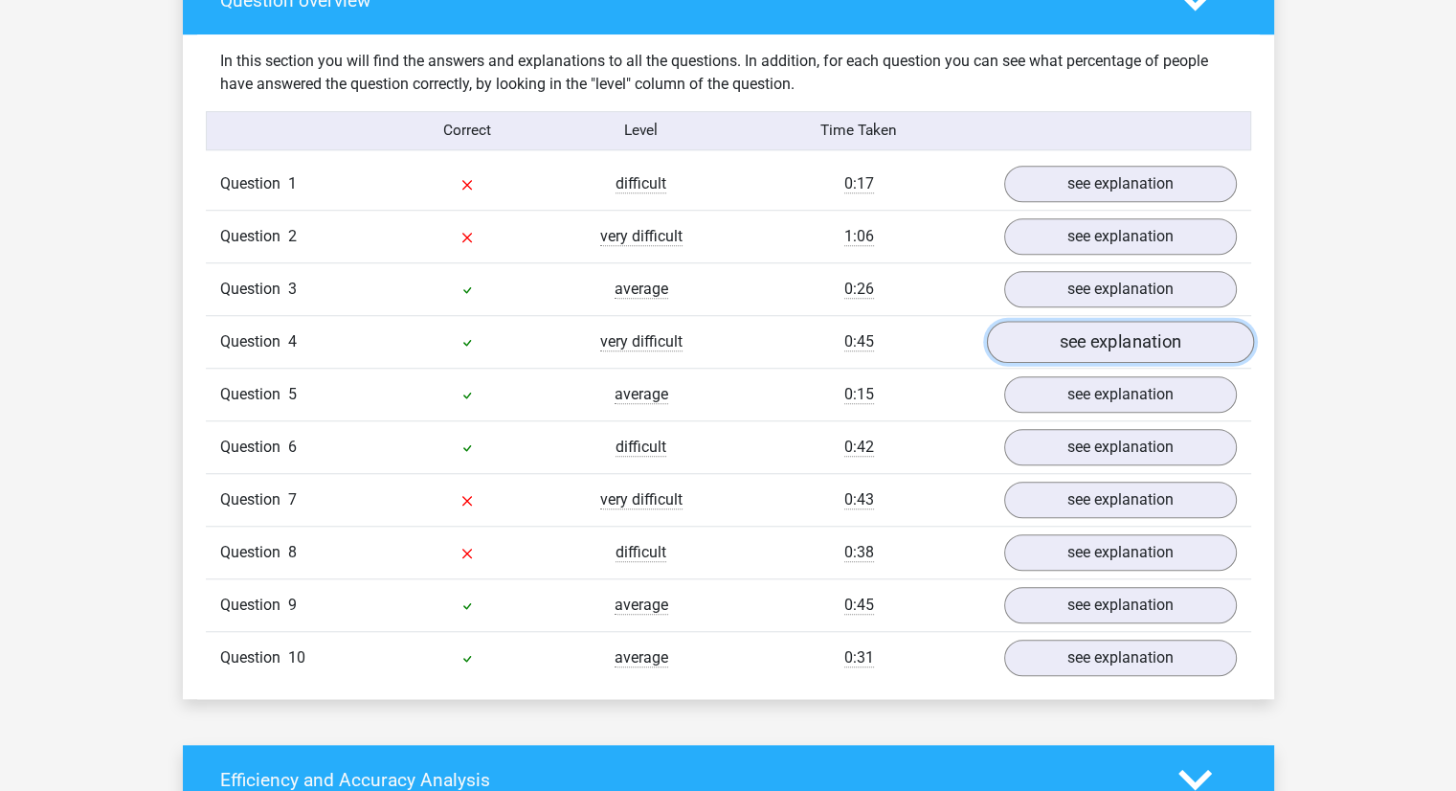
click at [1110, 350] on link "see explanation" at bounding box center [1119, 342] width 267 height 42
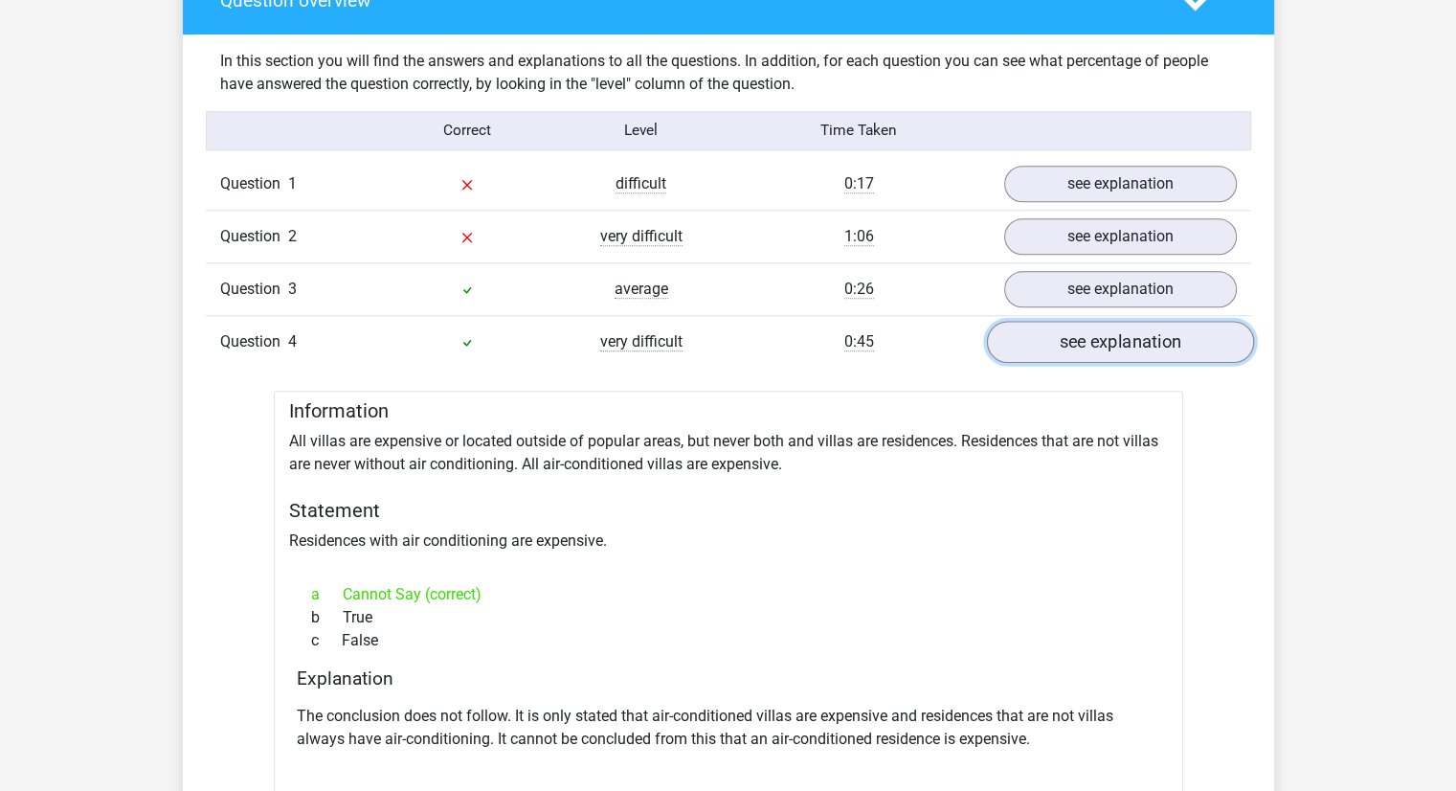
click at [1110, 350] on link "see explanation" at bounding box center [1119, 342] width 267 height 42
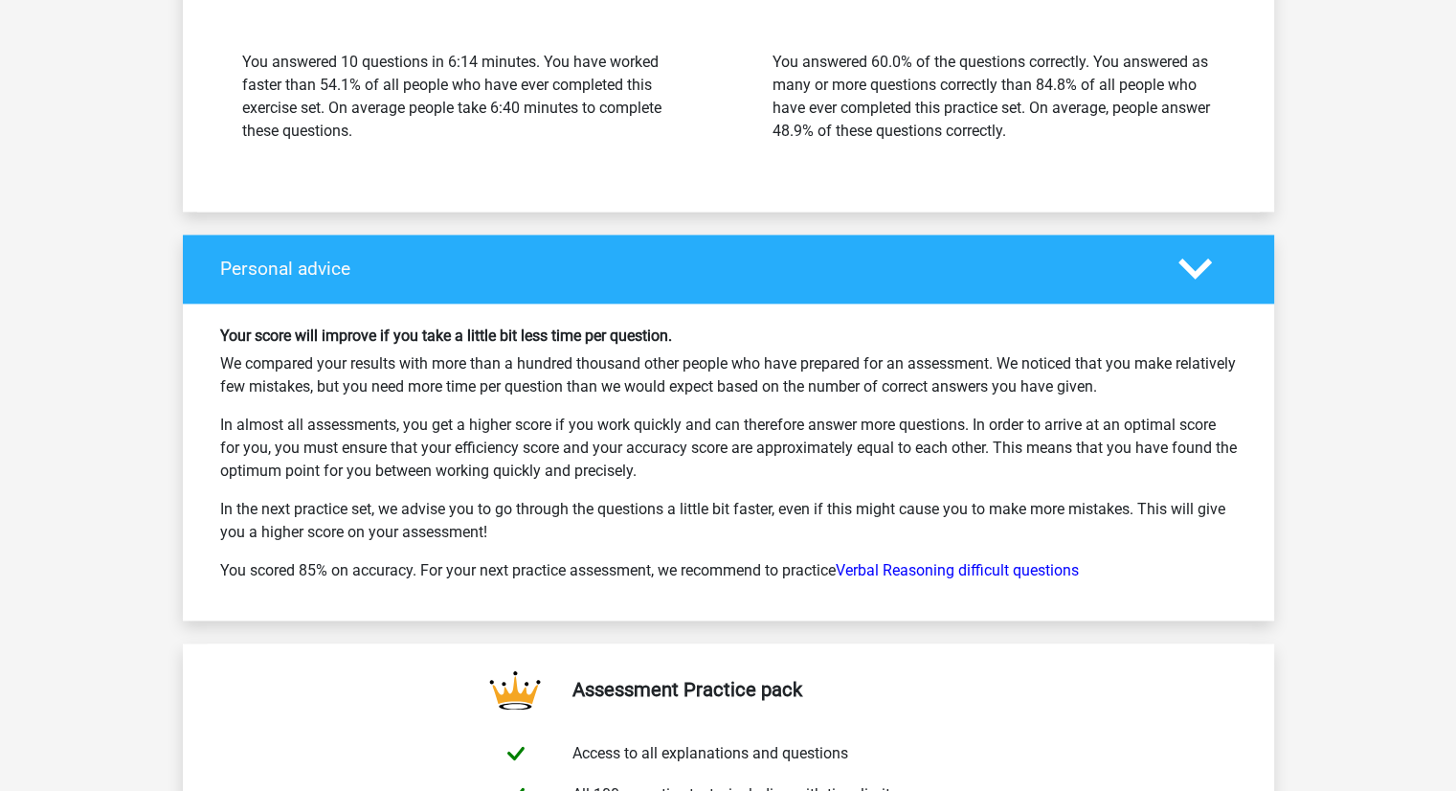
scroll to position [2606, 0]
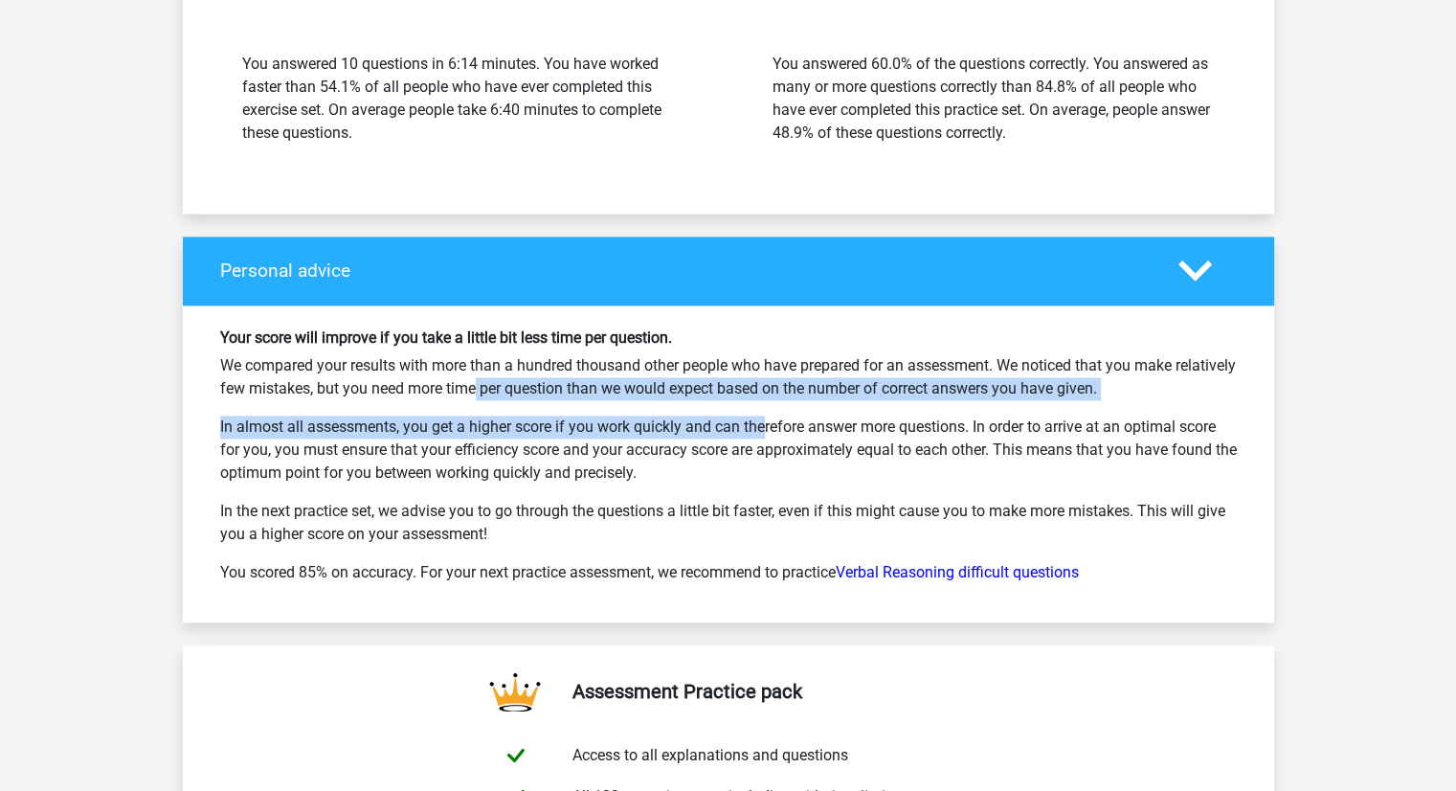
drag, startPoint x: 460, startPoint y: 380, endPoint x: 689, endPoint y: 422, distance: 233.6
click at [689, 422] on div "Your score will improve if you take a little bit less time per question. We com…" at bounding box center [728, 463] width 1045 height 271
